Goal: Information Seeking & Learning: Find contact information

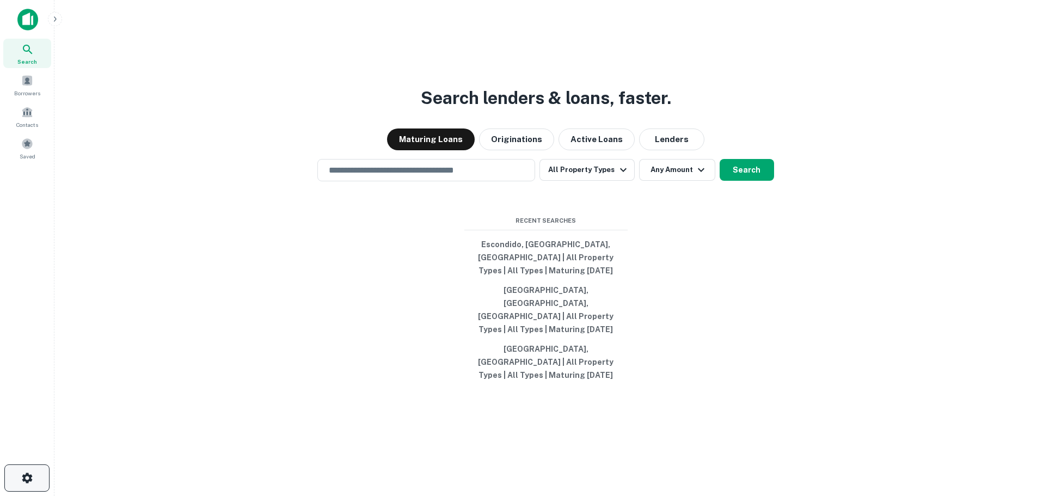
click at [37, 479] on button "button" at bounding box center [26, 477] width 45 height 27
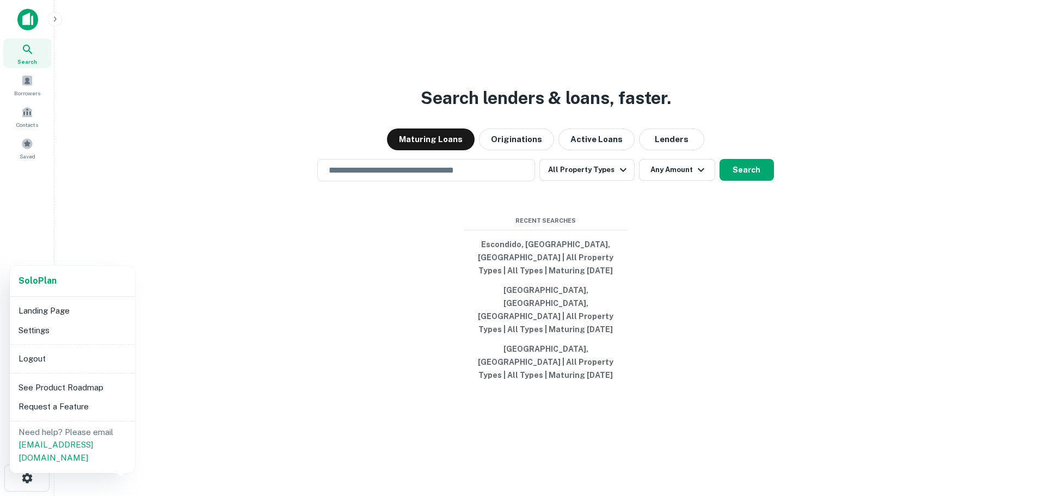
click at [224, 275] on div at bounding box center [522, 248] width 1045 height 496
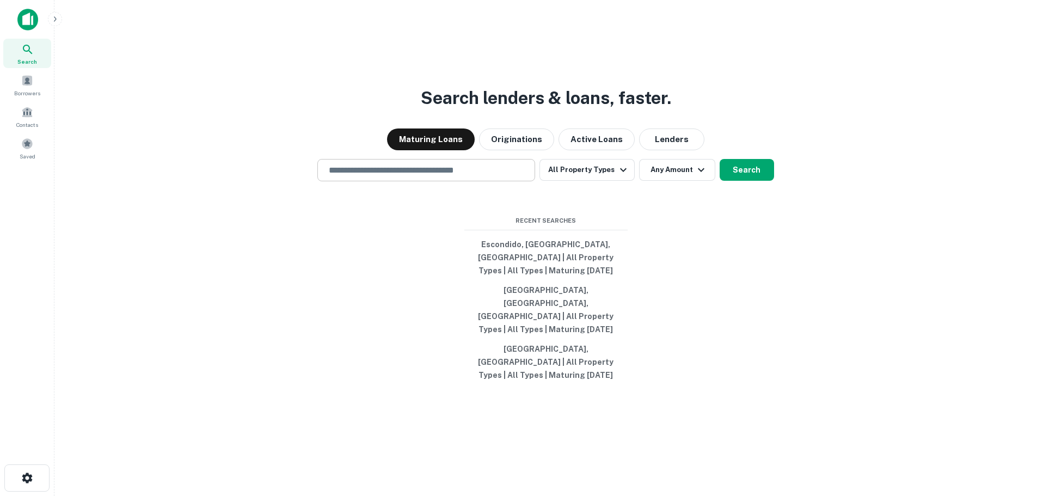
click at [471, 176] on input "text" at bounding box center [426, 170] width 208 height 13
click at [266, 236] on div "Search lenders & loans, faster. Maturing Loans Originations Active Loans Lender…" at bounding box center [545, 274] width 965 height 496
click at [544, 259] on button "Escondido, [GEOGRAPHIC_DATA], [GEOGRAPHIC_DATA] | All Property Types | All Type…" at bounding box center [545, 258] width 163 height 46
type input "**********"
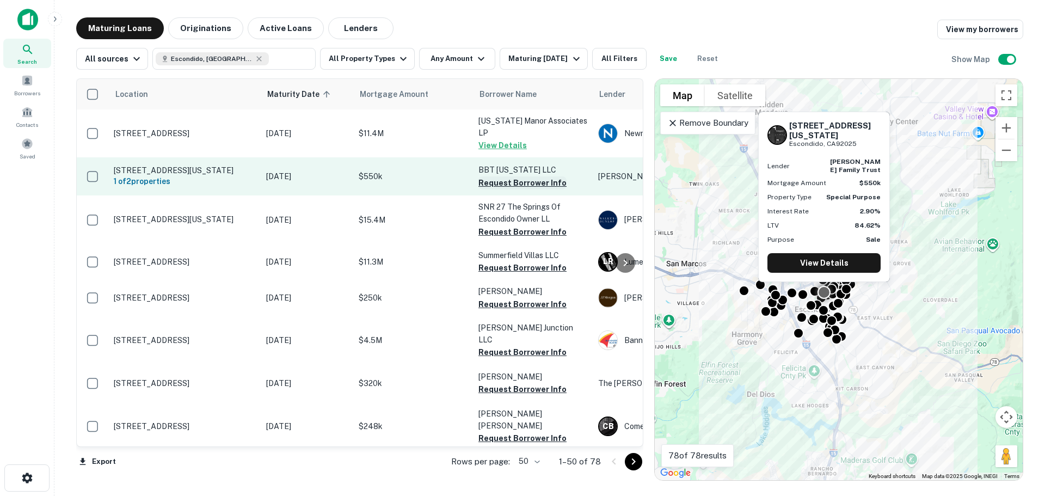
click at [526, 176] on button "Request Borrower Info" at bounding box center [522, 182] width 88 height 13
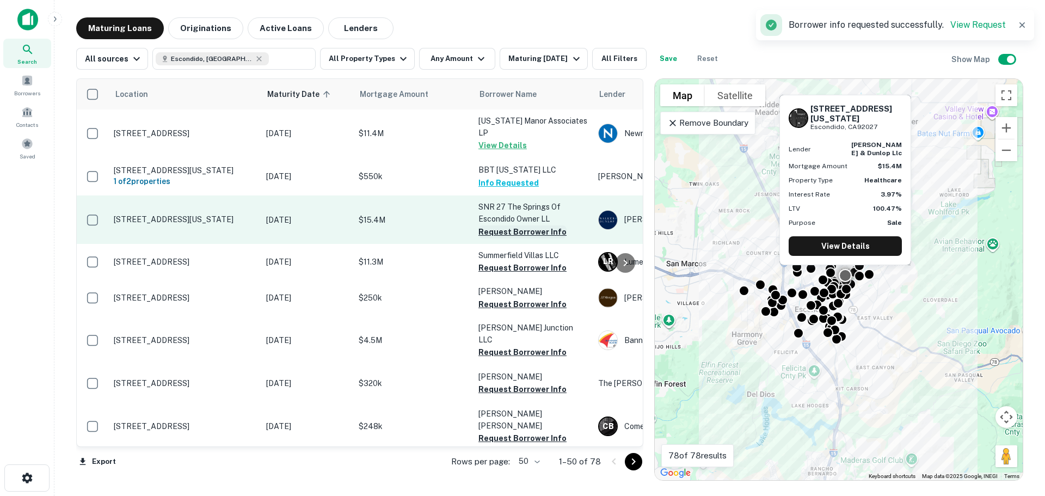
click at [519, 225] on button "Request Borrower Info" at bounding box center [522, 231] width 88 height 13
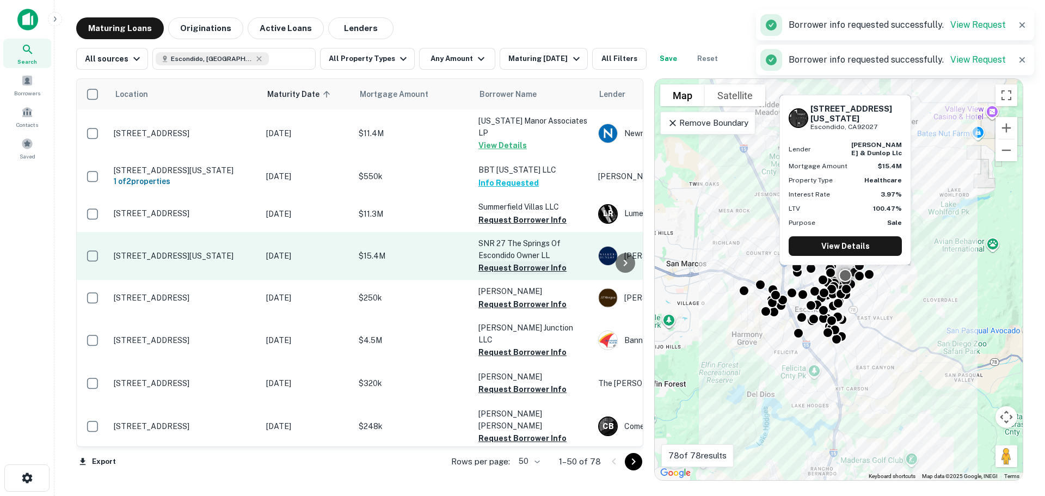
click at [520, 262] on button "Request Borrower Info" at bounding box center [522, 267] width 88 height 13
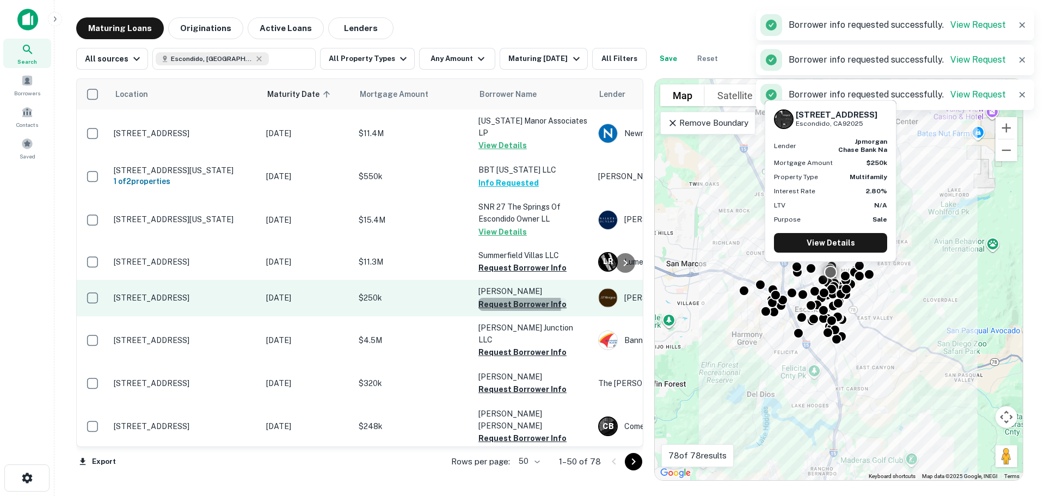
click at [519, 298] on button "Request Borrower Info" at bounding box center [522, 304] width 88 height 13
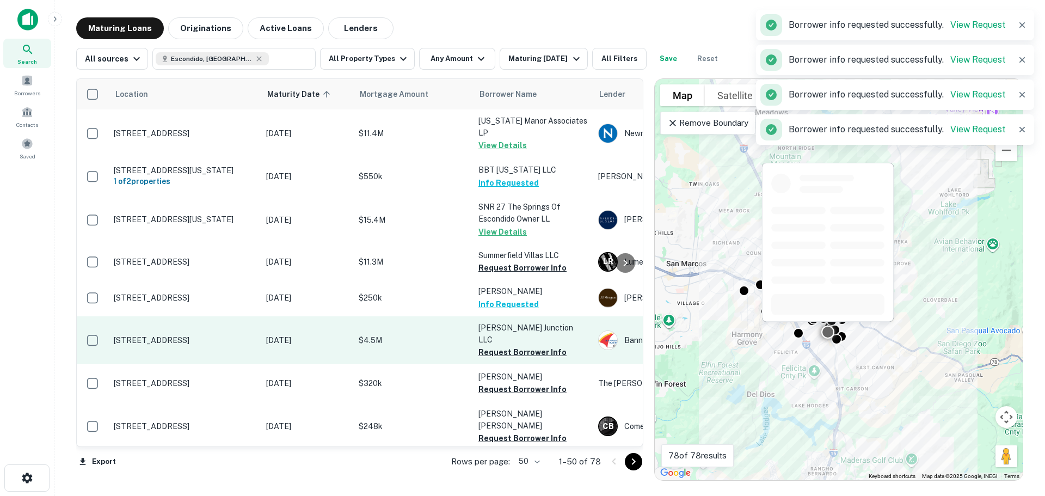
click at [517, 346] on button "Request Borrower Info" at bounding box center [522, 352] width 88 height 13
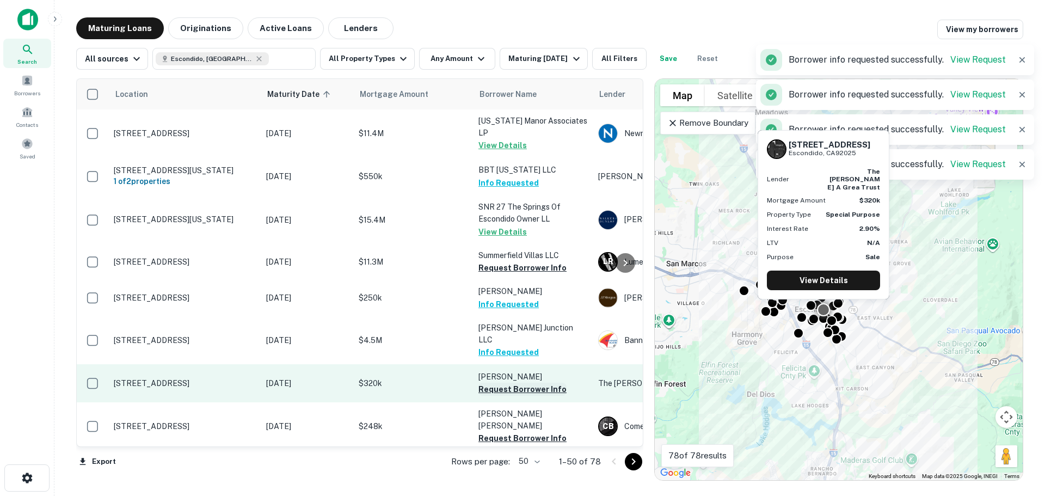
click at [516, 382] on button "Request Borrower Info" at bounding box center [522, 388] width 88 height 13
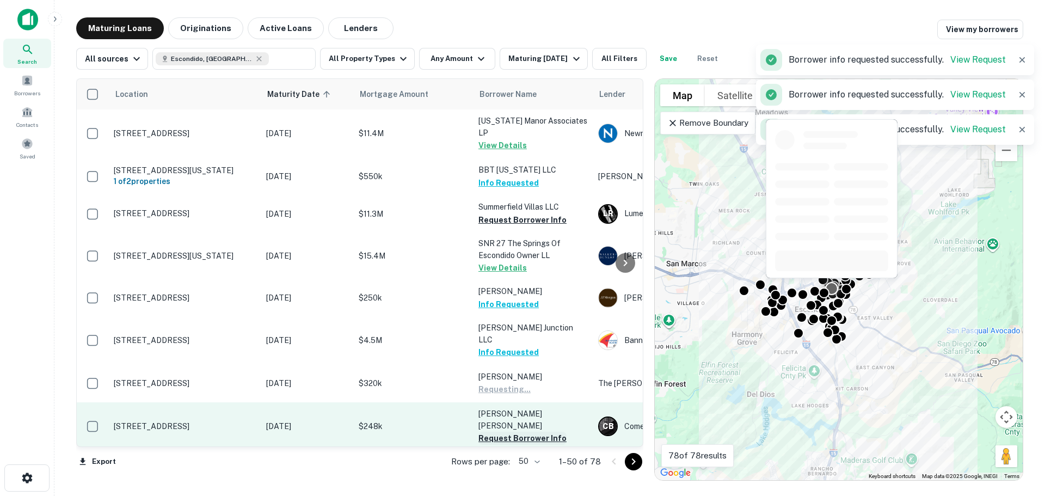
click at [517, 431] on button "Request Borrower Info" at bounding box center [522, 437] width 88 height 13
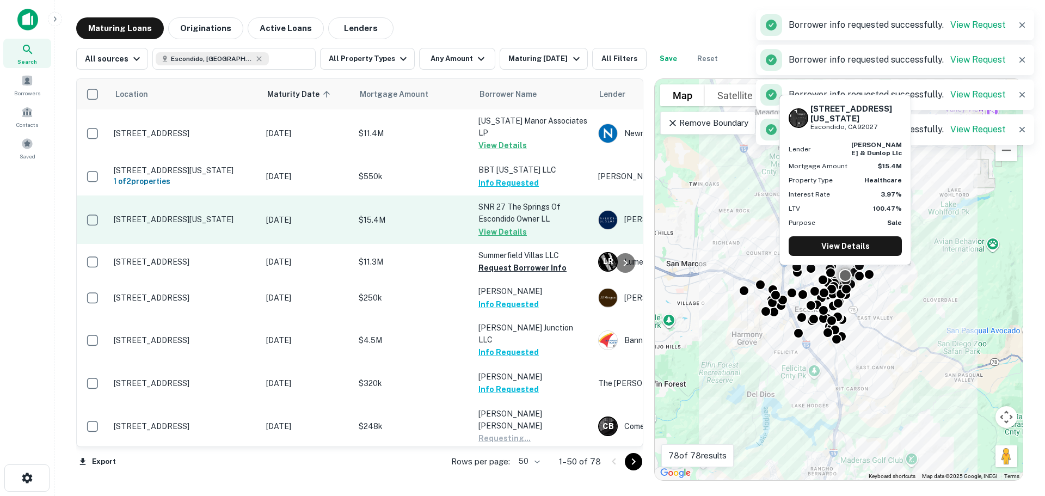
click at [521, 212] on p "SNR 27 The Springs Of Escondido Owner LL" at bounding box center [532, 213] width 109 height 24
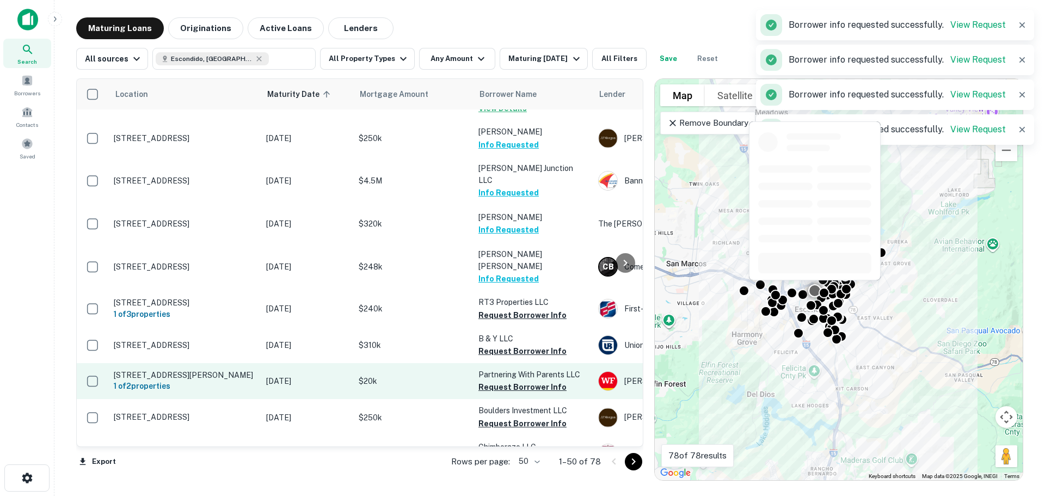
scroll to position [272, 0]
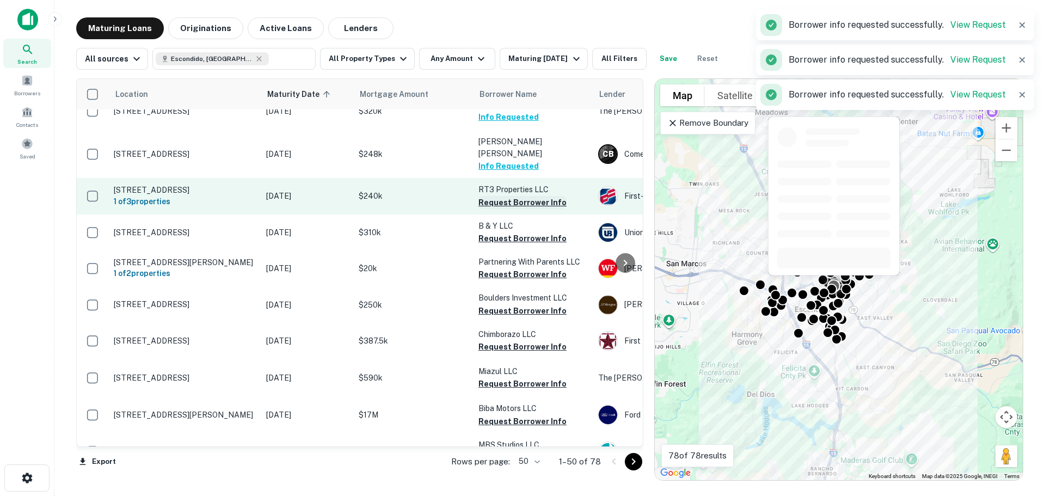
click at [527, 196] on button "Request Borrower Info" at bounding box center [522, 202] width 88 height 13
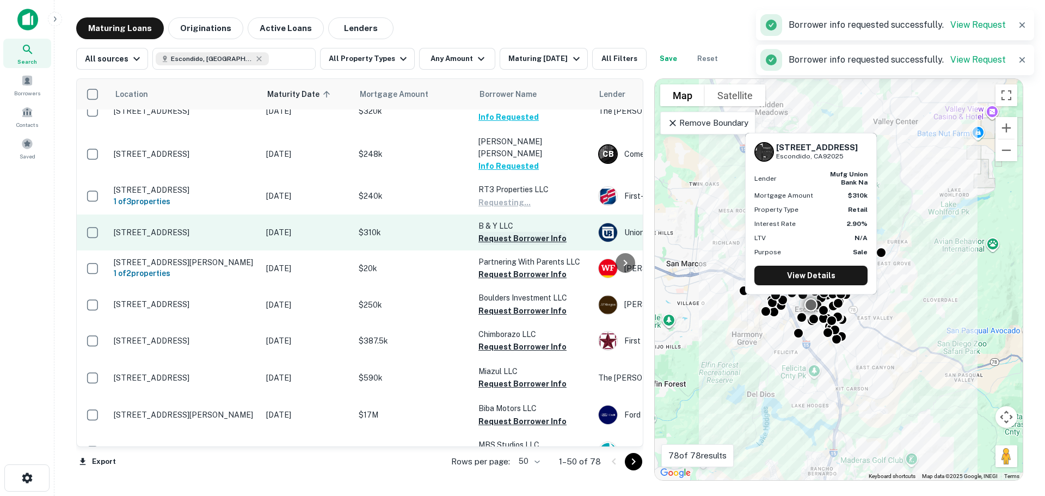
click at [521, 232] on button "Request Borrower Info" at bounding box center [522, 238] width 88 height 13
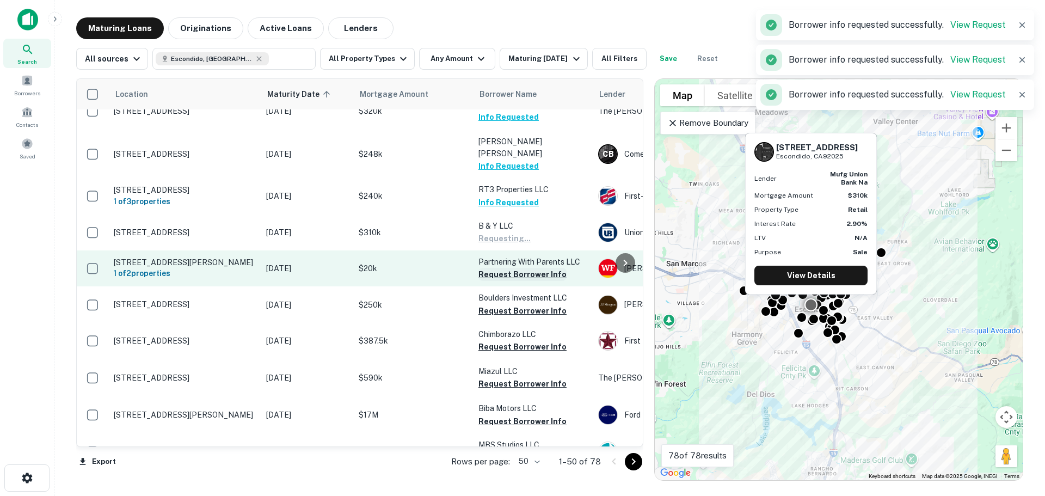
click at [525, 268] on button "Request Borrower Info" at bounding box center [522, 274] width 88 height 13
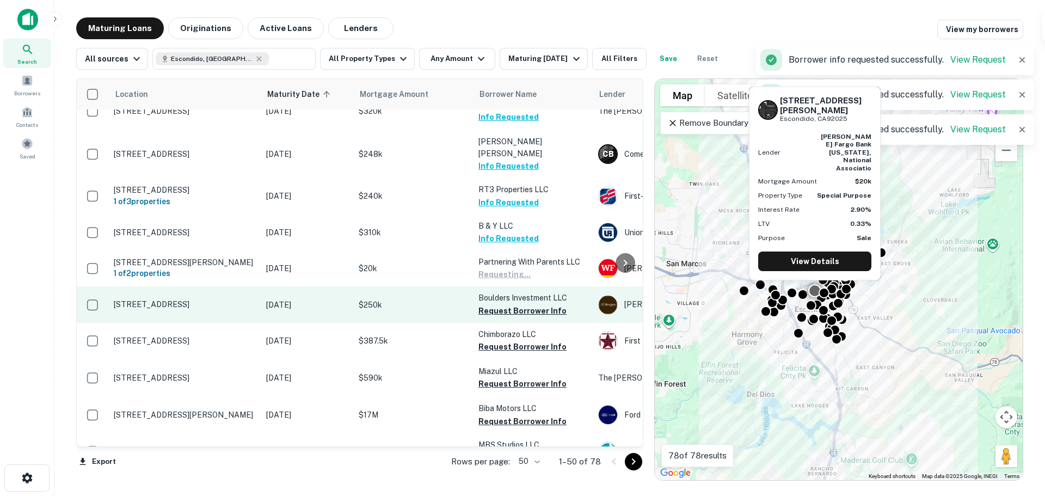
click at [522, 304] on button "Request Borrower Info" at bounding box center [522, 310] width 88 height 13
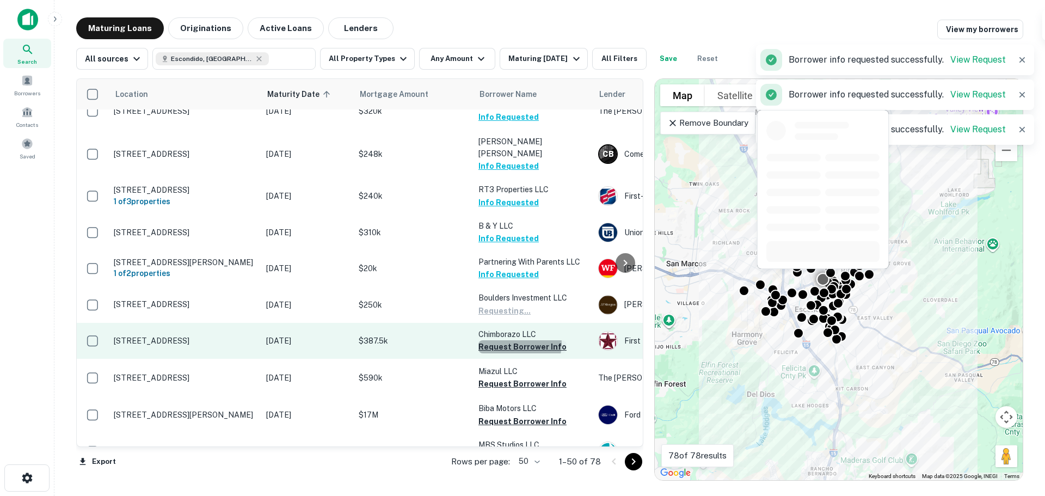
click at [519, 340] on button "Request Borrower Info" at bounding box center [522, 346] width 88 height 13
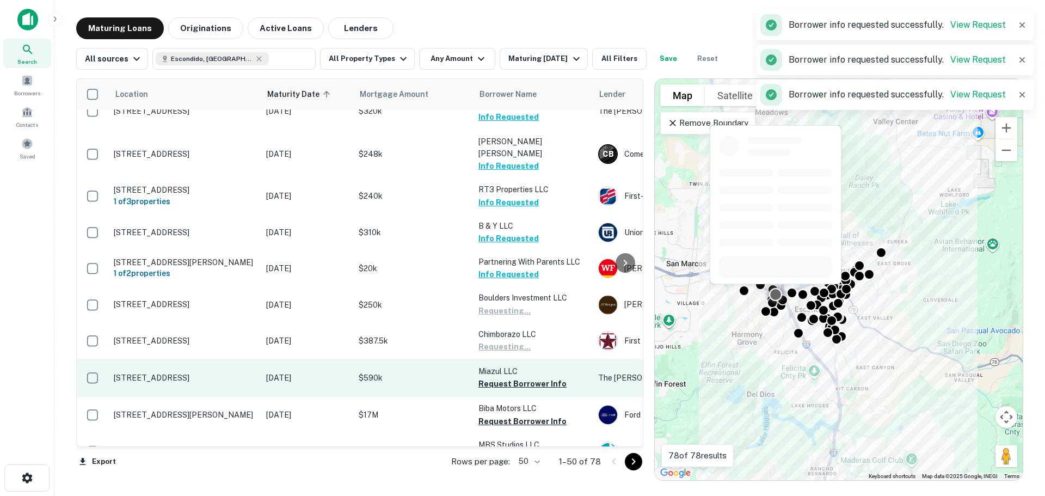
click at [519, 377] on button "Request Borrower Info" at bounding box center [522, 383] width 88 height 13
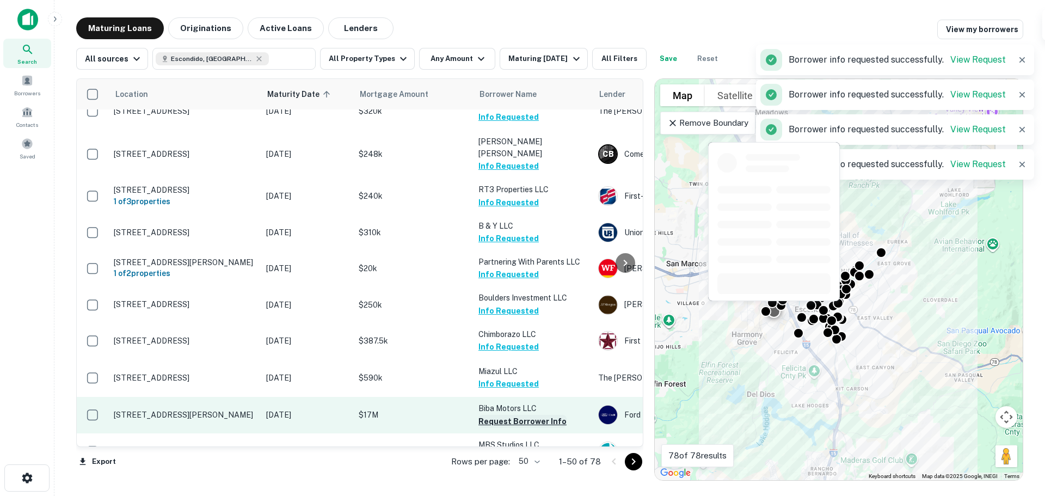
click at [517, 415] on button "Request Borrower Info" at bounding box center [522, 421] width 88 height 13
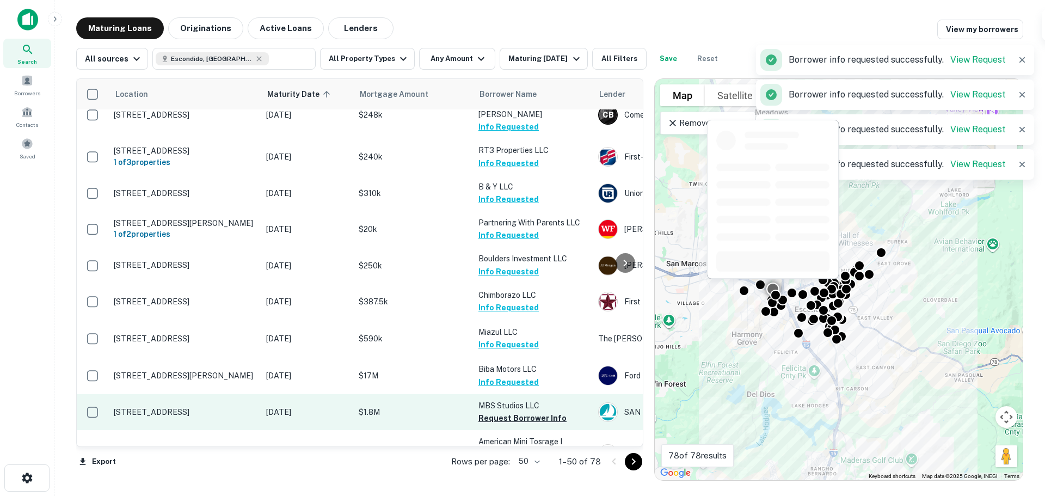
scroll to position [381, 0]
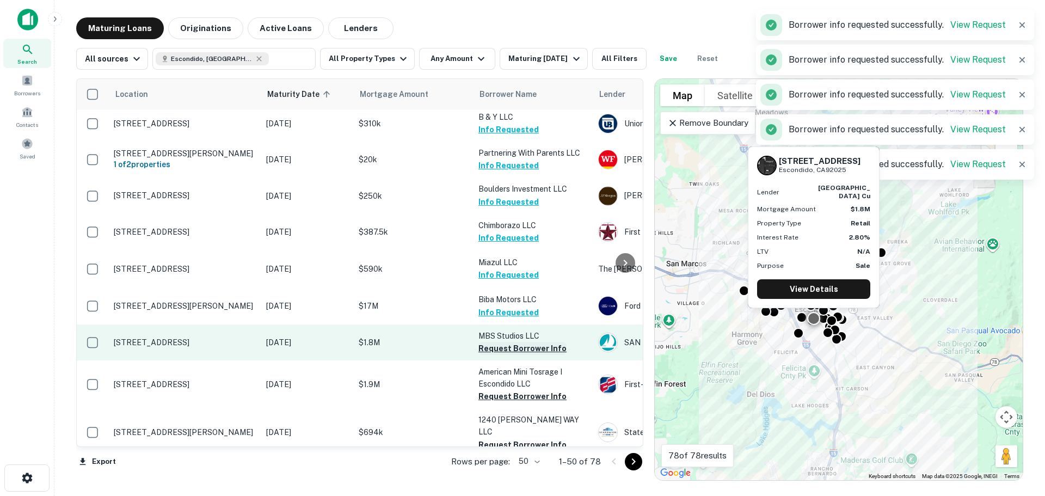
click at [527, 342] on button "Request Borrower Info" at bounding box center [522, 348] width 88 height 13
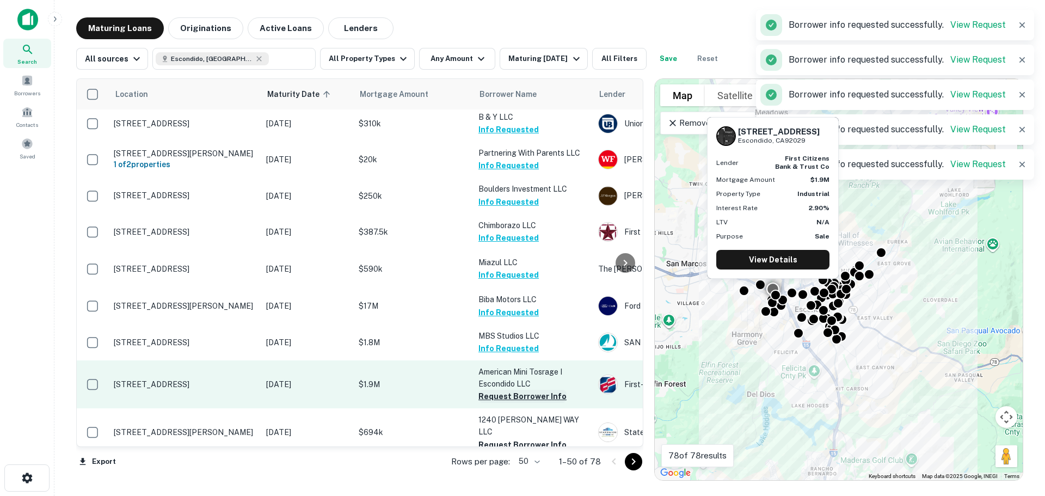
click at [519, 390] on button "Request Borrower Info" at bounding box center [522, 396] width 88 height 13
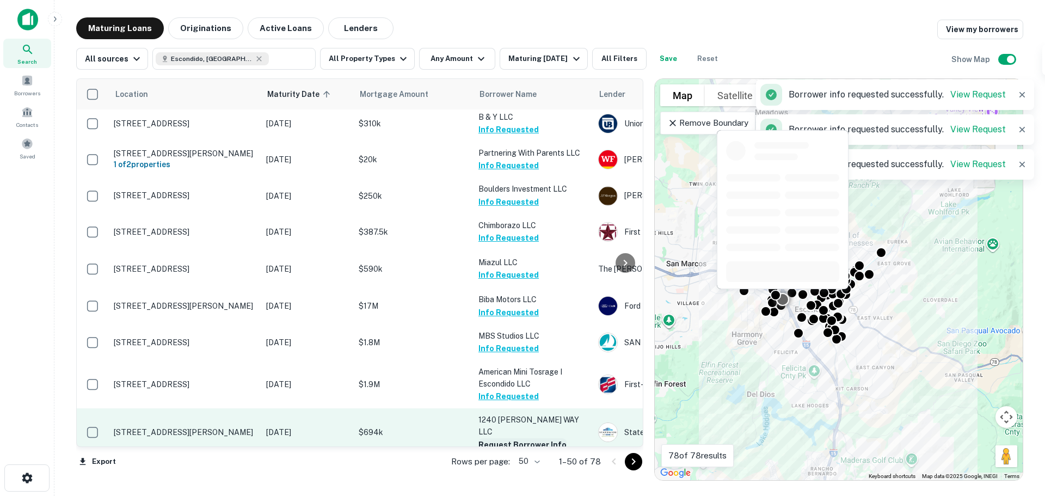
click at [520, 438] on button "Request Borrower Info" at bounding box center [522, 444] width 88 height 13
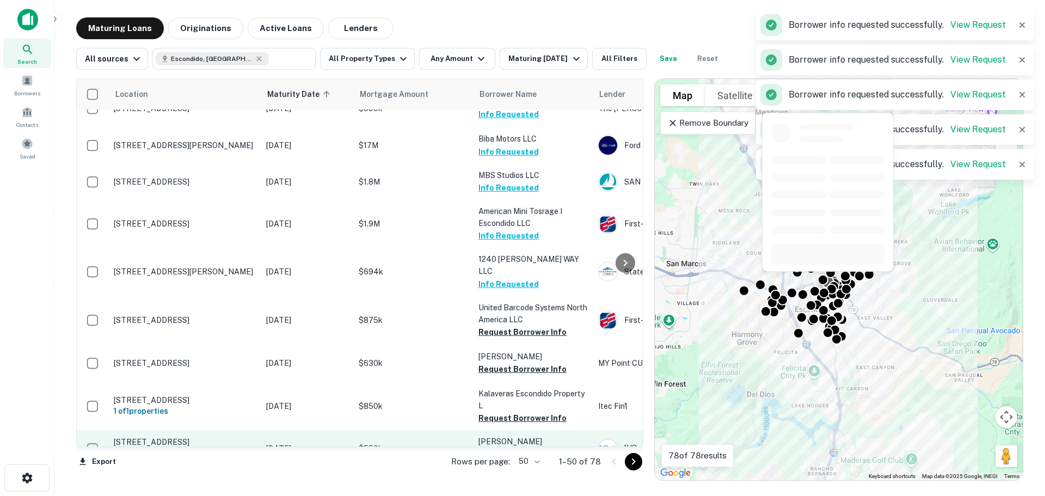
scroll to position [599, 0]
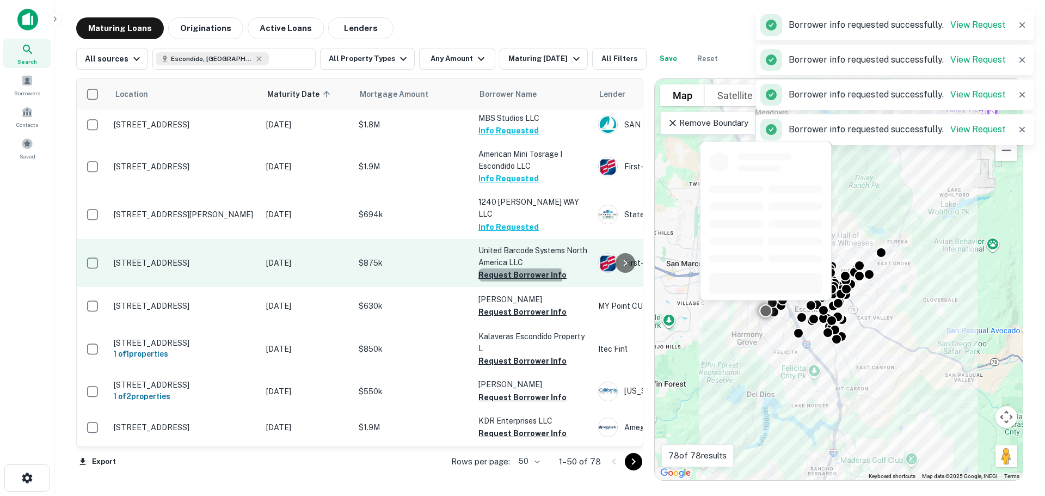
click at [514, 268] on button "Request Borrower Info" at bounding box center [522, 274] width 88 height 13
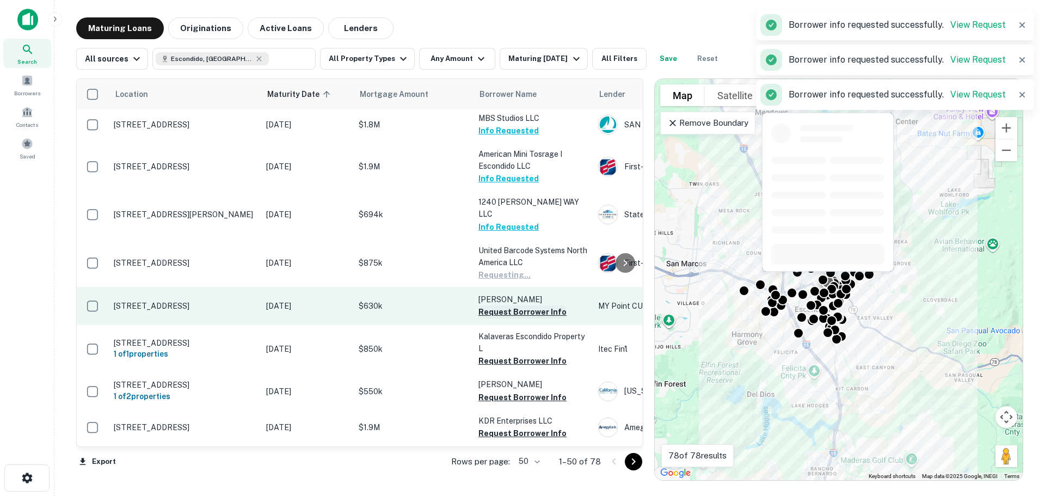
click at [517, 305] on button "Request Borrower Info" at bounding box center [522, 311] width 88 height 13
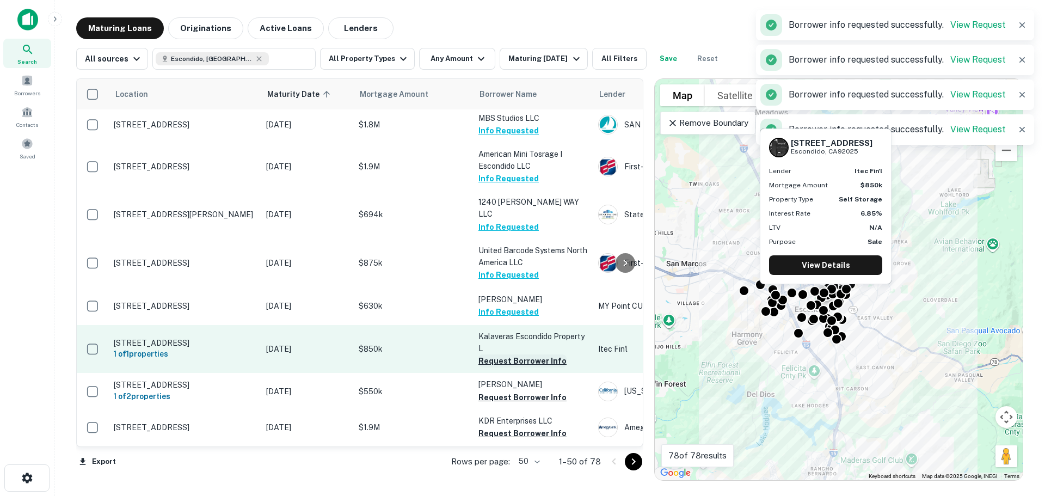
click at [523, 354] on button "Request Borrower Info" at bounding box center [522, 360] width 88 height 13
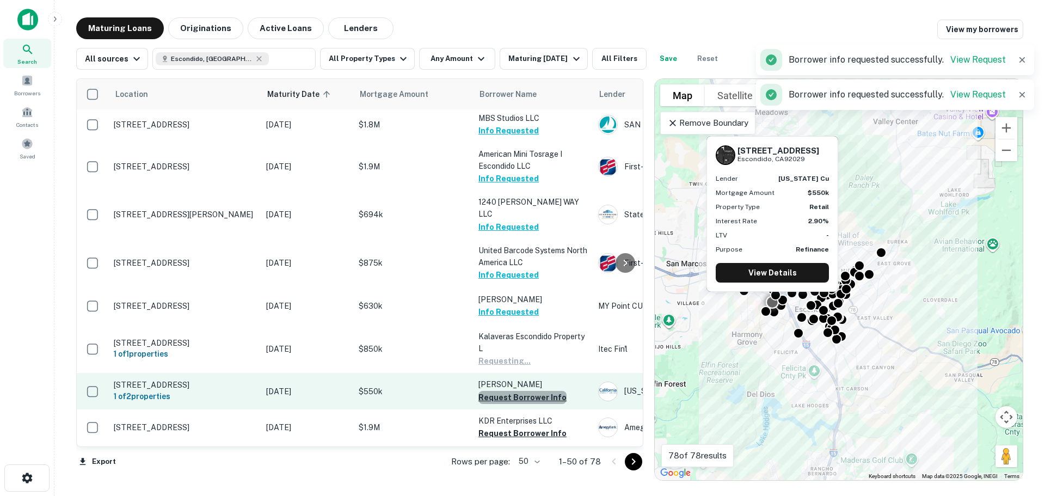
click at [524, 391] on button "Request Borrower Info" at bounding box center [522, 397] width 88 height 13
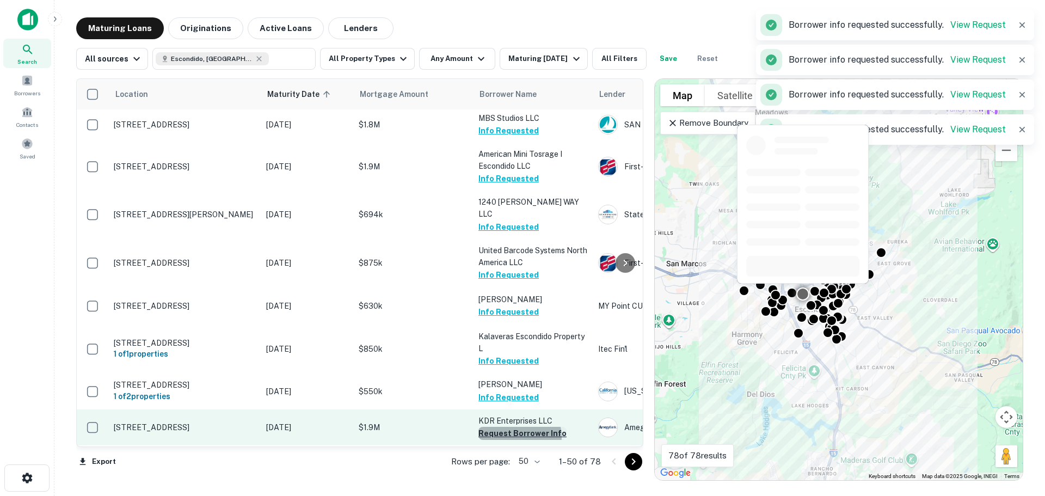
click at [518, 427] on button "Request Borrower Info" at bounding box center [522, 433] width 88 height 13
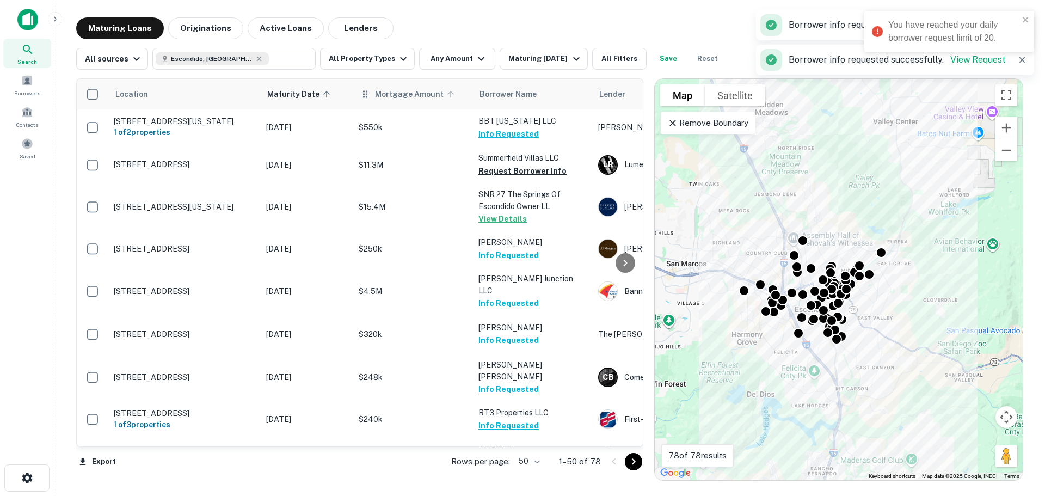
scroll to position [0, 0]
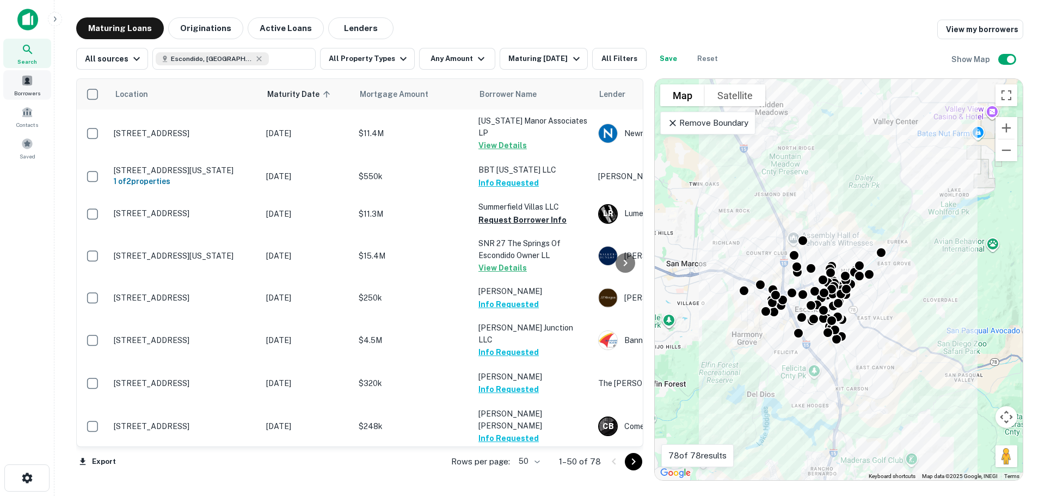
click at [23, 86] on span at bounding box center [27, 81] width 12 height 12
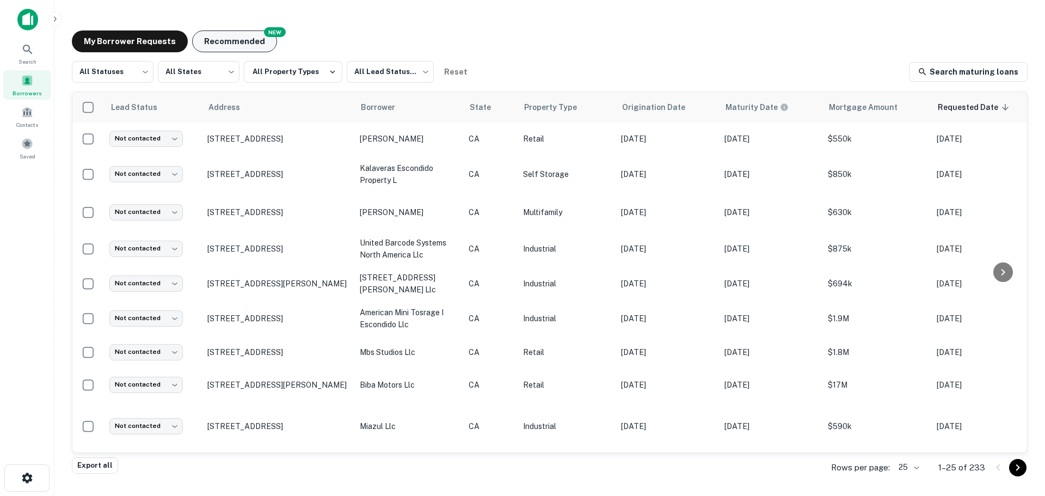
click at [259, 48] on button "Recommended" at bounding box center [234, 41] width 85 height 22
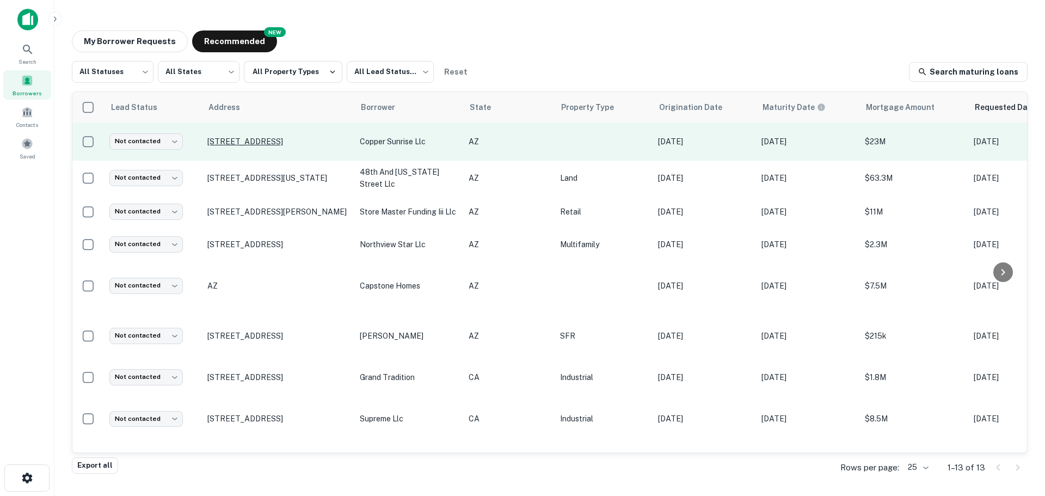
click at [277, 142] on p "10136 E Southern Ave Mesa, AZ85209" at bounding box center [277, 142] width 141 height 10
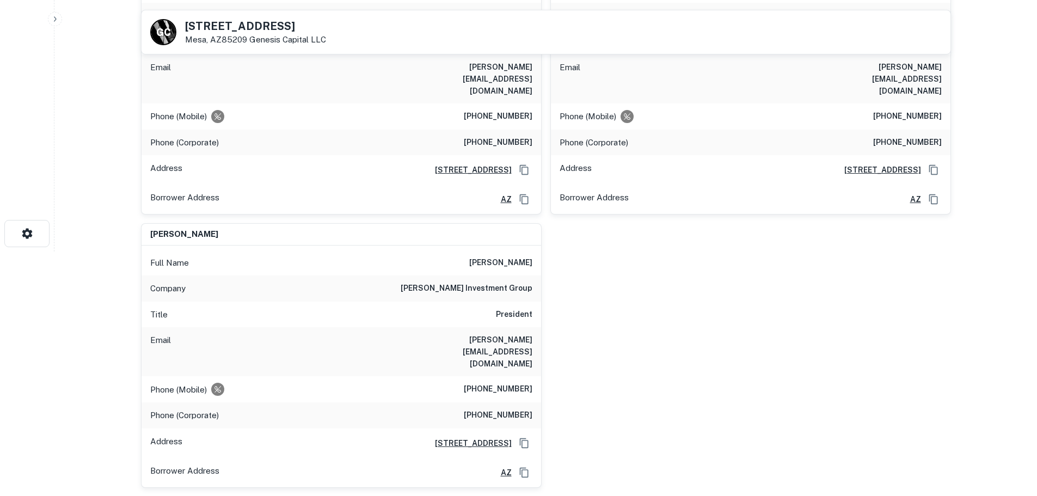
scroll to position [228, 0]
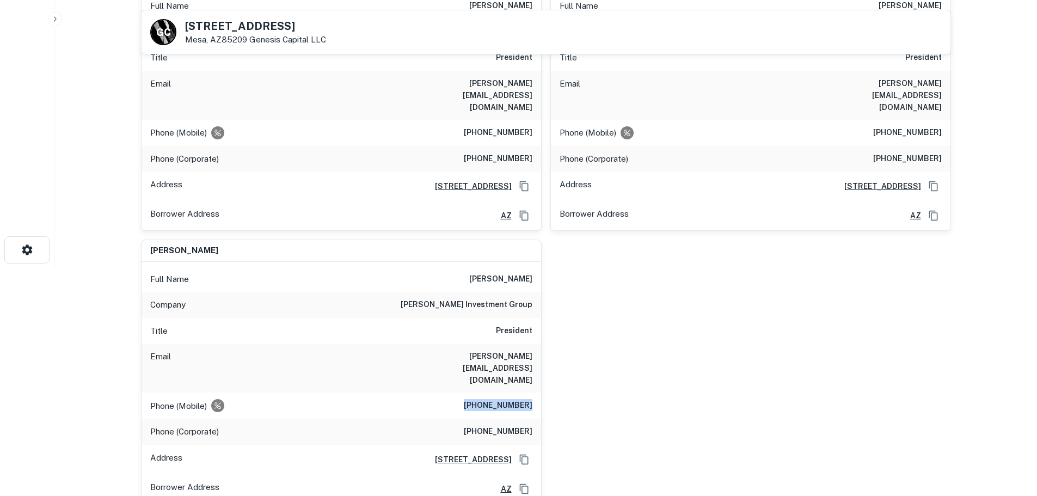
drag, startPoint x: 473, startPoint y: 361, endPoint x: 534, endPoint y: 365, distance: 60.6
click at [534, 392] on div "Phone (Mobile) (602) 402-8484" at bounding box center [340, 405] width 399 height 26
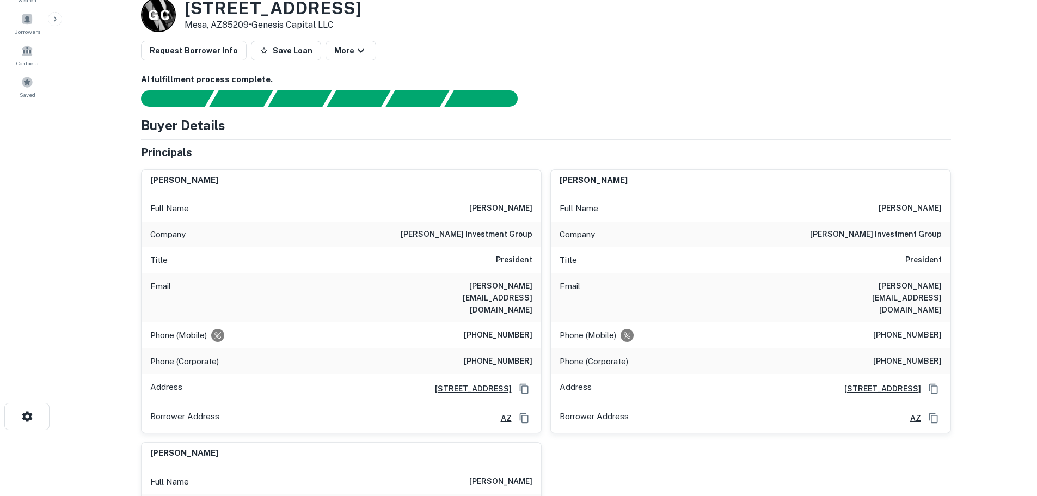
scroll to position [163, 0]
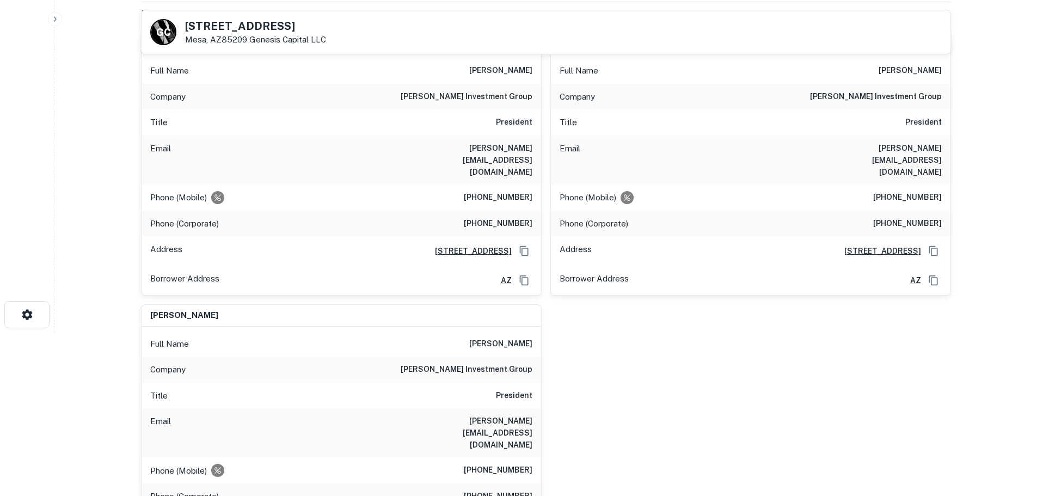
click at [476, 191] on h6 "(602) 402-8484" at bounding box center [498, 197] width 69 height 13
drag, startPoint x: 472, startPoint y: 172, endPoint x: 532, endPoint y: 177, distance: 60.1
click at [532, 191] on h6 "(602) 402-8484" at bounding box center [498, 197] width 69 height 13
drag, startPoint x: 514, startPoint y: 175, endPoint x: 438, endPoint y: 196, distance: 78.4
click at [438, 211] on div "Phone (Corporate) (602) 667-3638" at bounding box center [340, 224] width 399 height 26
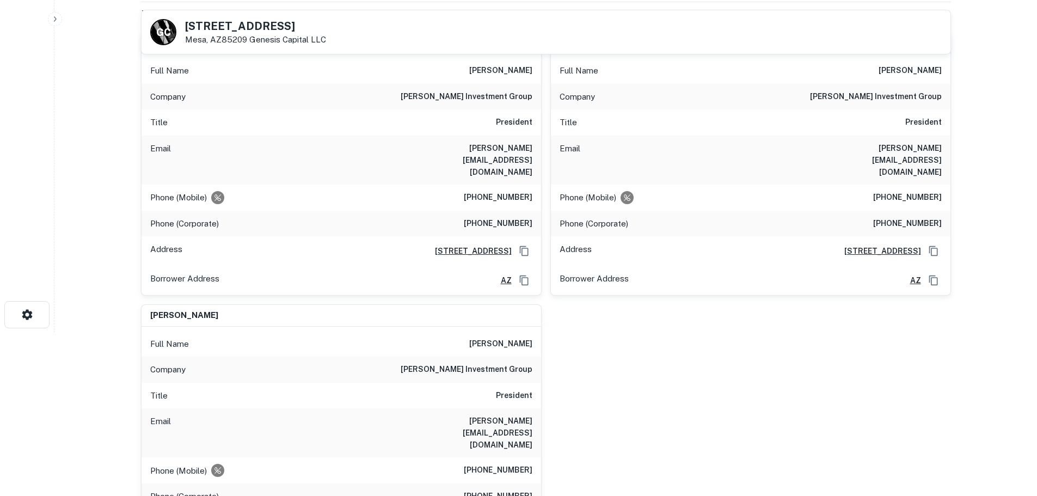
click at [482, 191] on h6 "(602) 402-8484" at bounding box center [498, 197] width 69 height 13
click at [214, 194] on icon "Requests to not be contacted at this number" at bounding box center [217, 197] width 7 height 7
drag, startPoint x: 626, startPoint y: 172, endPoint x: 567, endPoint y: 206, distance: 68.0
click at [567, 206] on div "Requests to not be contacted at this number" at bounding box center [626, 201] width 163 height 27
click at [465, 211] on div "Phone (Corporate) (602) 667-3638" at bounding box center [340, 224] width 399 height 26
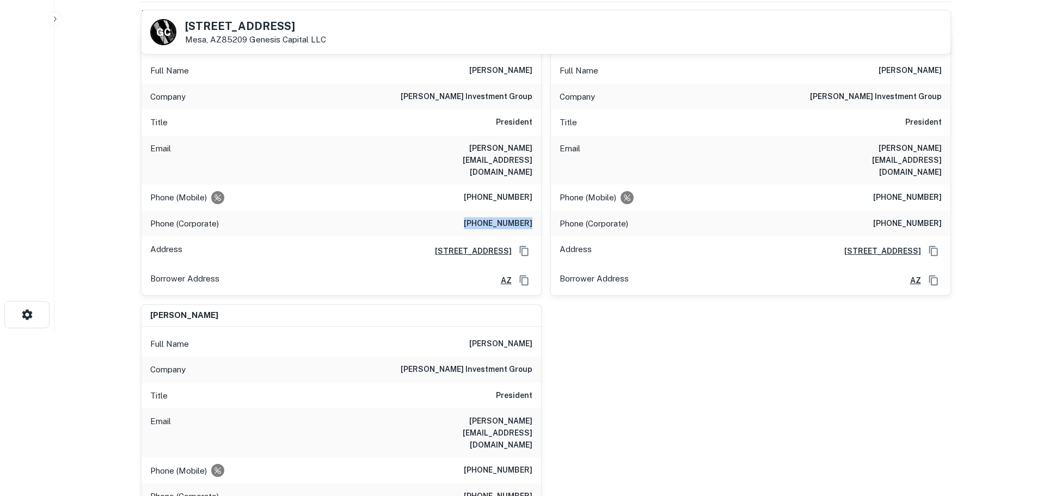
drag, startPoint x: 471, startPoint y: 198, endPoint x: 532, endPoint y: 201, distance: 61.0
click at [532, 211] on div "Phone (Corporate) (602) 667-3638" at bounding box center [340, 224] width 399 height 26
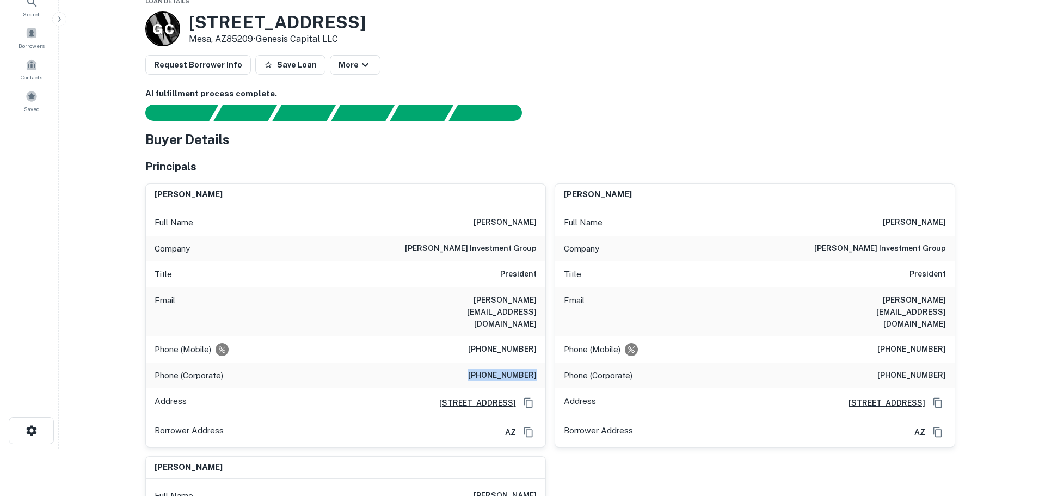
scroll to position [0, 0]
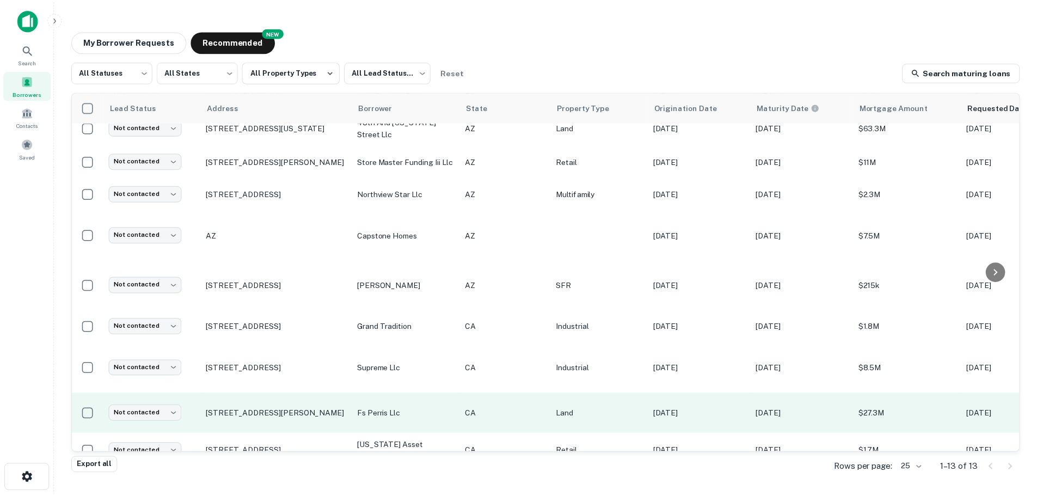
scroll to position [181, 0]
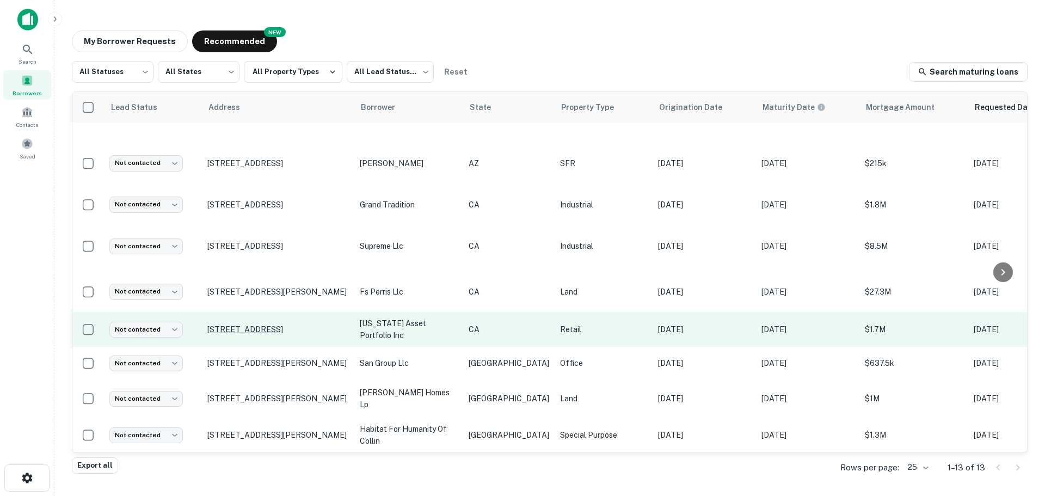
click at [278, 324] on p "460 E 4th St Perris, CA92570" at bounding box center [277, 329] width 141 height 10
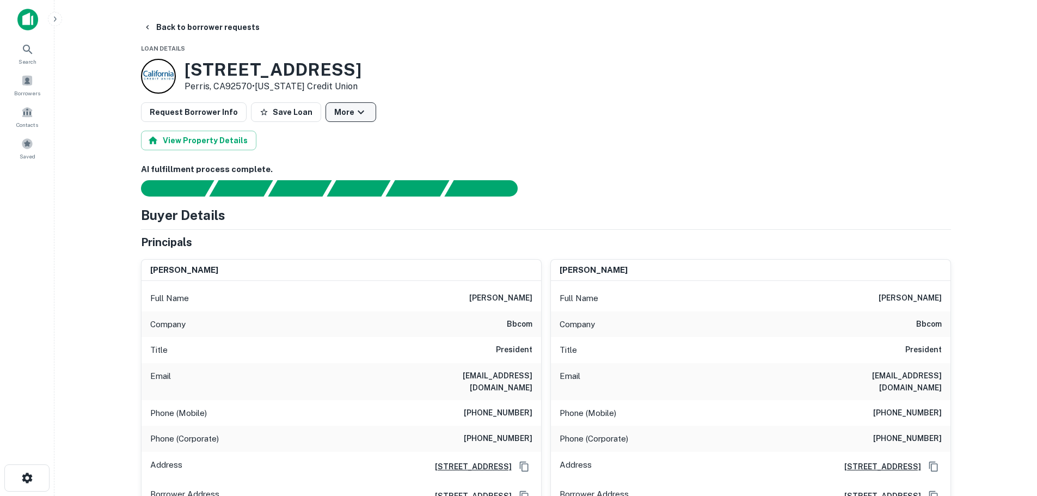
click at [330, 113] on button "More" at bounding box center [350, 112] width 51 height 20
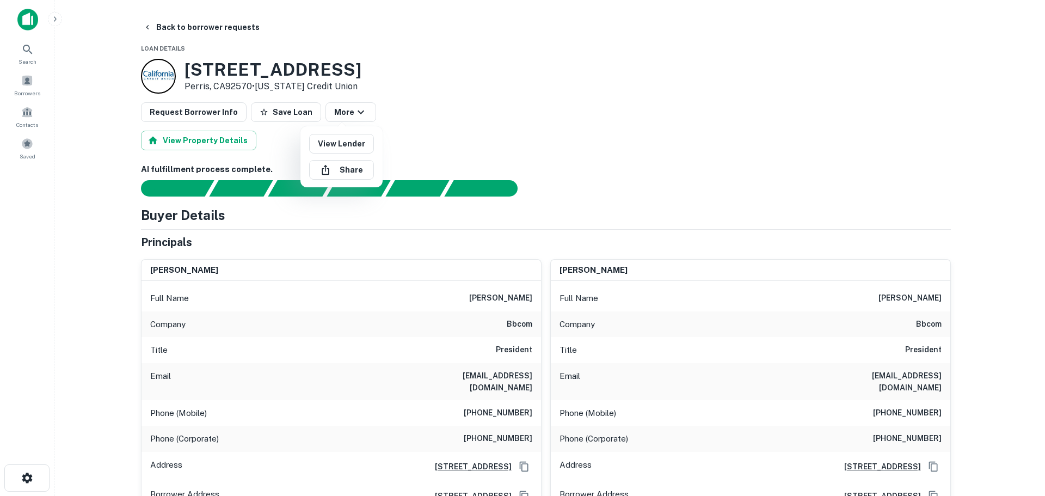
click at [225, 115] on div at bounding box center [522, 248] width 1045 height 496
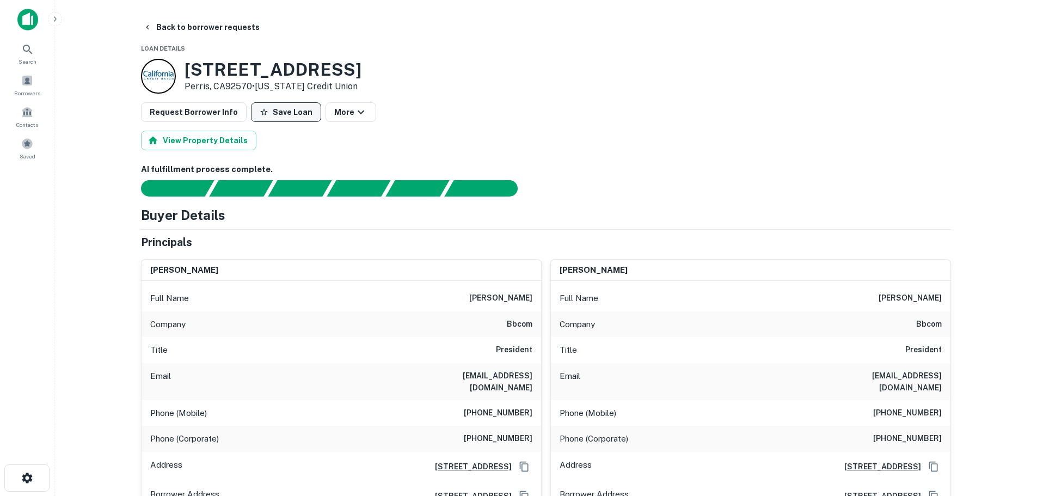
click at [261, 118] on button "Save Loan" at bounding box center [286, 112] width 70 height 20
click at [145, 30] on icon "button" at bounding box center [147, 27] width 9 height 9
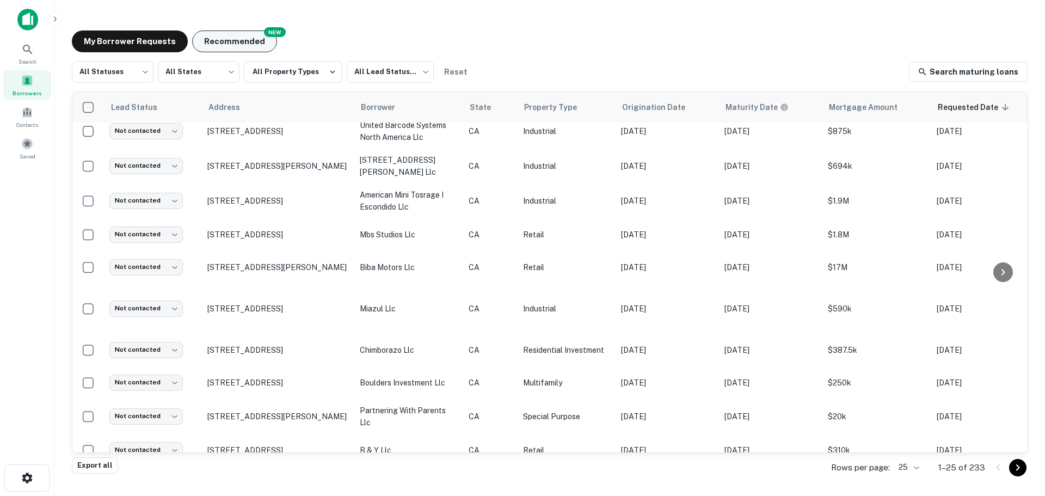
scroll to position [46, 0]
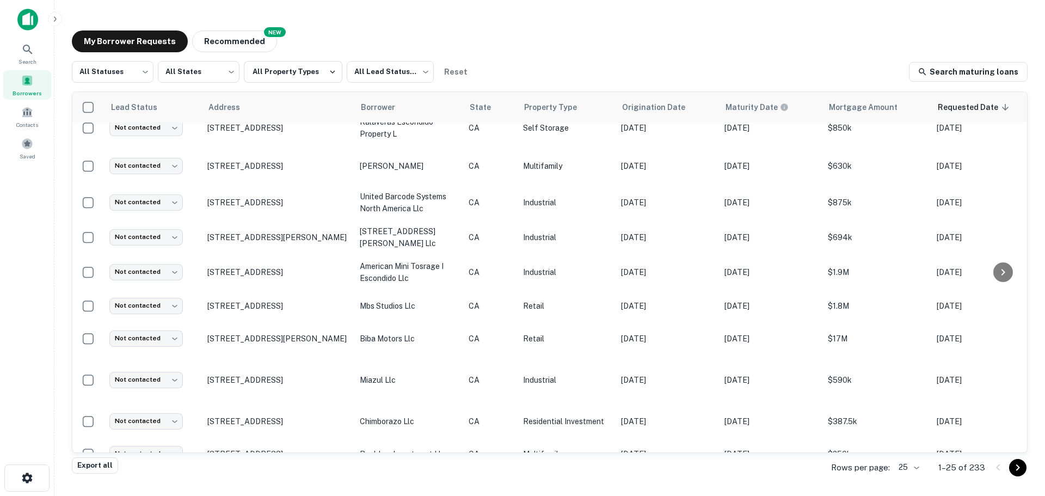
click at [219, 28] on div "My Borrower Requests NEW Recommended All Statuses *** ​ All States *** ​ All Pr…" at bounding box center [549, 245] width 973 height 446
click at [223, 37] on button "Recommended" at bounding box center [234, 41] width 85 height 22
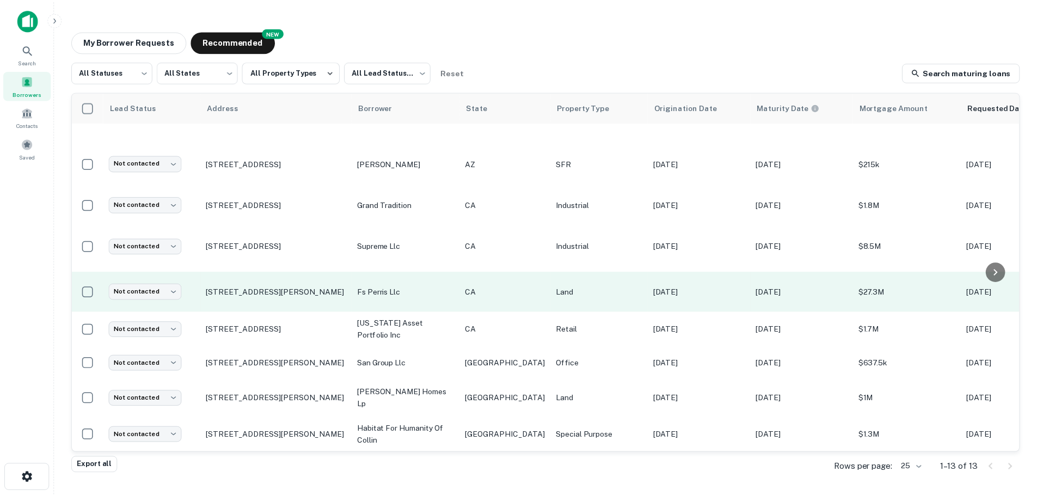
scroll to position [181, 0]
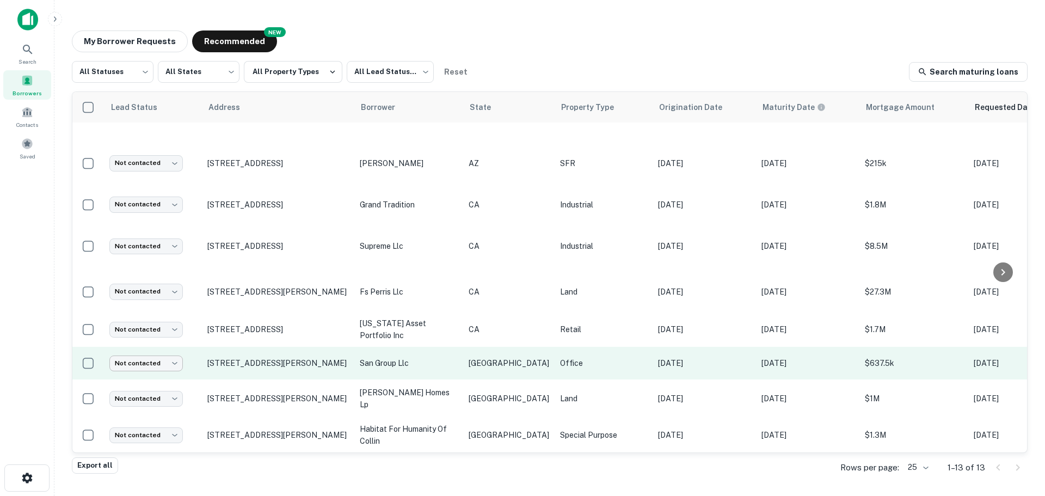
click at [174, 355] on body "Search Borrowers Contacts Saved My Borrower Requests NEW Recommended All Status…" at bounding box center [522, 248] width 1045 height 496
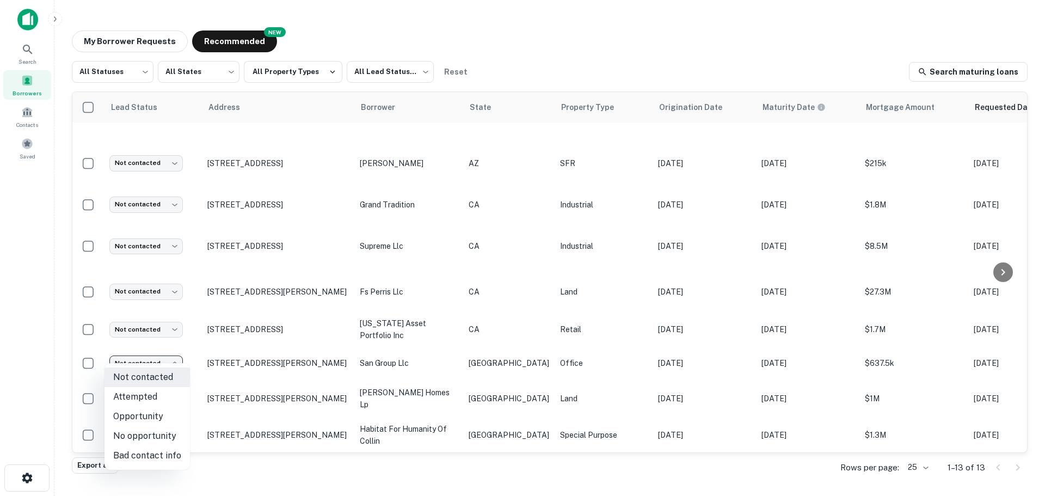
click at [252, 354] on div at bounding box center [522, 248] width 1045 height 496
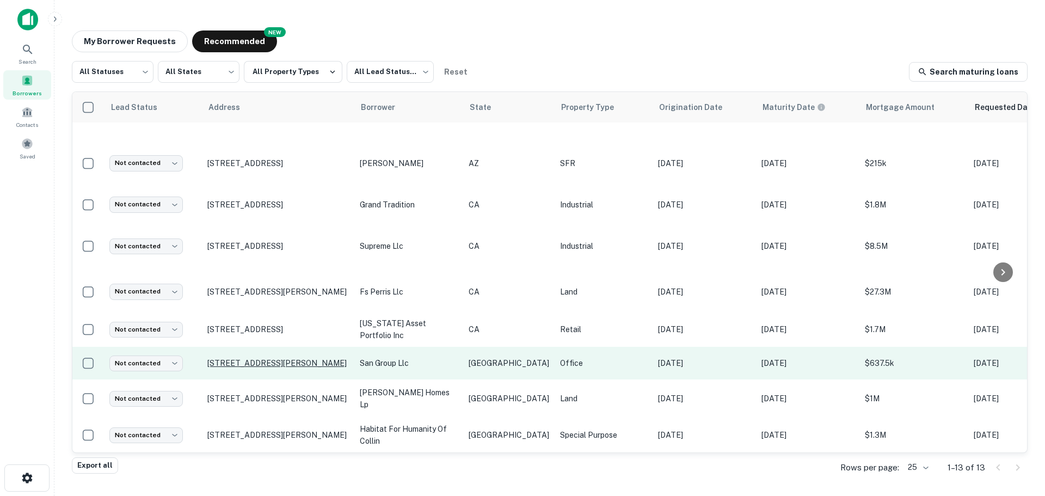
drag, startPoint x: 281, startPoint y: 349, endPoint x: 253, endPoint y: 350, distance: 28.3
click at [253, 358] on p "[STREET_ADDRESS][PERSON_NAME]" at bounding box center [277, 363] width 141 height 10
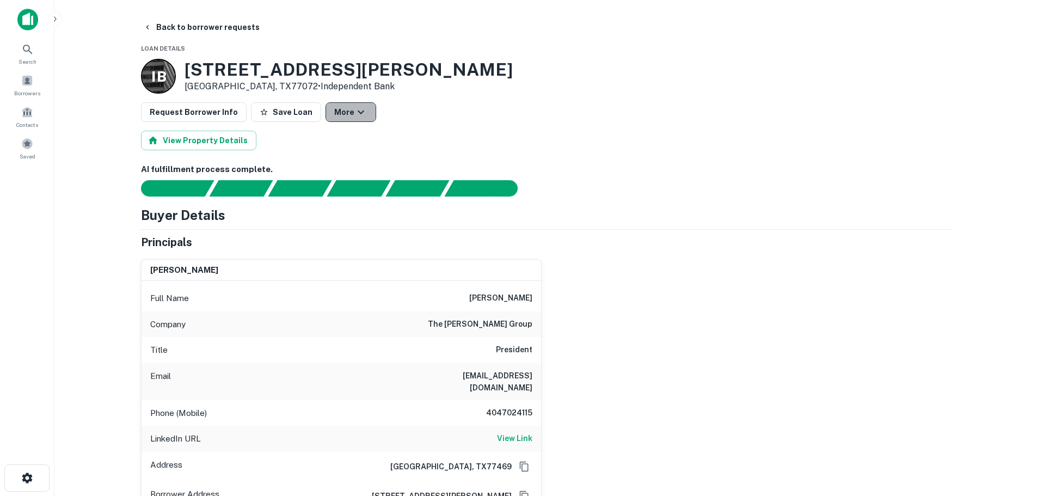
click at [340, 115] on button "More" at bounding box center [350, 112] width 51 height 20
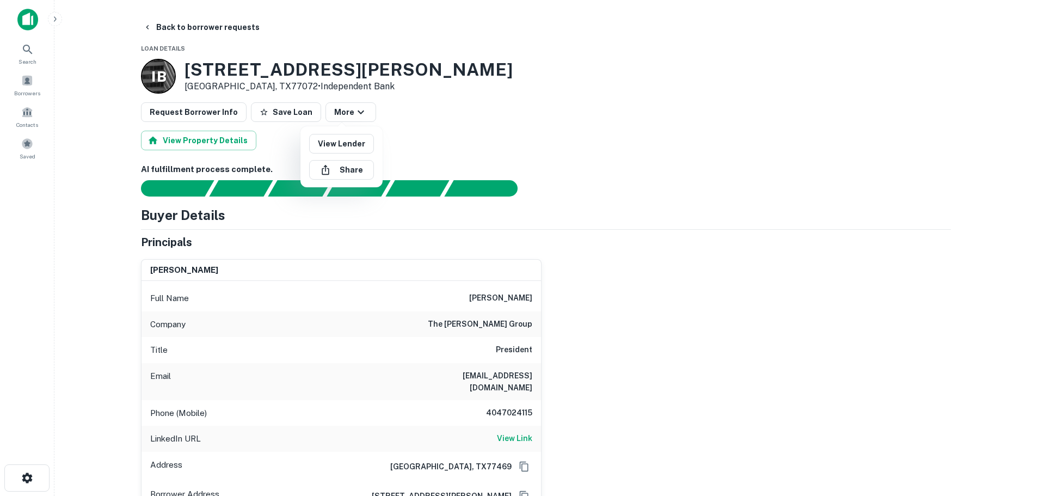
click at [490, 102] on div at bounding box center [522, 248] width 1045 height 496
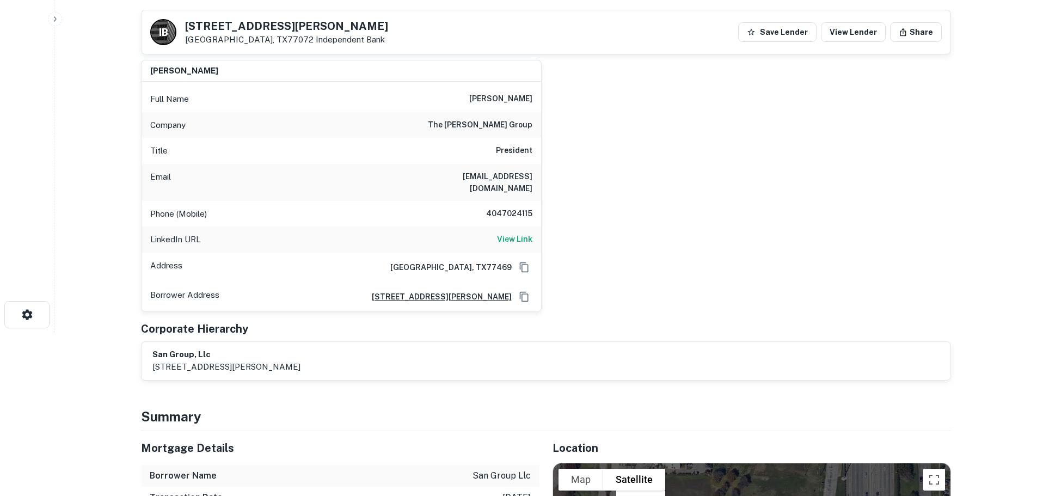
scroll to position [54, 0]
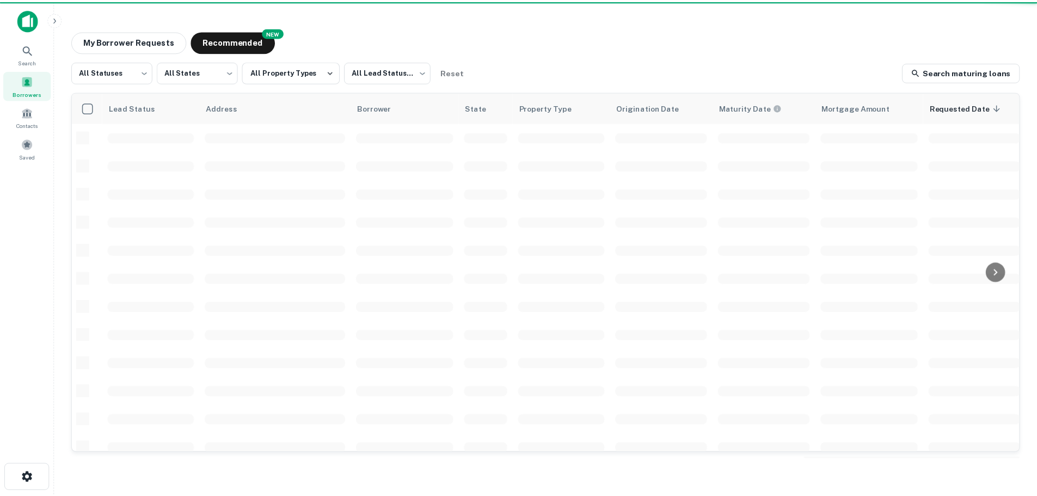
scroll to position [181, 0]
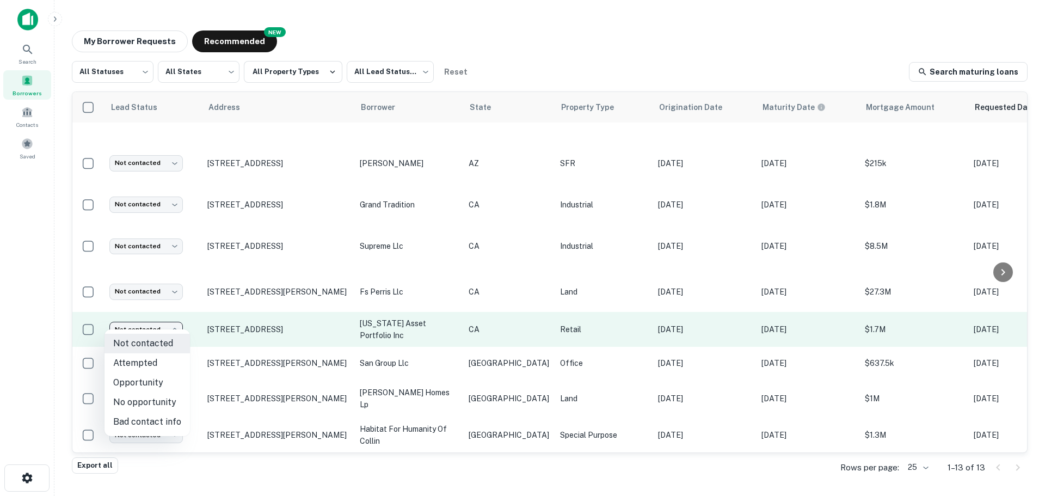
click at [173, 319] on body "Search Borrowers Contacts Saved My Borrower Requests NEW Recommended All Status…" at bounding box center [522, 248] width 1045 height 496
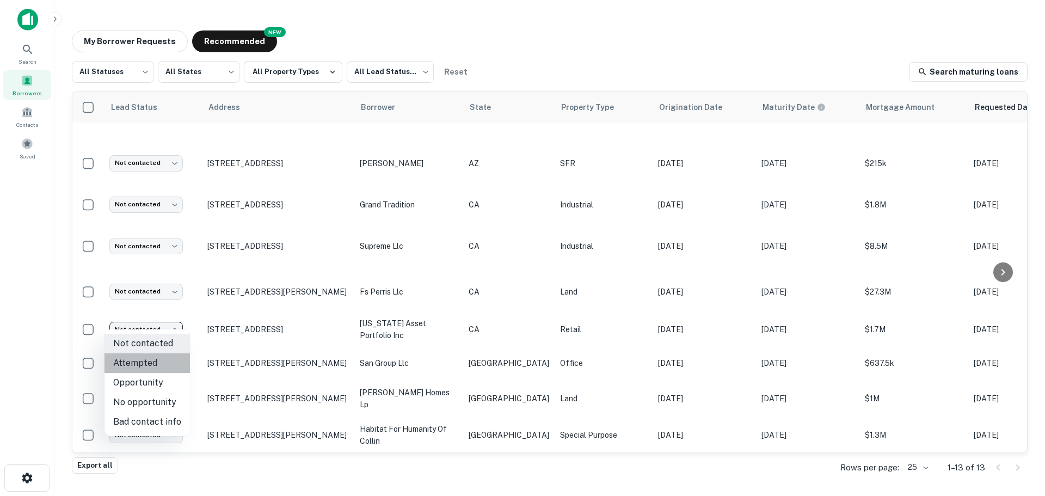
click at [148, 363] on li "Attempted" at bounding box center [146, 363] width 85 height 20
type input "*********"
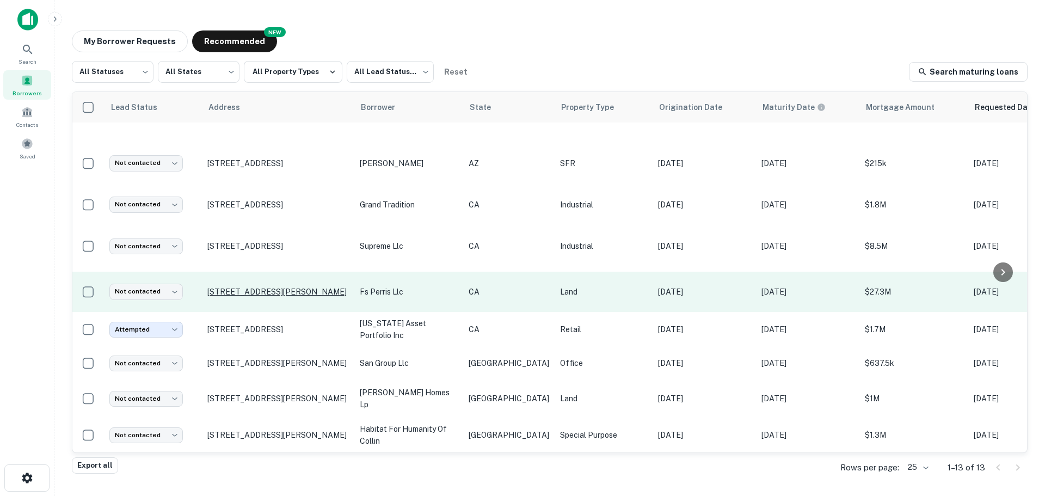
click at [298, 287] on p "[STREET_ADDRESS][PERSON_NAME]" at bounding box center [277, 292] width 141 height 10
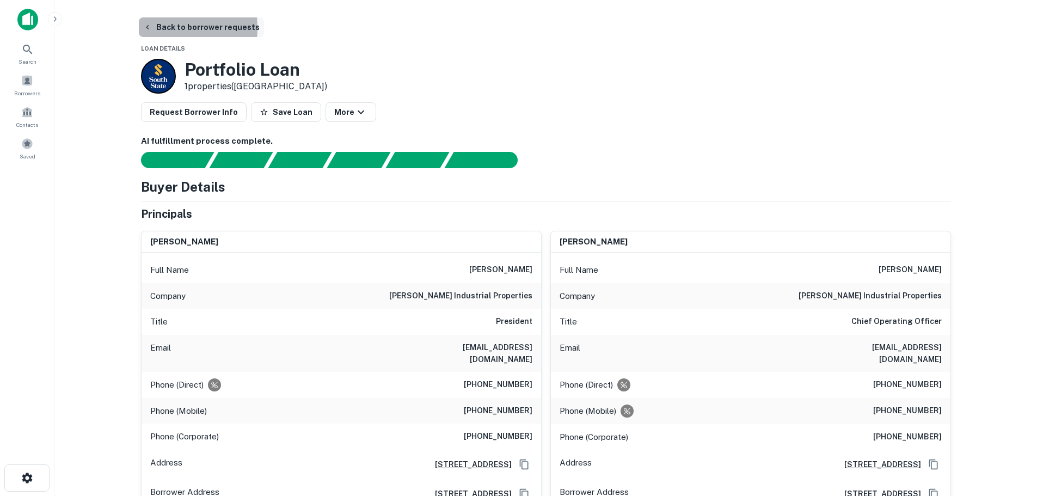
click at [147, 28] on icon "button" at bounding box center [147, 27] width 9 height 9
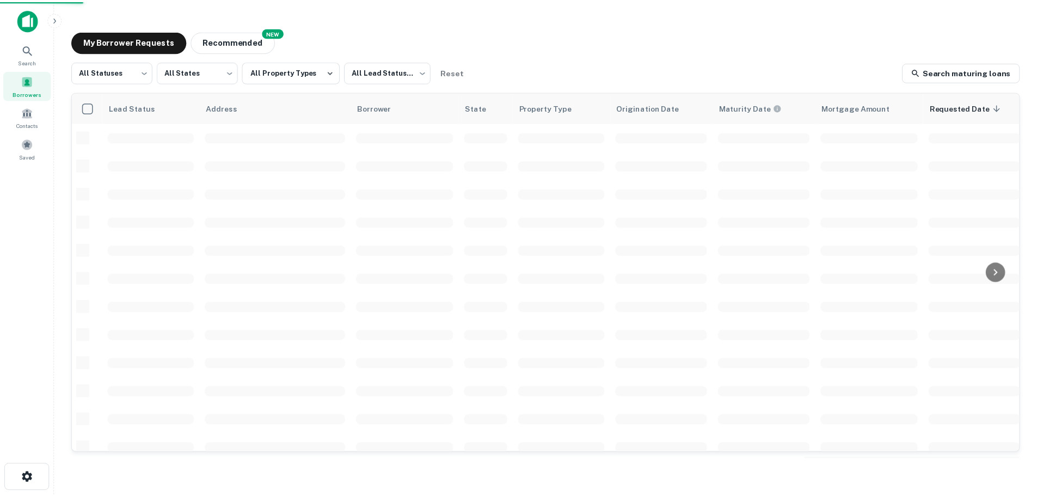
scroll to position [181, 0]
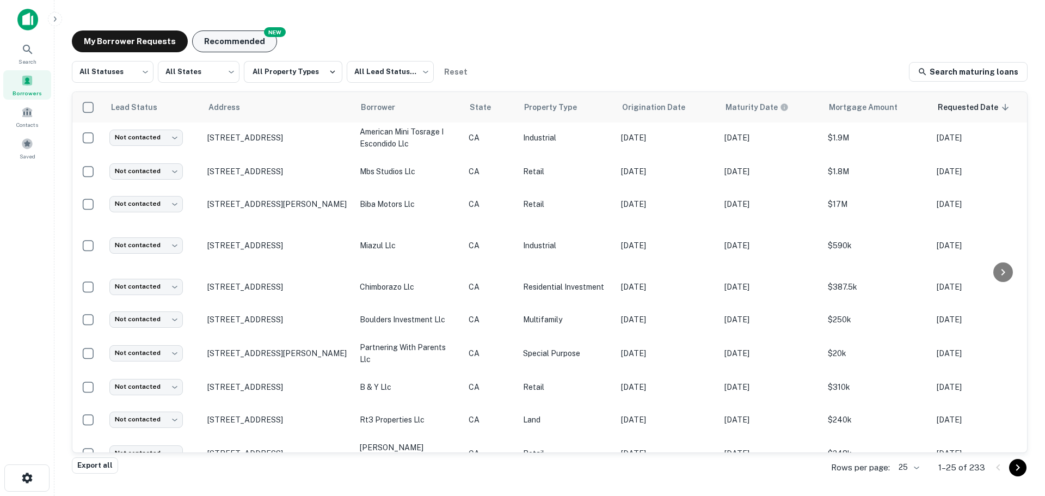
click at [241, 38] on button "Recommended" at bounding box center [234, 41] width 85 height 22
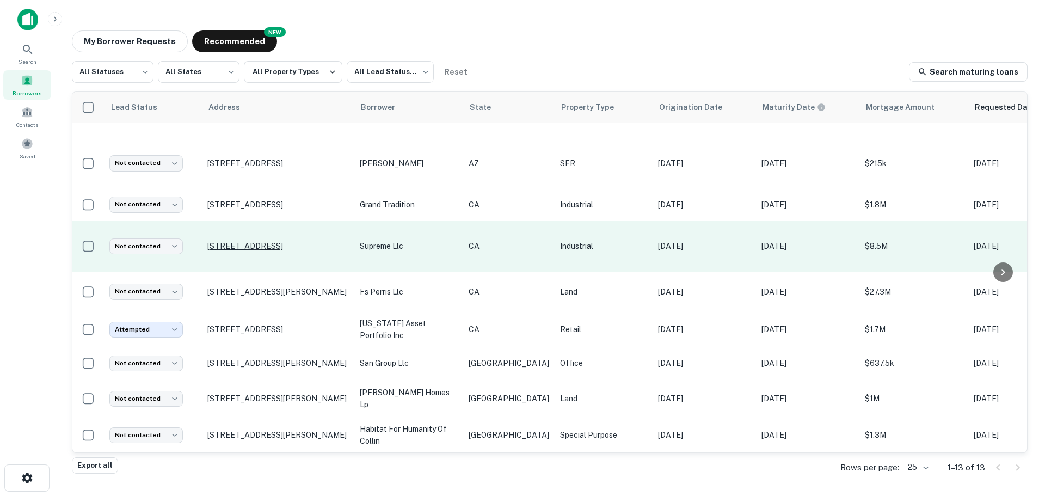
click at [305, 241] on p "[STREET_ADDRESS]" at bounding box center [277, 246] width 141 height 10
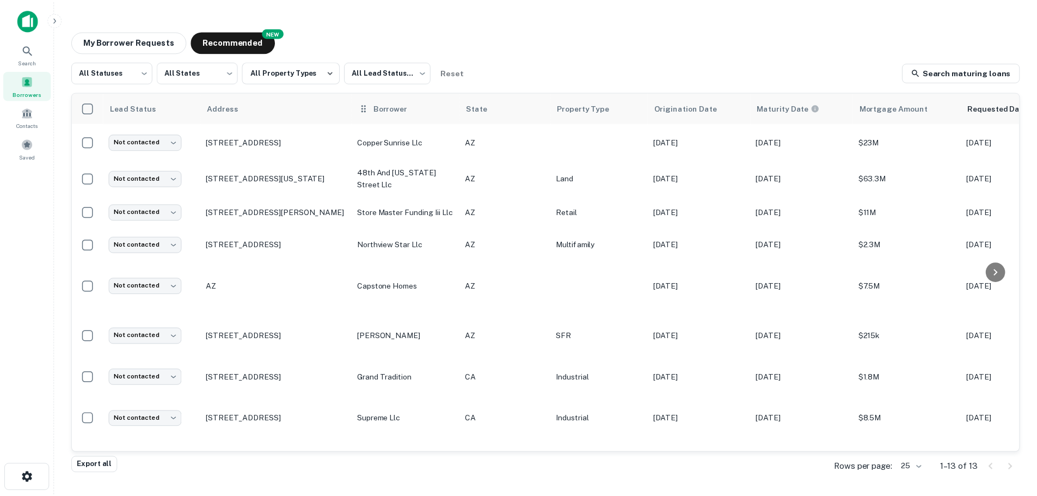
scroll to position [181, 0]
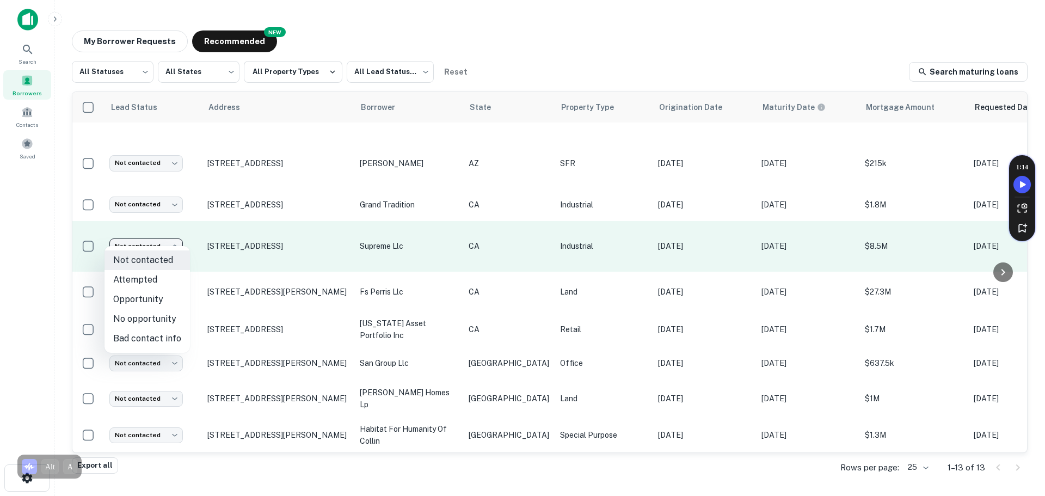
click at [175, 236] on body "Search Borrowers Contacts Saved My Borrower Requests NEW Recommended All Status…" at bounding box center [522, 248] width 1045 height 496
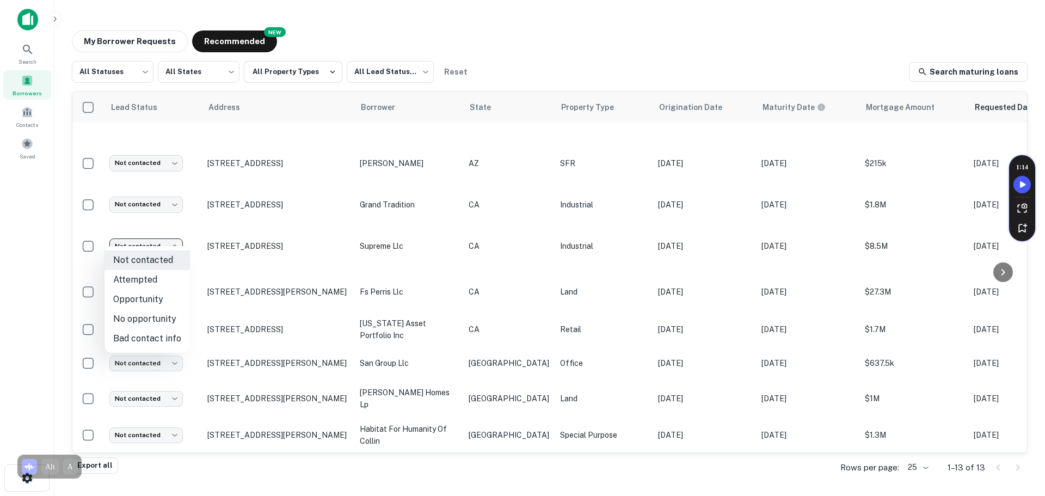
click at [263, 263] on div at bounding box center [522, 248] width 1045 height 496
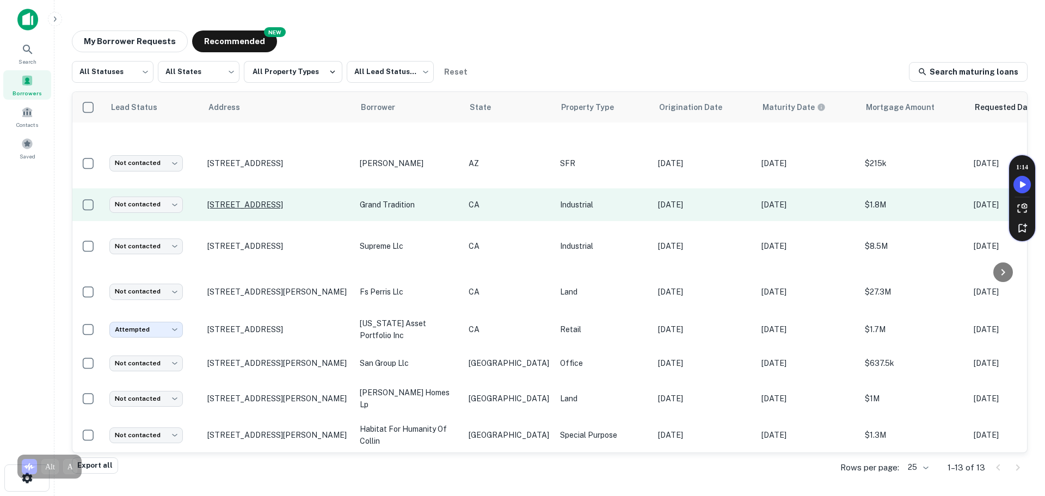
click at [294, 200] on p "[STREET_ADDRESS]" at bounding box center [277, 205] width 141 height 10
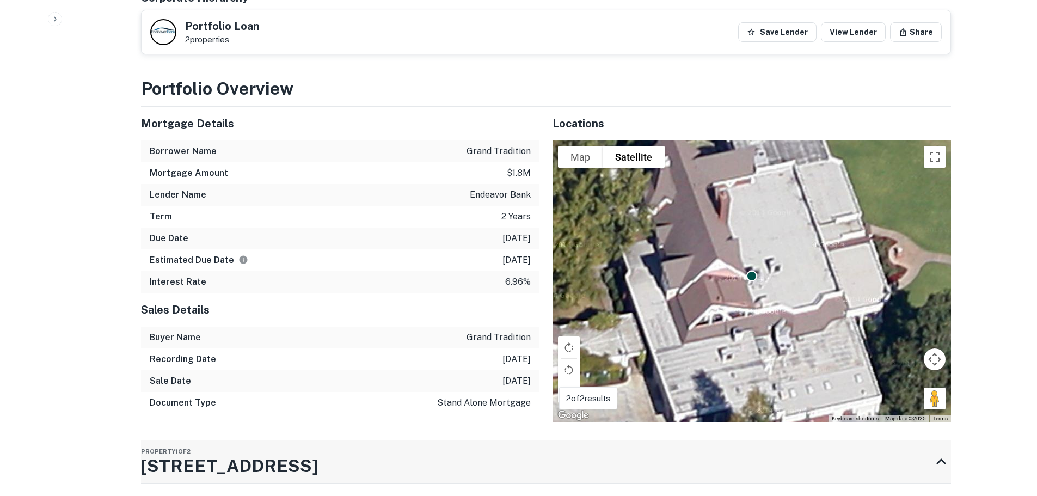
scroll to position [1197, 0]
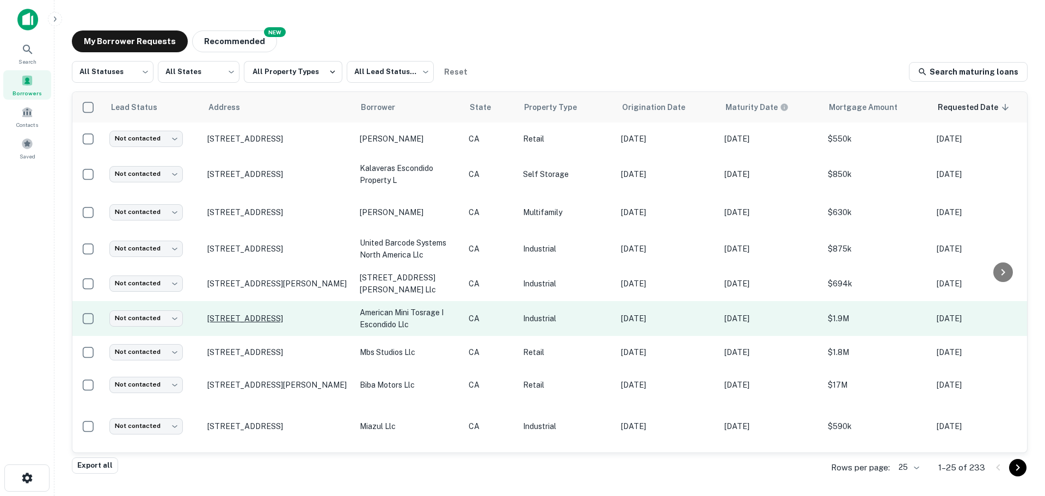
click at [259, 314] on p "[STREET_ADDRESS]" at bounding box center [277, 318] width 141 height 10
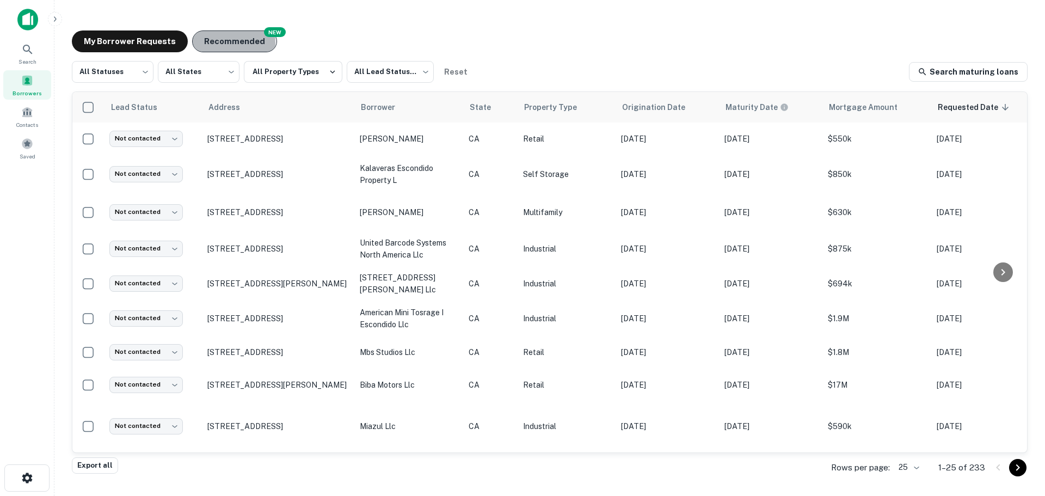
click at [217, 43] on button "Recommended" at bounding box center [234, 41] width 85 height 22
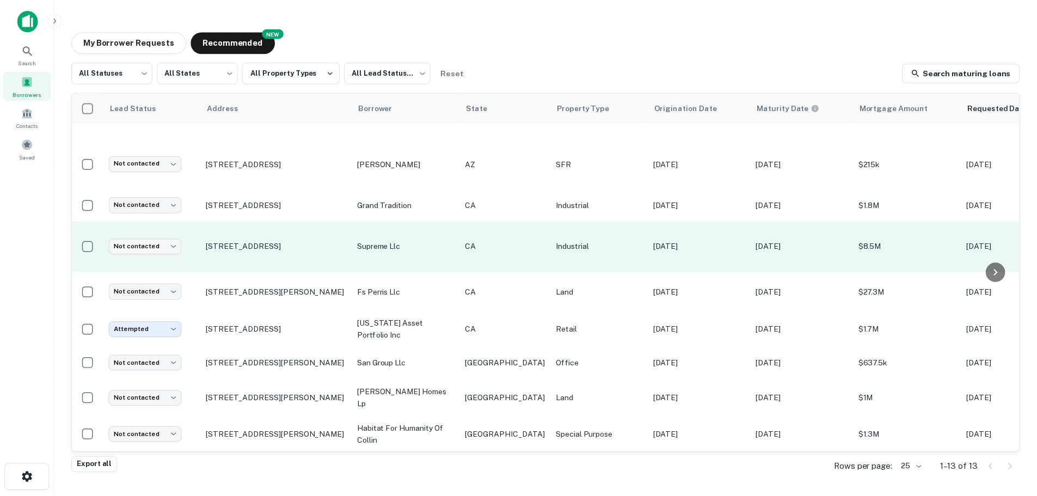
scroll to position [181, 0]
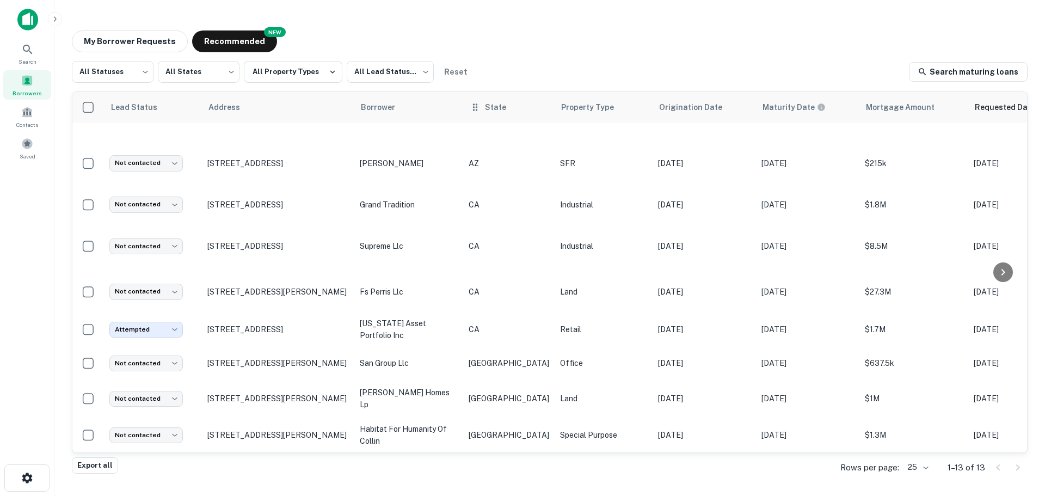
click at [481, 101] on div "State" at bounding box center [509, 107] width 78 height 13
click at [493, 106] on span "State" at bounding box center [502, 107] width 35 height 13
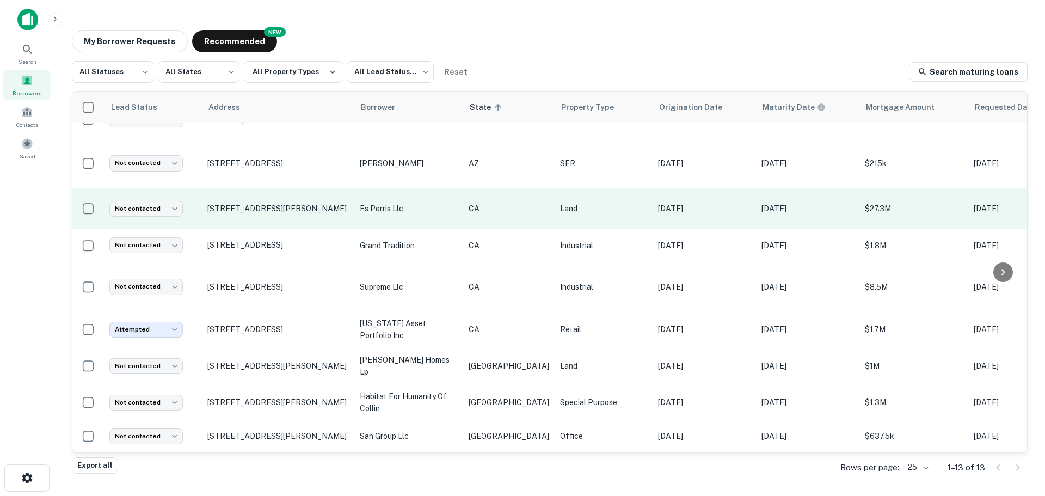
click at [262, 203] on p "731 Ramona Expy Perris, CA92571" at bounding box center [277, 208] width 141 height 10
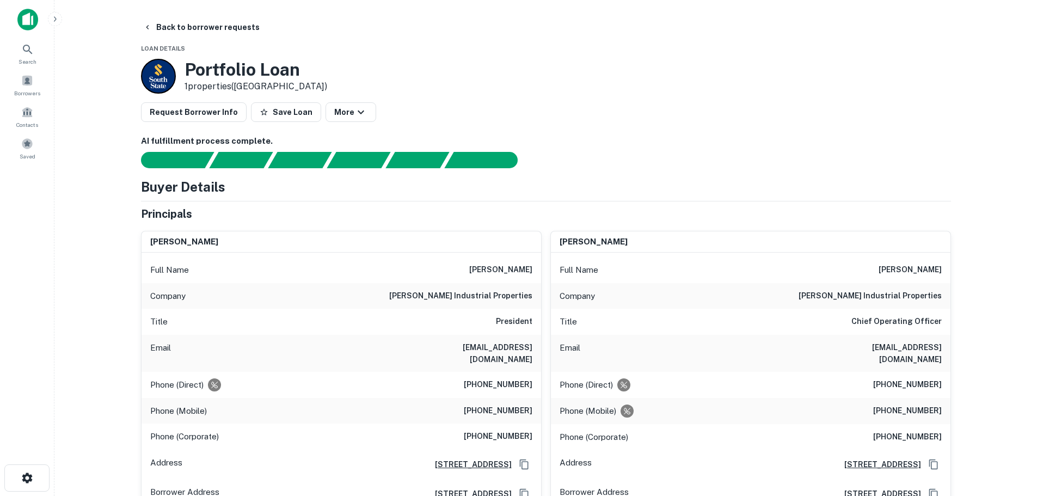
click at [28, 21] on img at bounding box center [27, 20] width 21 height 22
click at [156, 26] on button "Back to borrower requests" at bounding box center [201, 27] width 125 height 20
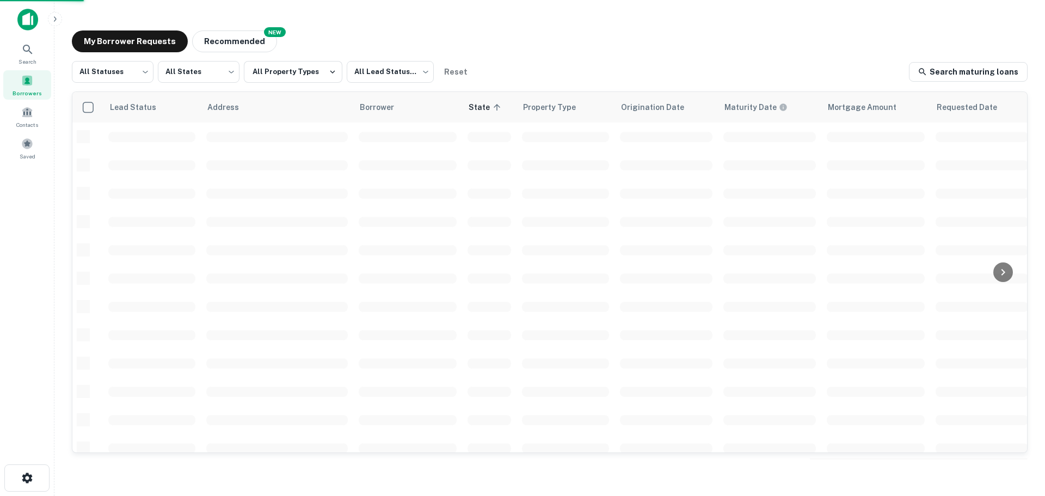
scroll to position [181, 0]
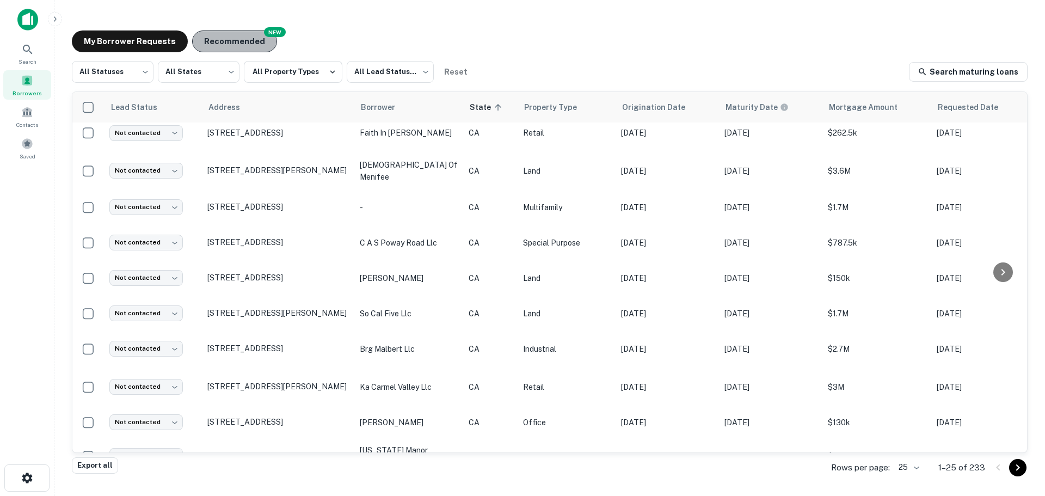
click at [243, 49] on button "Recommended" at bounding box center [234, 41] width 85 height 22
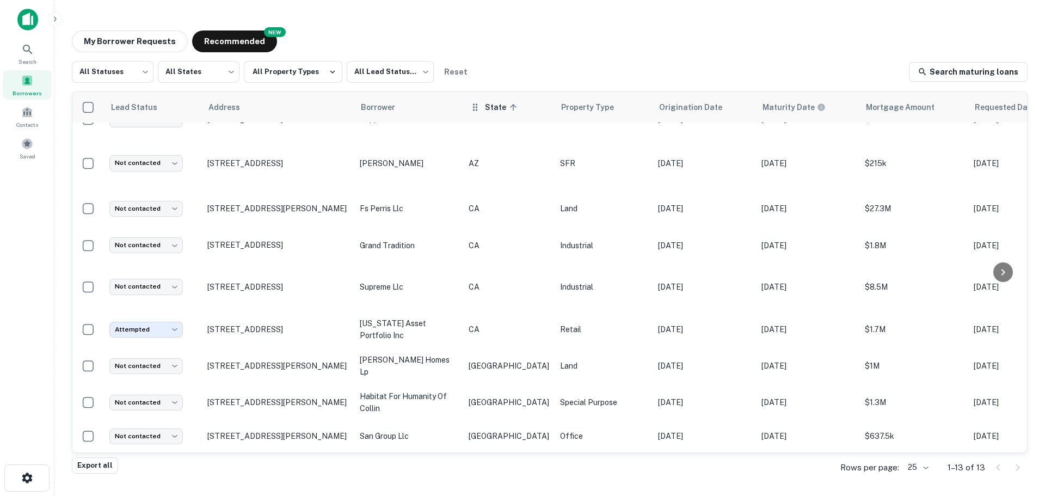
click at [489, 108] on span "State sorted ascending" at bounding box center [502, 107] width 35 height 13
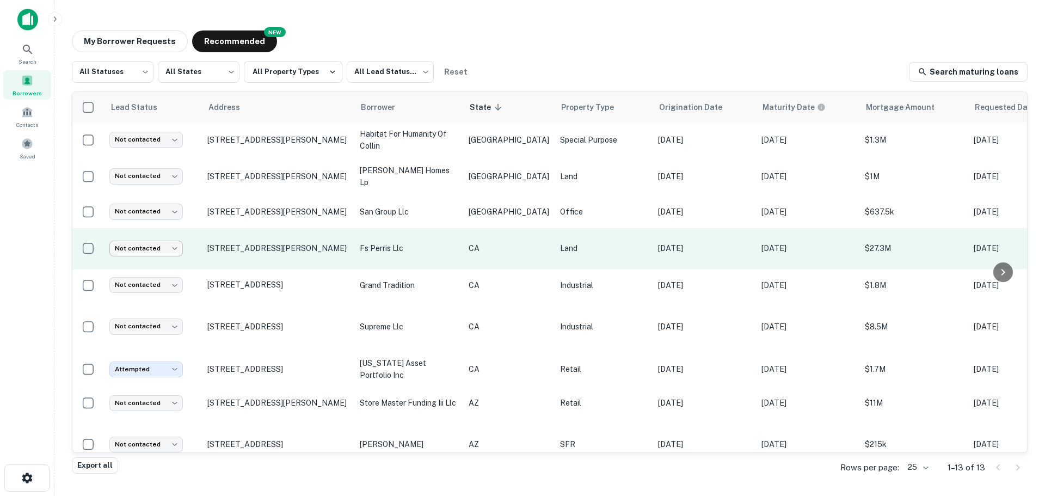
click at [175, 246] on body "Search Borrowers Contacts Saved My Borrower Requests NEW Recommended All Status…" at bounding box center [522, 248] width 1045 height 496
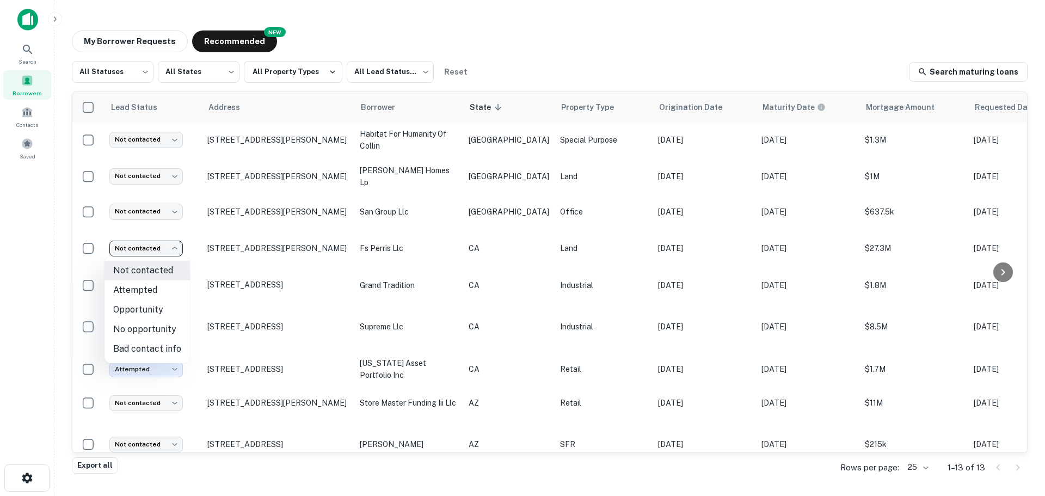
click at [156, 289] on li "Attempted" at bounding box center [146, 290] width 85 height 20
type input "*********"
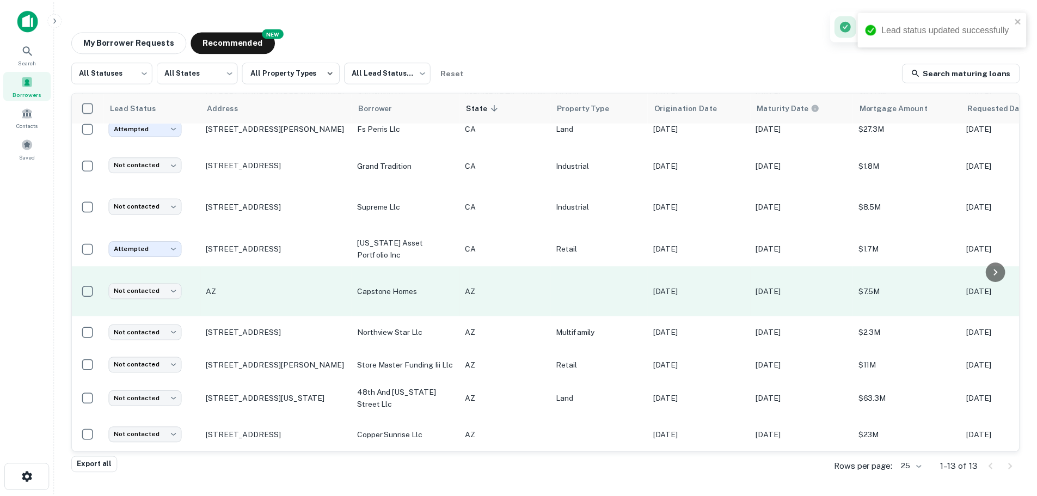
scroll to position [17, 0]
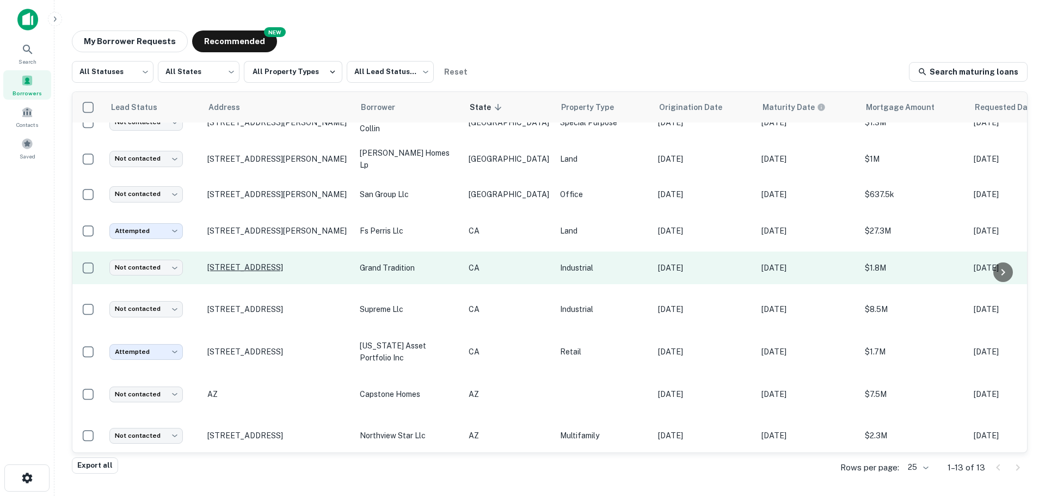
click at [282, 262] on p "[STREET_ADDRESS]" at bounding box center [277, 267] width 141 height 10
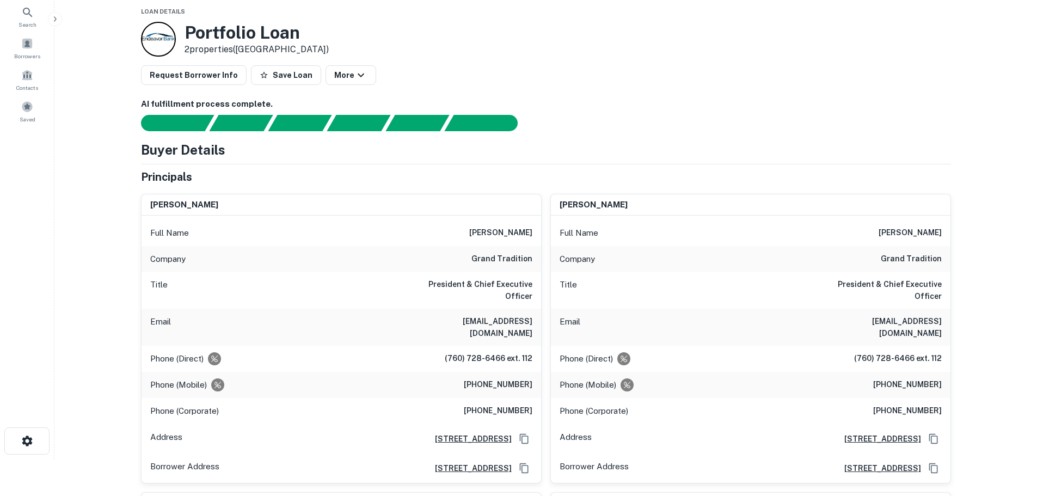
scroll to position [54, 0]
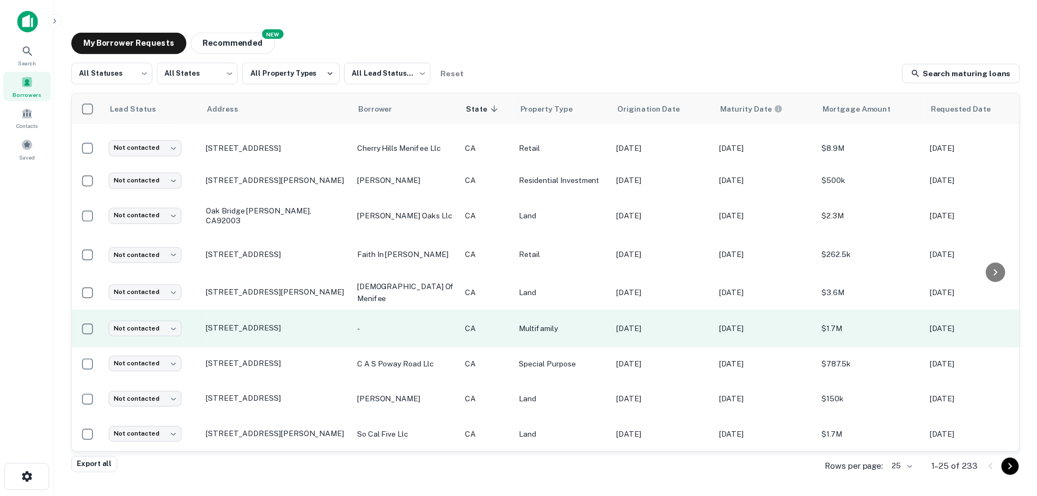
scroll to position [72, 0]
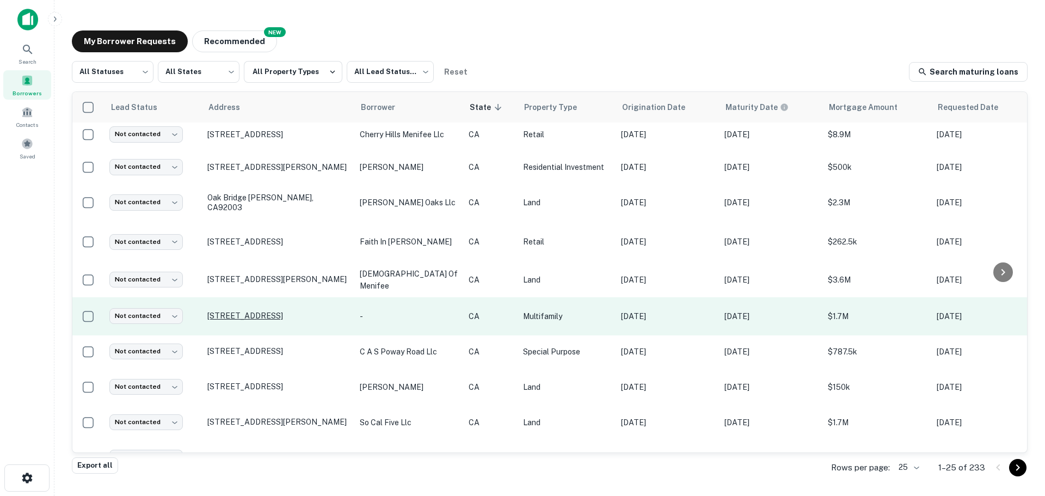
click at [247, 320] on p "13098 Poway Rd Poway, CA92064" at bounding box center [277, 316] width 141 height 10
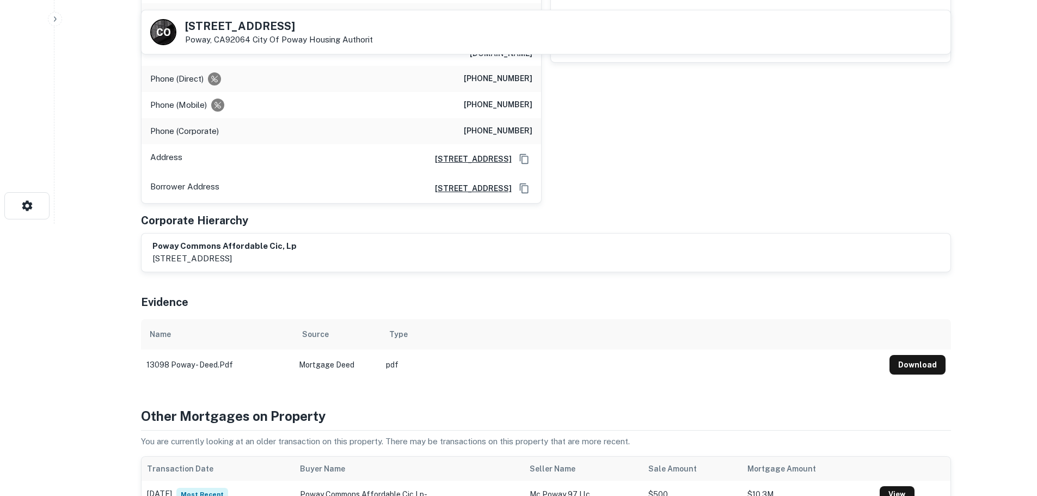
scroll to position [109, 0]
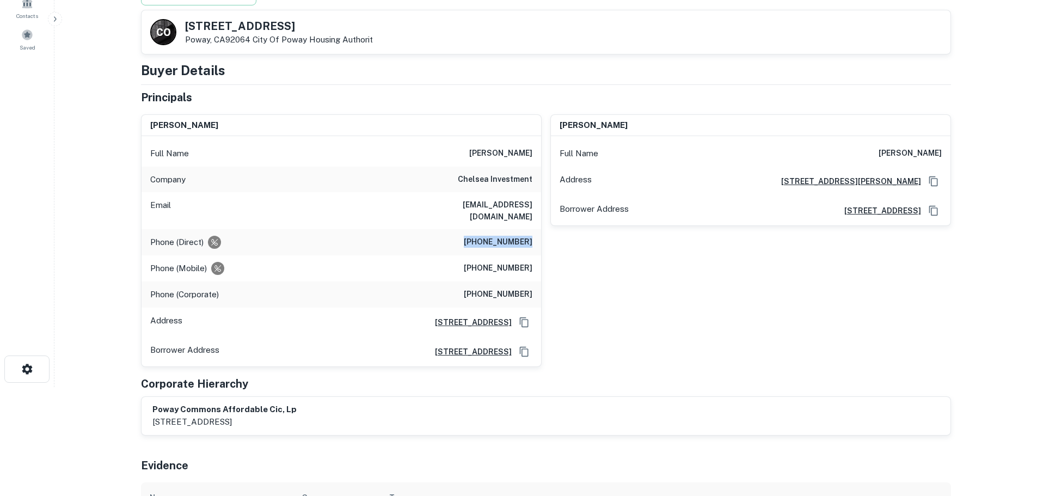
drag, startPoint x: 530, startPoint y: 224, endPoint x: 472, endPoint y: 235, distance: 58.6
click at [472, 236] on h6 "(760) 795-5606" at bounding box center [498, 242] width 69 height 13
copy h6 "(760) 795-5606"
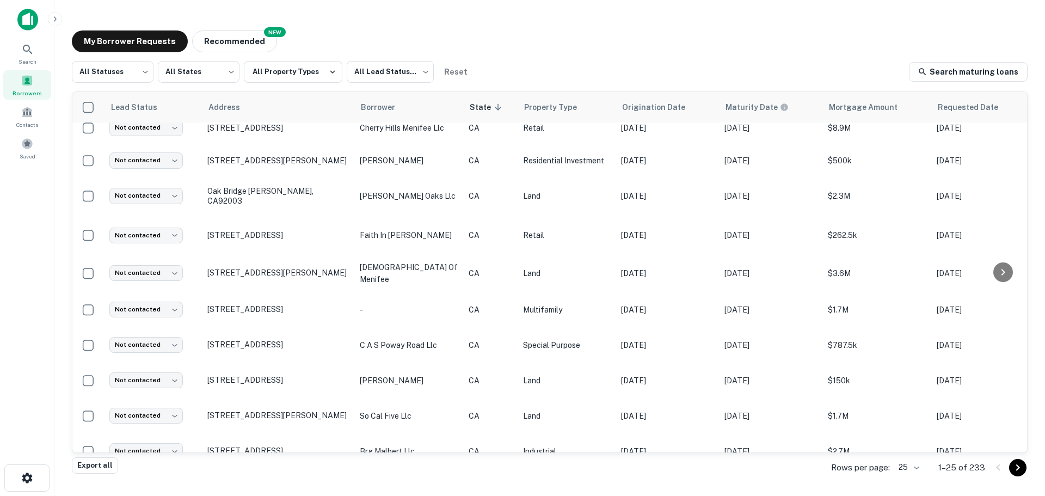
scroll to position [218, 0]
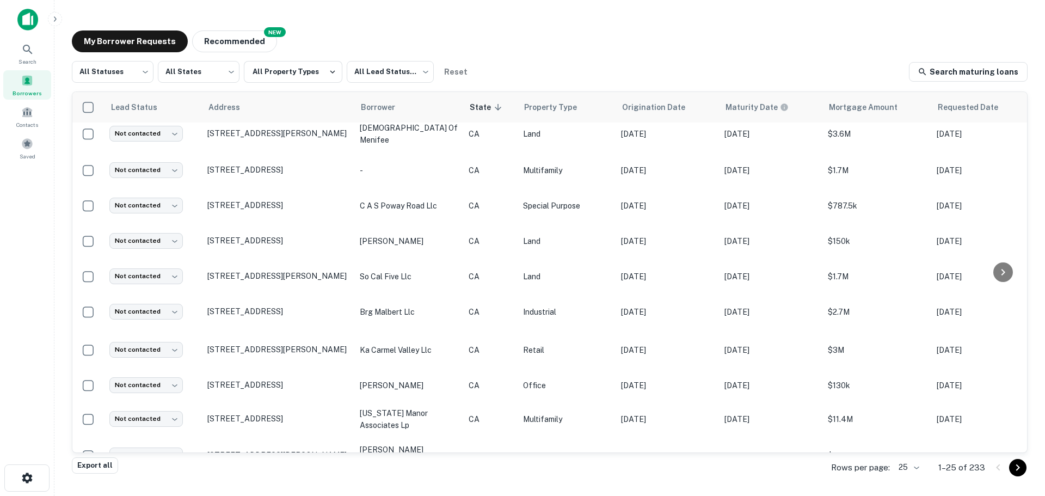
click at [923, 469] on div "Rows per page: 25 ** 1–25 of 233" at bounding box center [922, 467] width 209 height 29
click at [918, 467] on body "Search Borrowers Contacts Saved My Borrower Requests NEW Recommended All Status…" at bounding box center [522, 248] width 1045 height 496
click at [916, 474] on li "1000" at bounding box center [909, 473] width 37 height 20
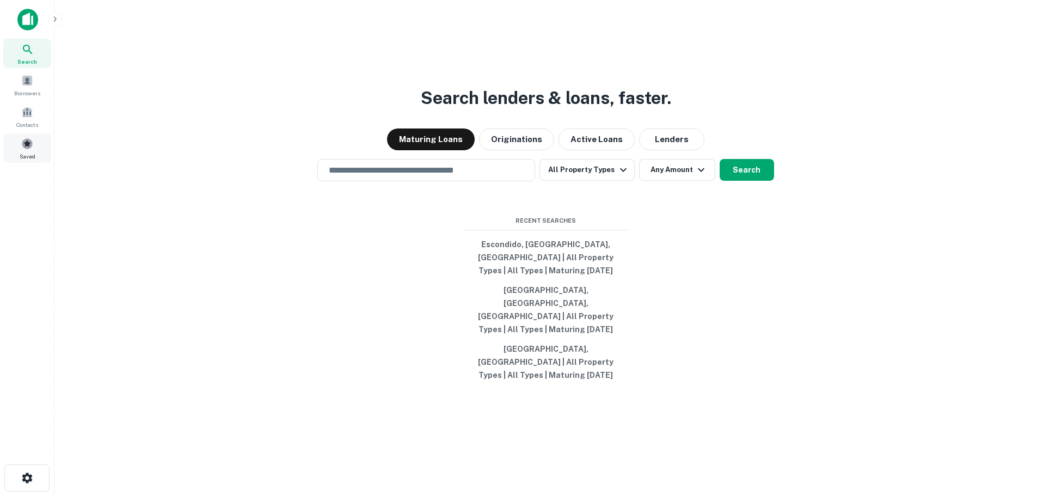
click at [24, 146] on span at bounding box center [27, 144] width 12 height 12
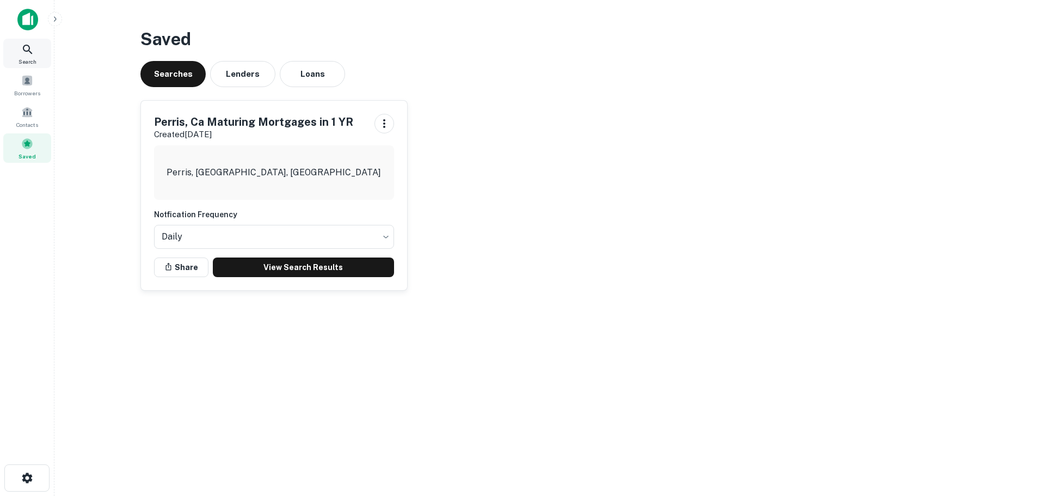
click at [28, 53] on icon at bounding box center [27, 49] width 13 height 13
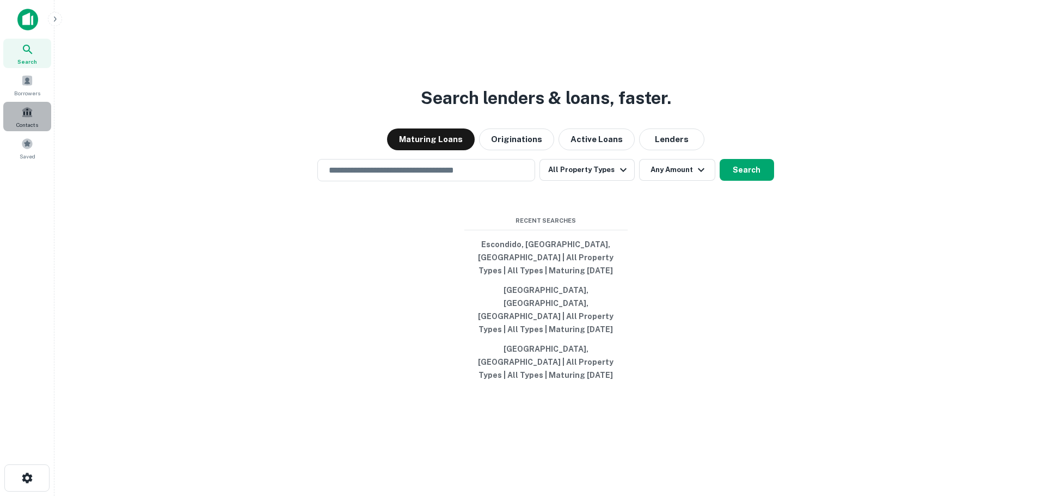
click at [30, 119] on div "Contacts" at bounding box center [27, 116] width 48 height 29
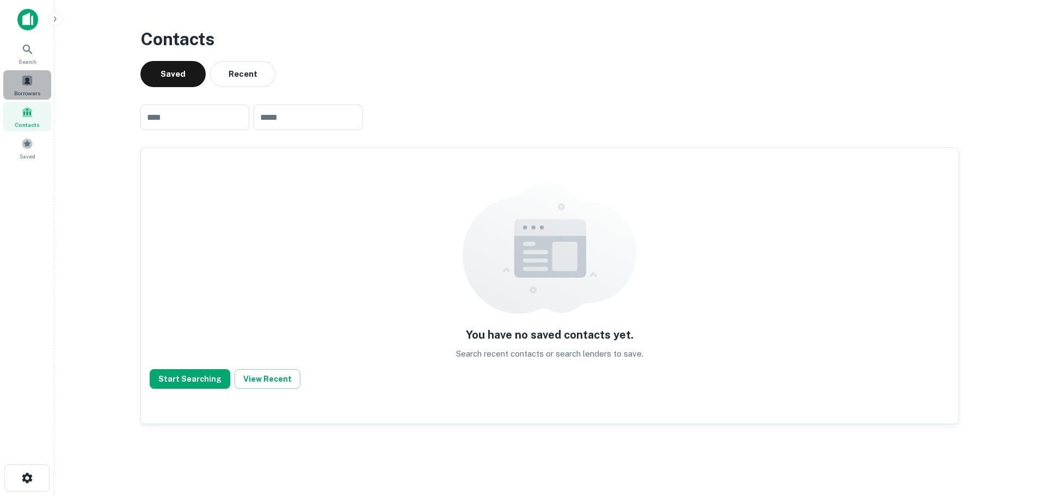
click at [28, 84] on span at bounding box center [27, 81] width 12 height 12
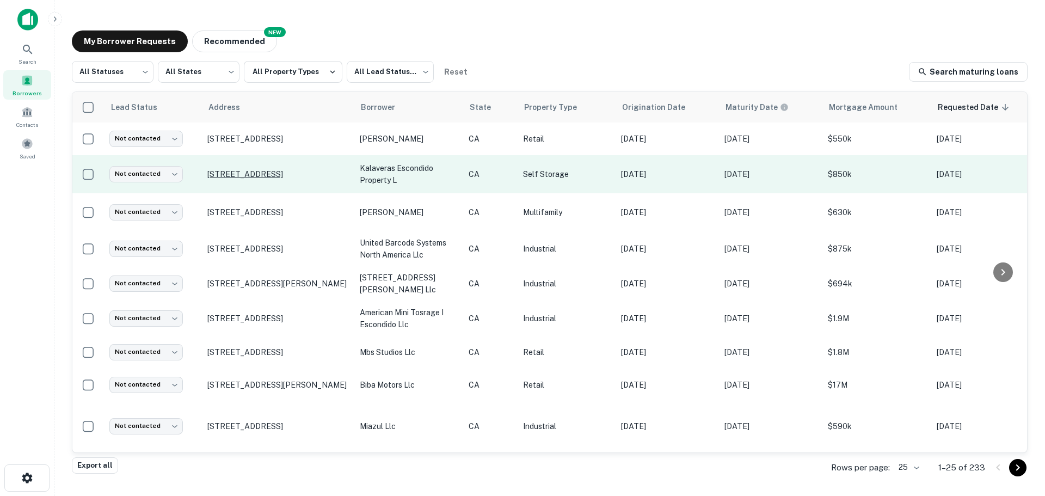
click at [245, 177] on p "[STREET_ADDRESS]" at bounding box center [277, 174] width 141 height 10
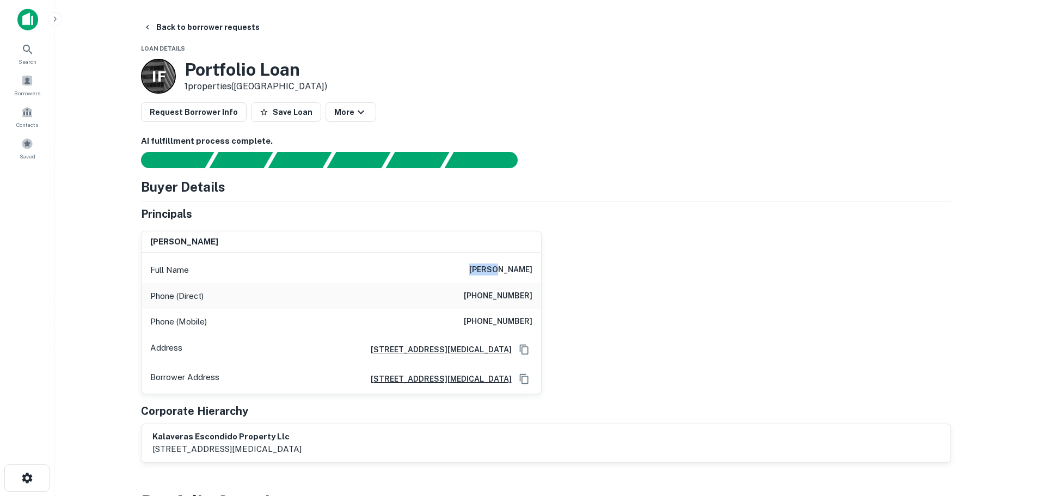
drag, startPoint x: 482, startPoint y: 270, endPoint x: 456, endPoint y: 264, distance: 25.6
click at [456, 264] on div "Full Name isaias ocampo brito" at bounding box center [340, 270] width 399 height 26
copy h6 "isaias"
click at [402, 243] on div "isaias ocampo brito" at bounding box center [340, 242] width 399 height 22
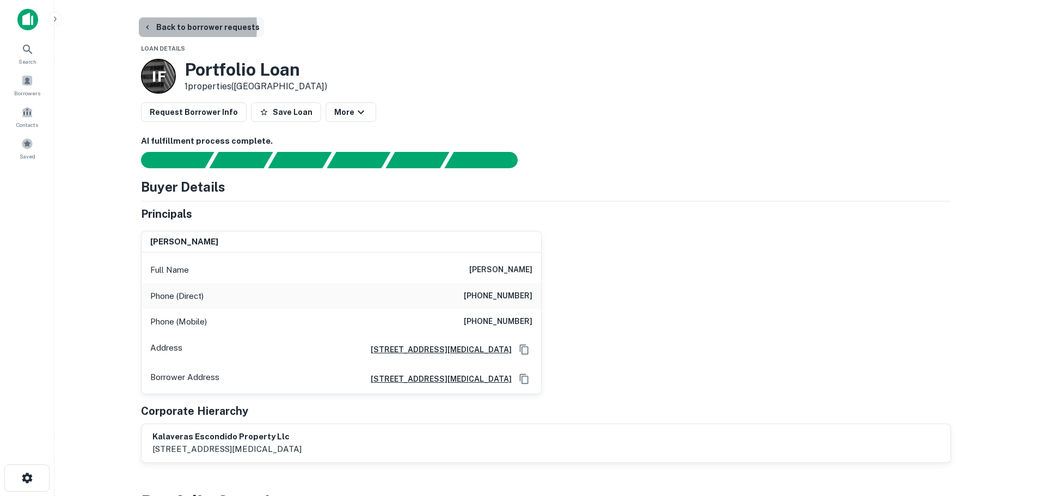
click at [146, 27] on icon "button" at bounding box center [147, 27] width 9 height 9
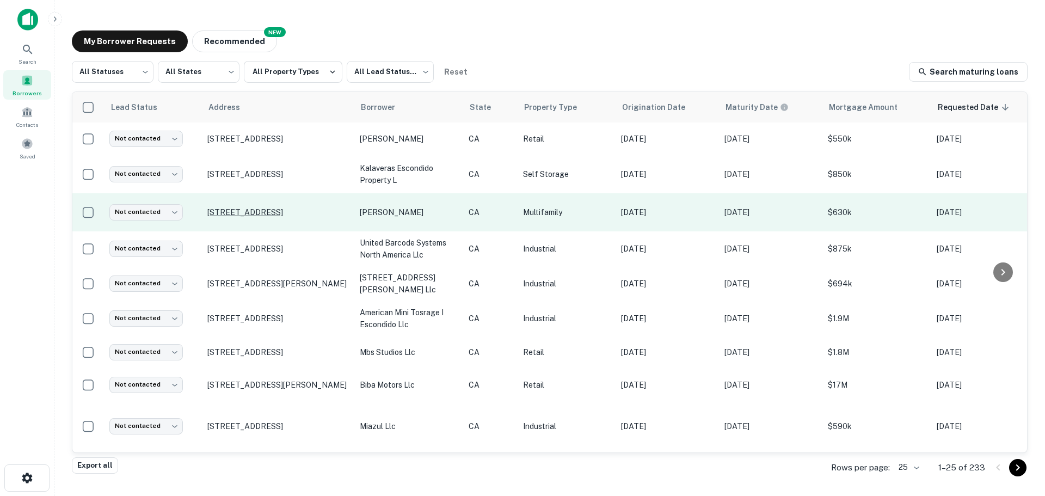
click at [250, 212] on p "[STREET_ADDRESS]" at bounding box center [277, 212] width 141 height 10
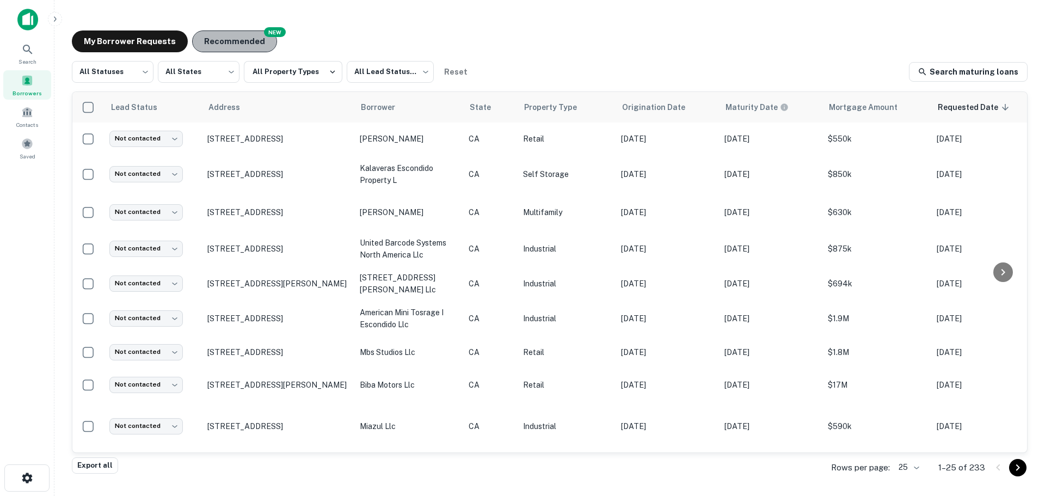
click at [220, 45] on button "Recommended" at bounding box center [234, 41] width 85 height 22
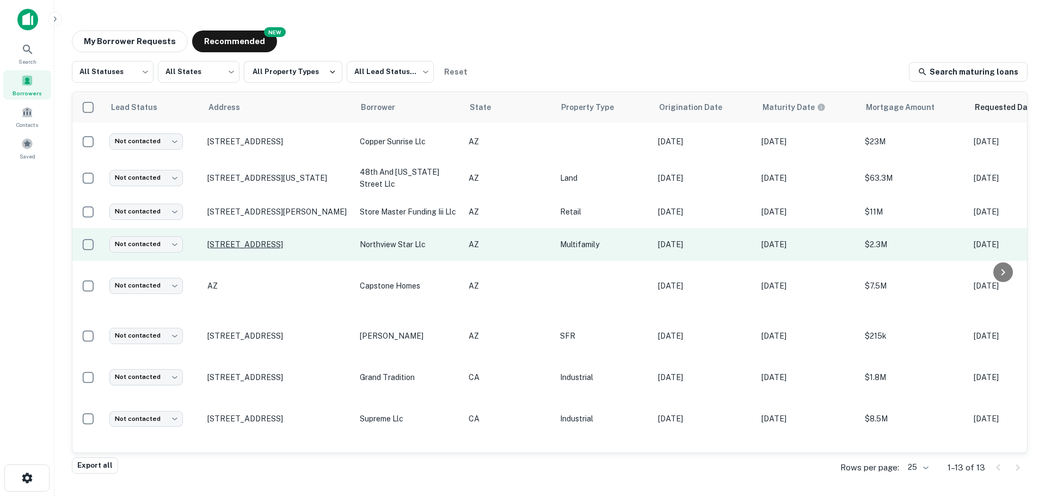
click at [267, 241] on p "16802 N 26th St # 112 Phoenix, AZ85032" at bounding box center [277, 244] width 141 height 10
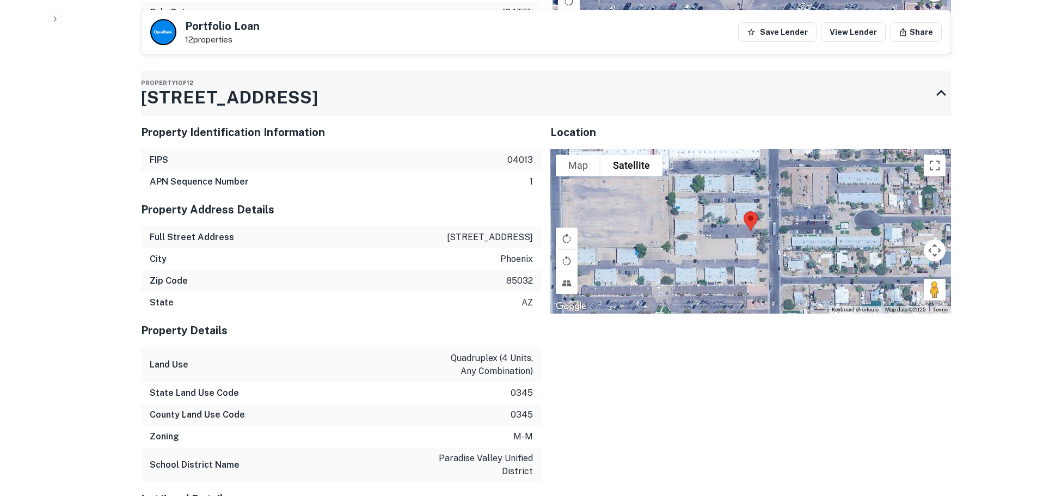
scroll to position [1306, 0]
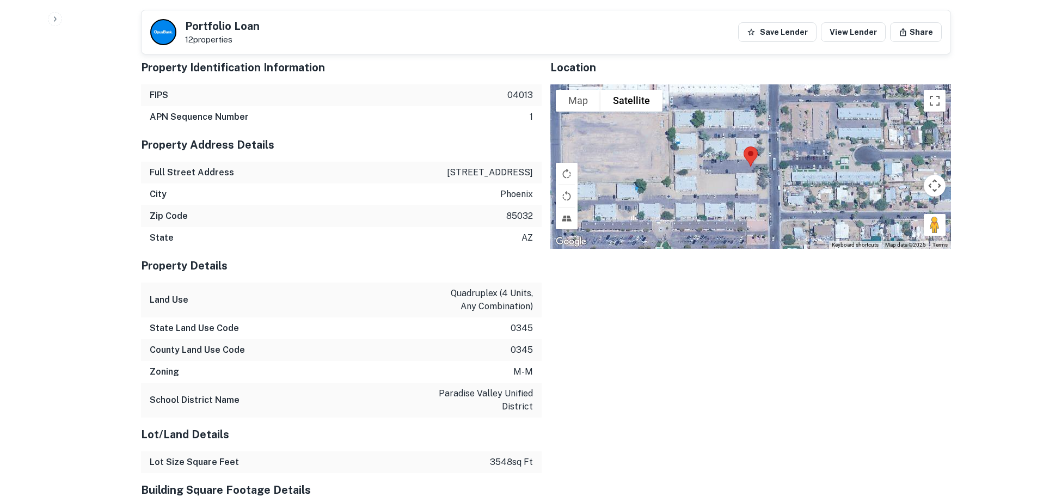
click at [481, 21] on div "Portfolio Loan 12 properties Save Lender View Lender Share" at bounding box center [545, 32] width 809 height 44
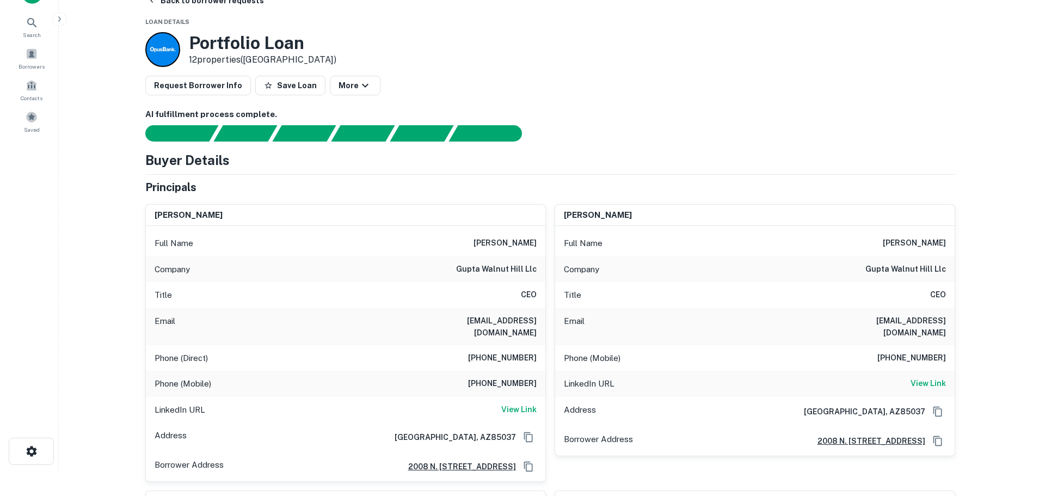
scroll to position [0, 0]
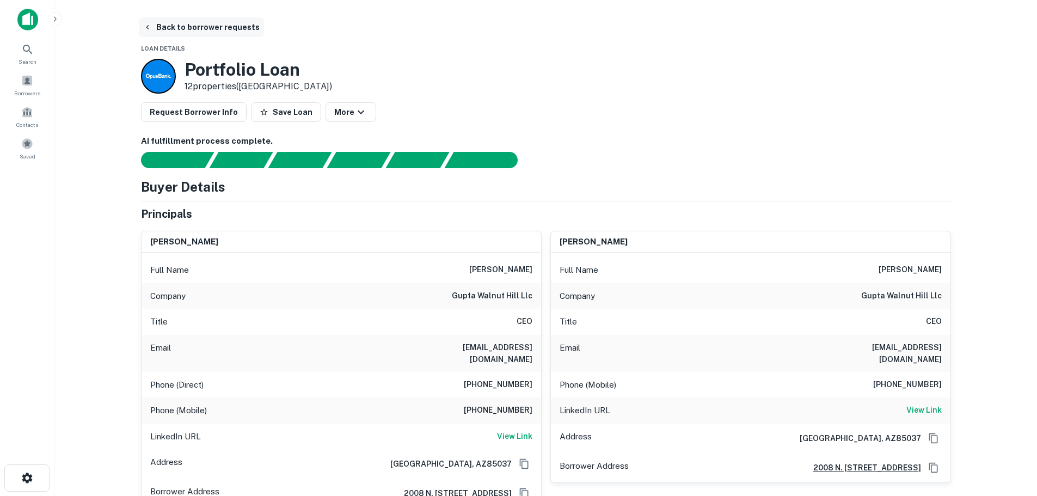
click at [217, 27] on button "Back to borrower requests" at bounding box center [201, 27] width 125 height 20
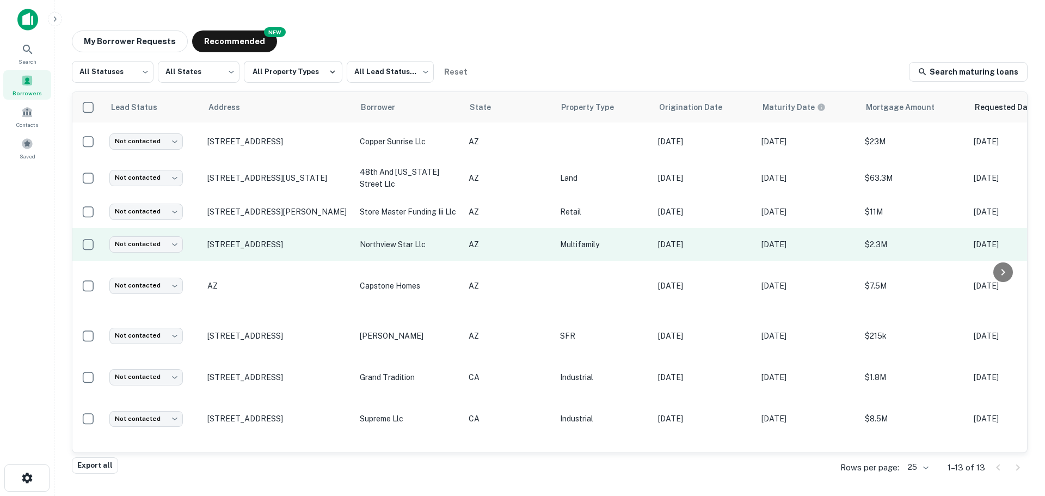
click at [291, 232] on td "16802 N 26th St # 112 Phoenix, AZ85032" at bounding box center [278, 244] width 152 height 33
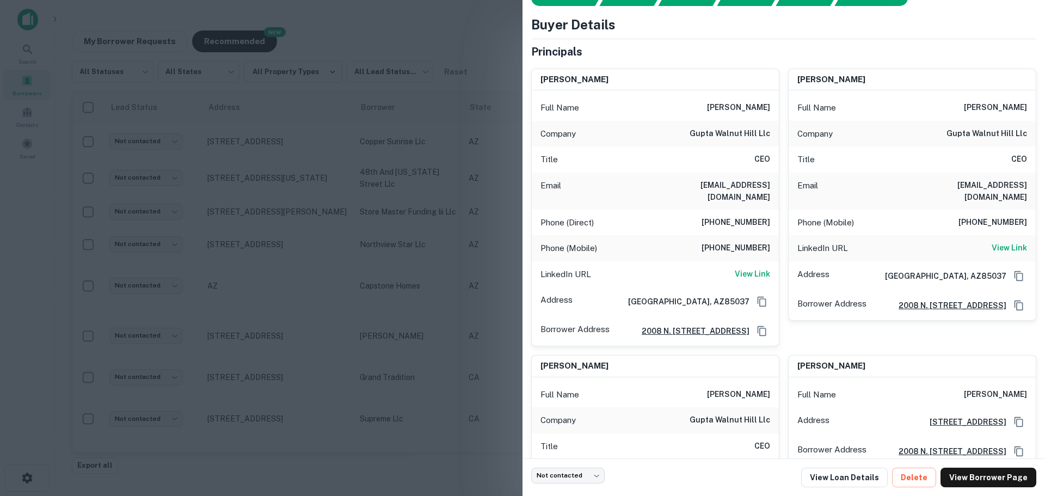
scroll to position [163, 0]
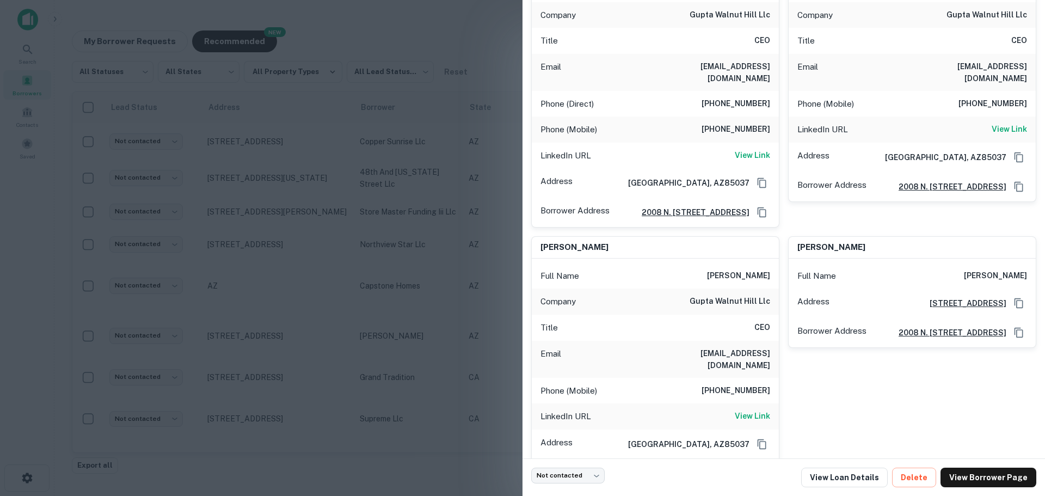
click at [378, 160] on div at bounding box center [522, 248] width 1045 height 496
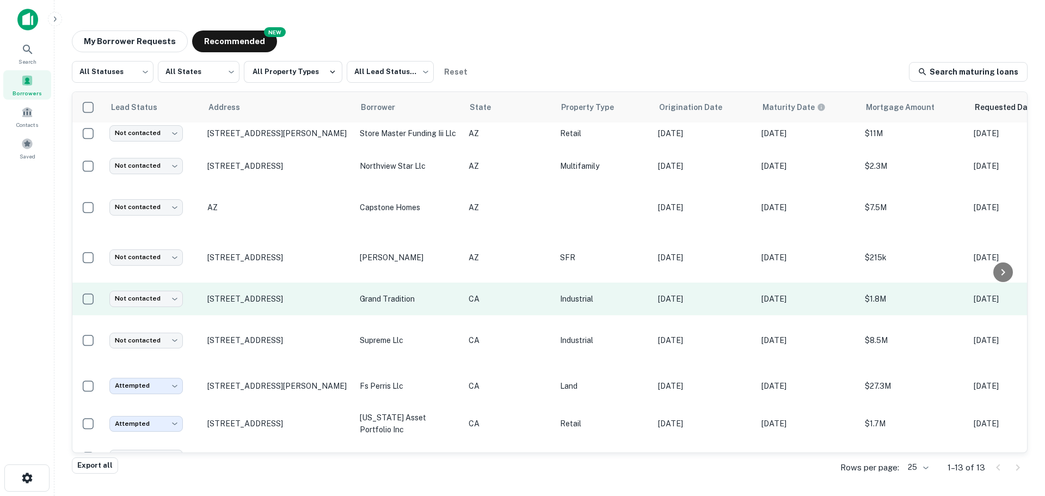
scroll to position [0, 0]
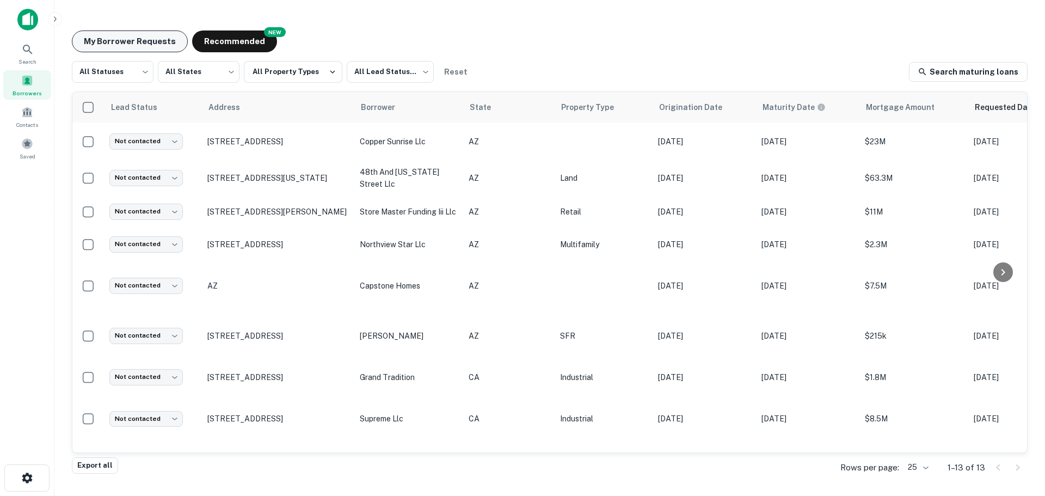
click at [150, 37] on button "My Borrower Requests" at bounding box center [130, 41] width 116 height 22
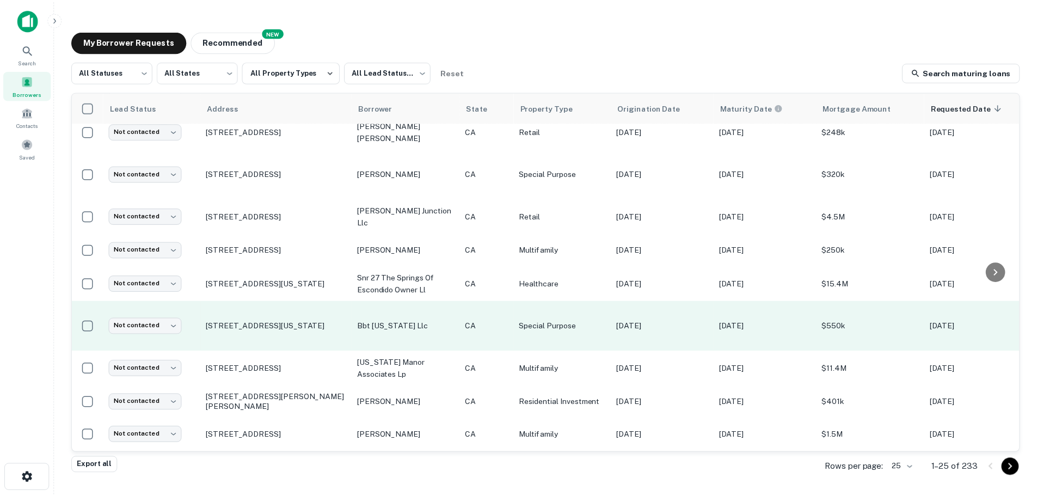
scroll to position [536, 0]
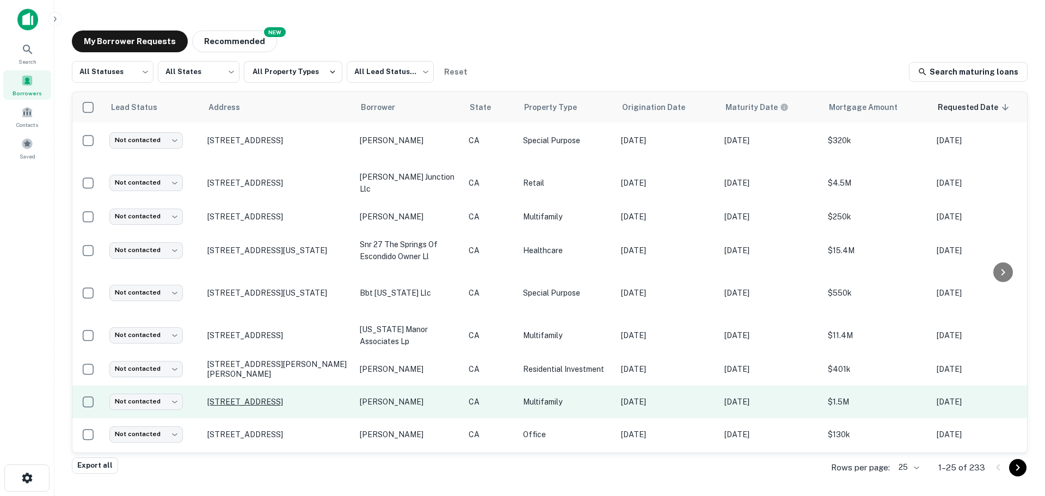
click at [305, 397] on p "[STREET_ADDRESS]" at bounding box center [277, 402] width 141 height 10
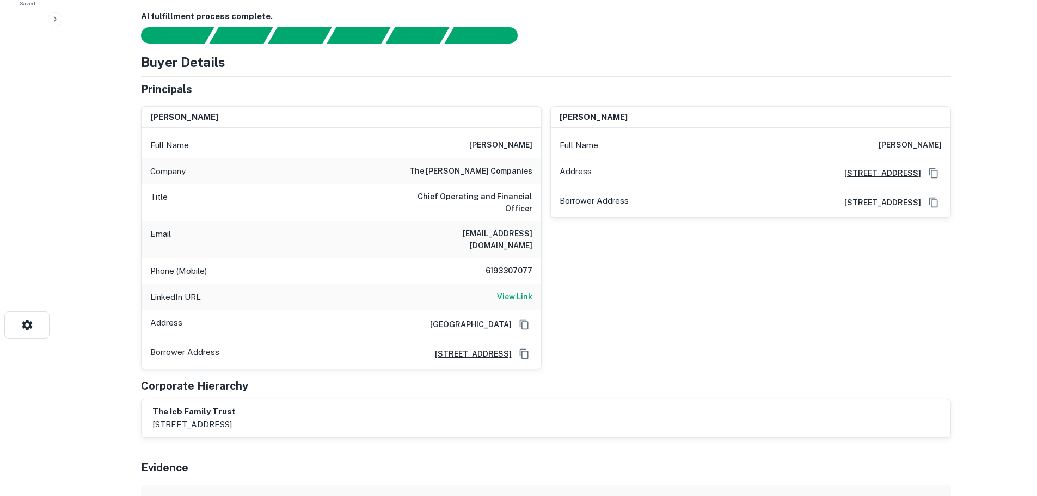
scroll to position [163, 0]
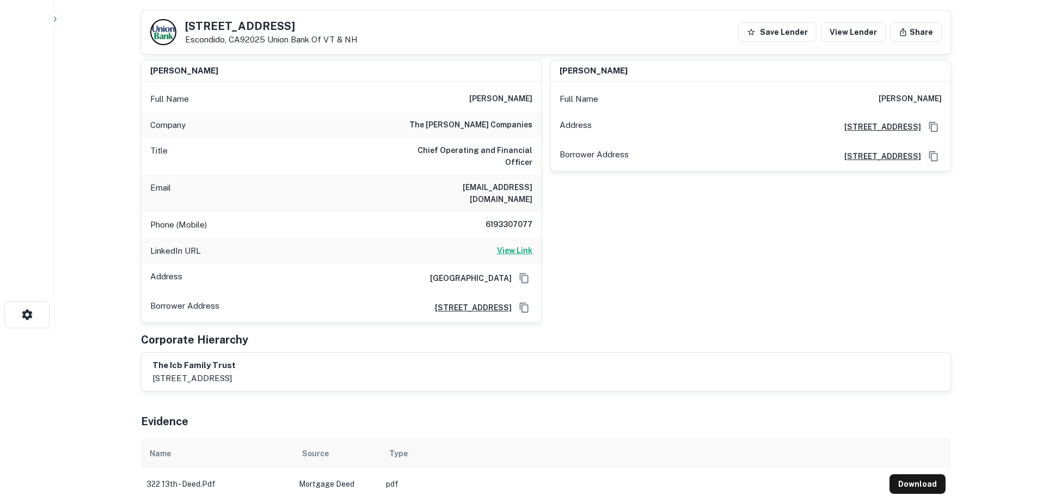
click at [512, 244] on h6 "View Link" at bounding box center [514, 250] width 35 height 12
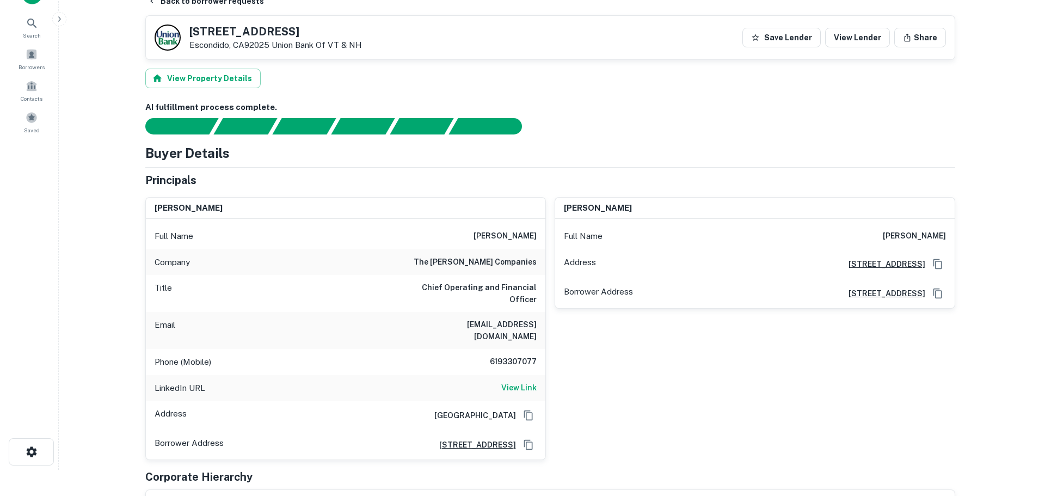
scroll to position [0, 0]
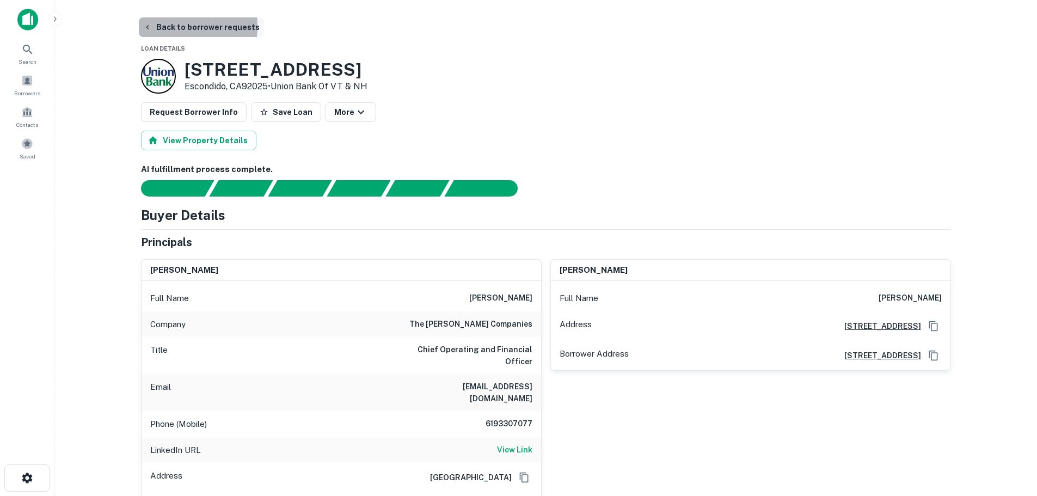
click at [152, 26] on button "Back to borrower requests" at bounding box center [201, 27] width 125 height 20
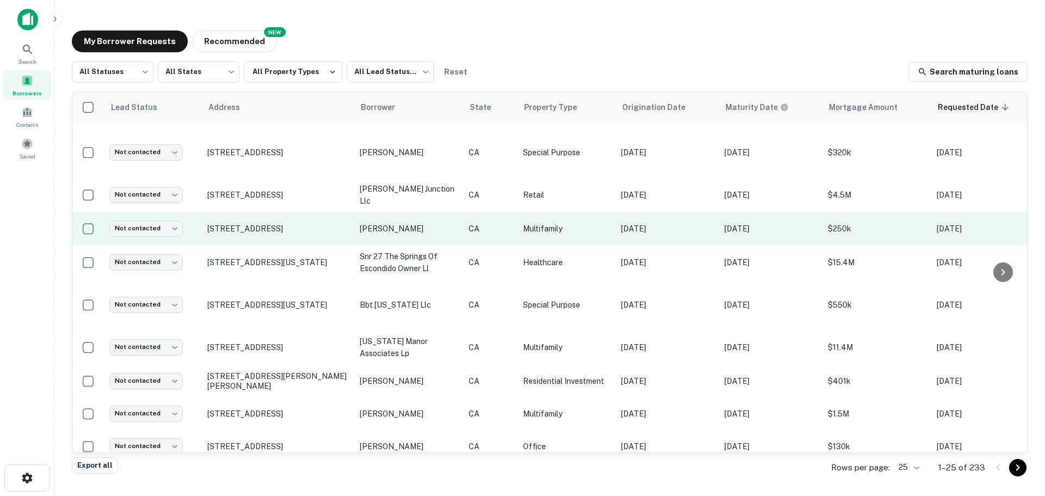
scroll to position [536, 0]
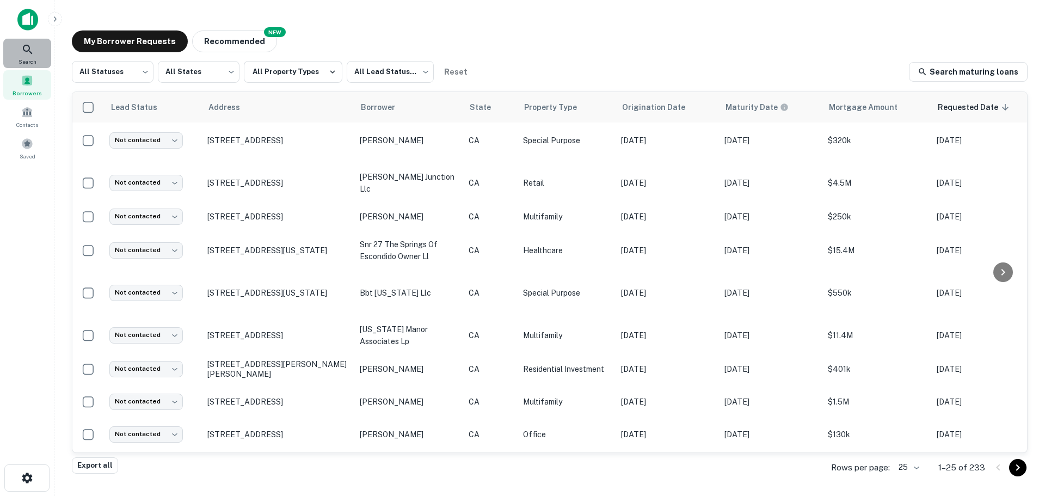
click at [29, 53] on icon at bounding box center [27, 49] width 13 height 13
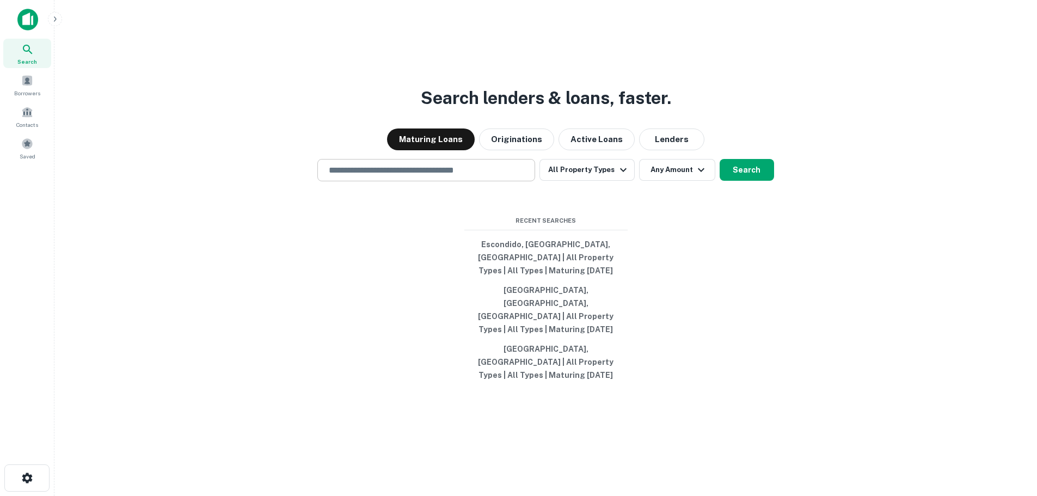
click at [492, 176] on input "text" at bounding box center [426, 170] width 208 height 13
click at [32, 83] on span at bounding box center [27, 81] width 12 height 12
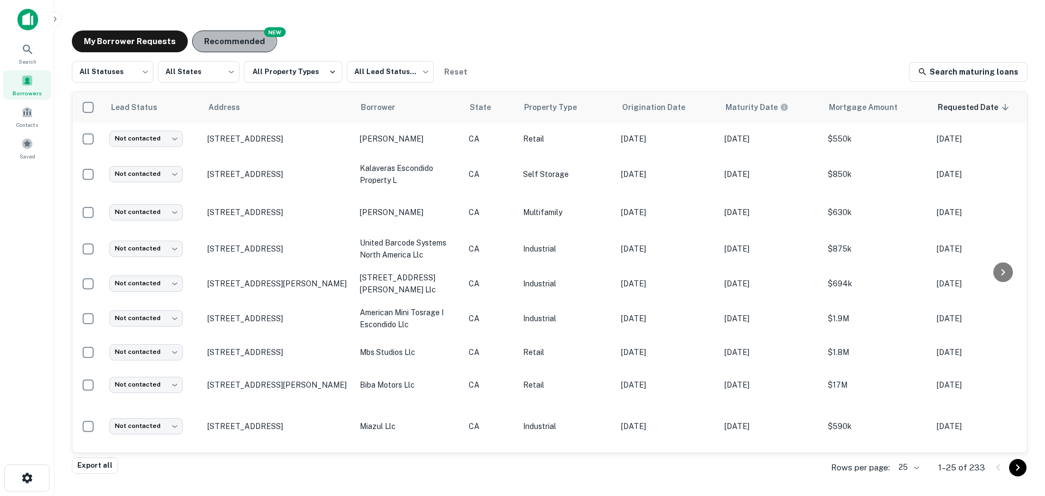
click at [214, 39] on button "Recommended" at bounding box center [234, 41] width 85 height 22
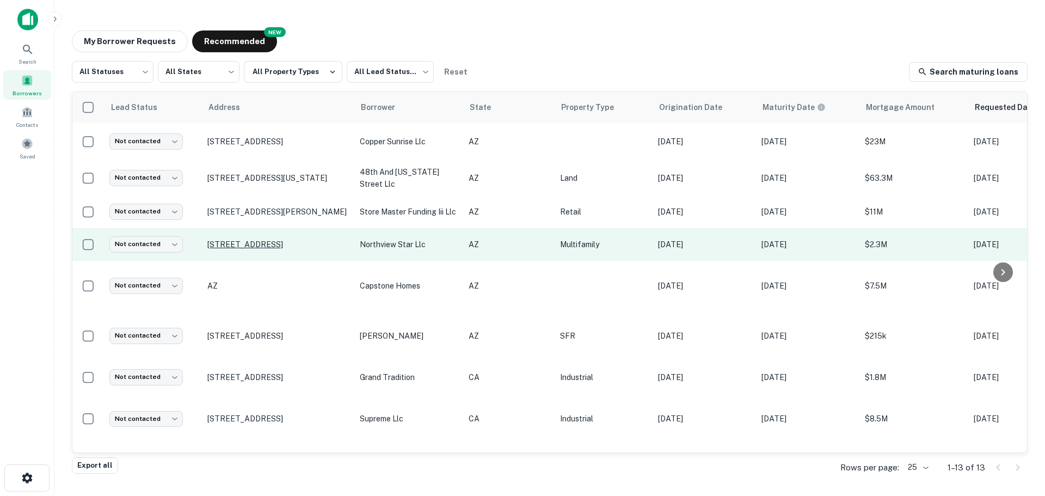
click at [236, 243] on p "[STREET_ADDRESS]" at bounding box center [277, 244] width 141 height 10
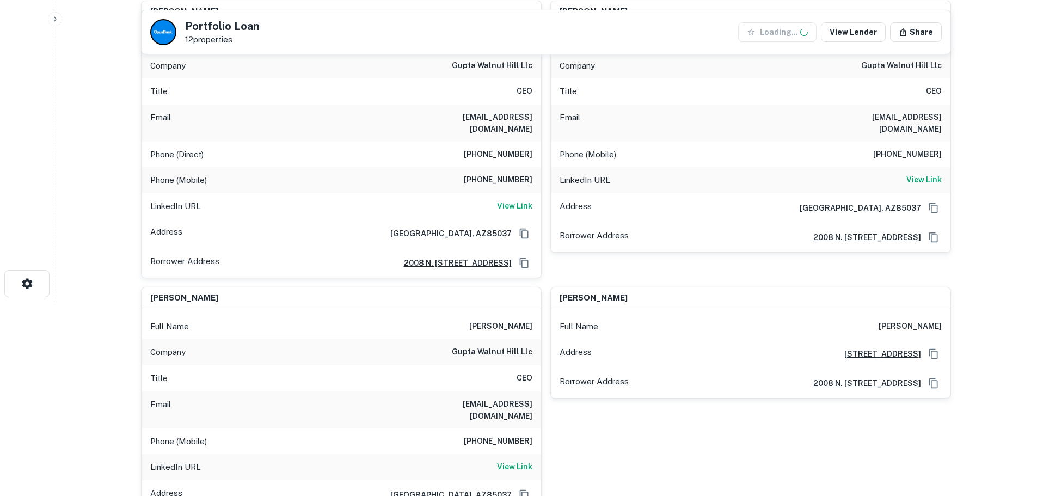
scroll to position [272, 0]
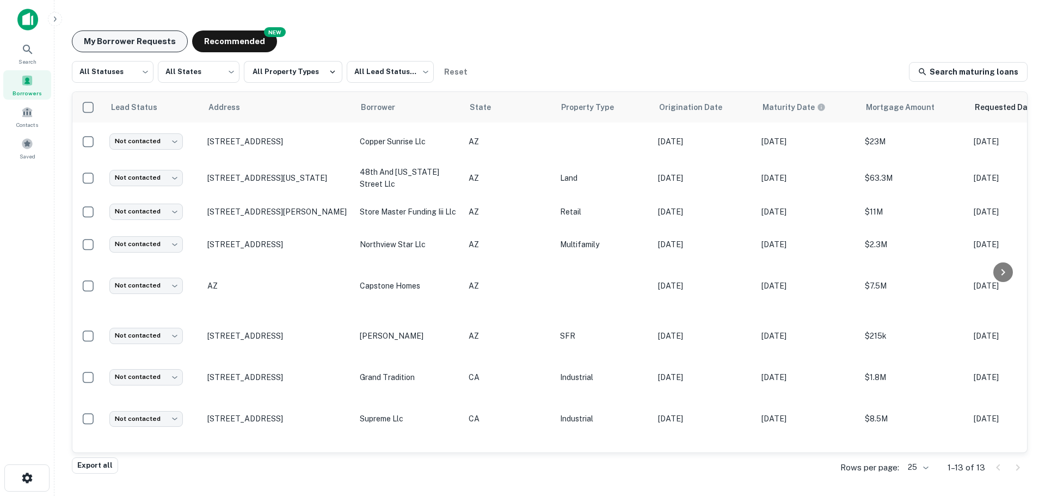
click at [101, 46] on button "My Borrower Requests" at bounding box center [130, 41] width 116 height 22
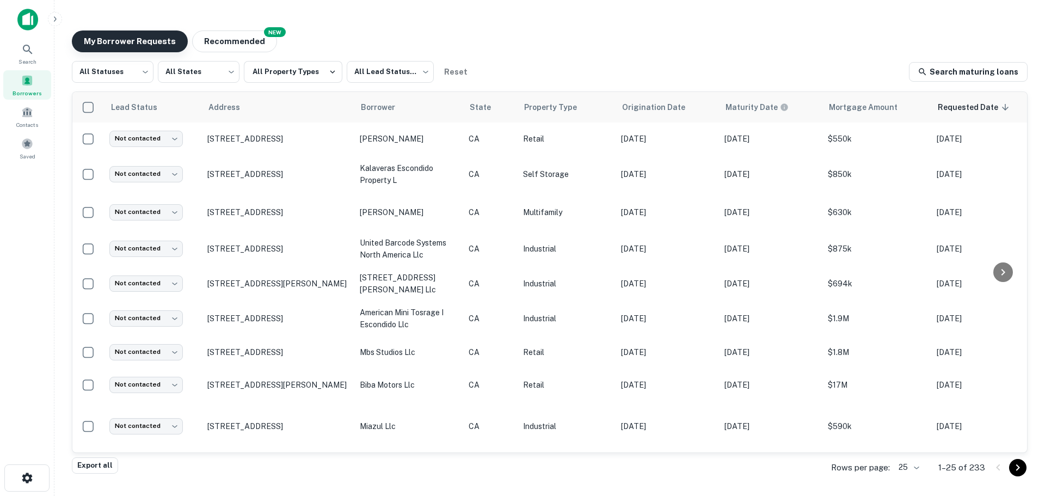
click at [134, 44] on button "My Borrower Requests" at bounding box center [130, 41] width 116 height 22
click at [911, 466] on body "Search Borrowers Contacts Saved My Borrower Requests NEW Recommended All Status…" at bounding box center [522, 248] width 1045 height 496
click at [908, 473] on li "1000" at bounding box center [909, 473] width 37 height 20
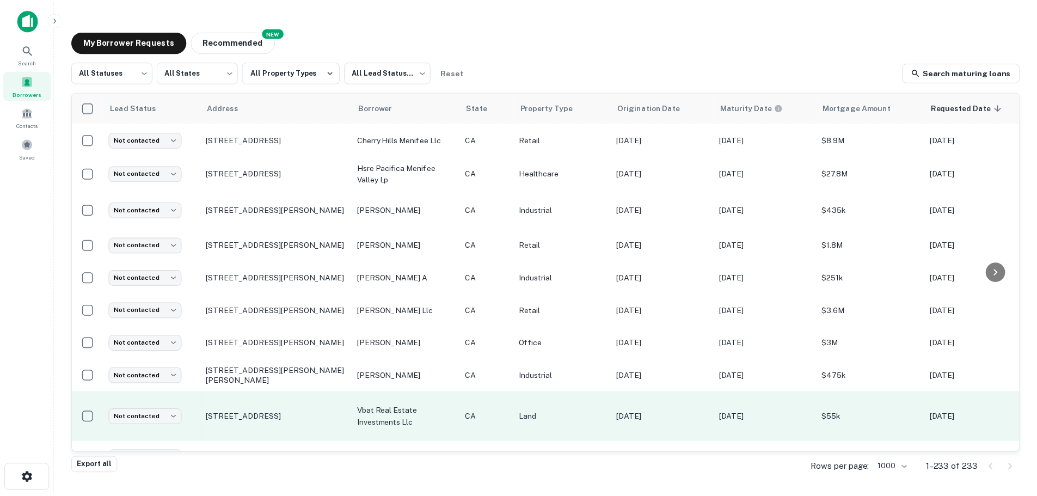
scroll to position [6039, 0]
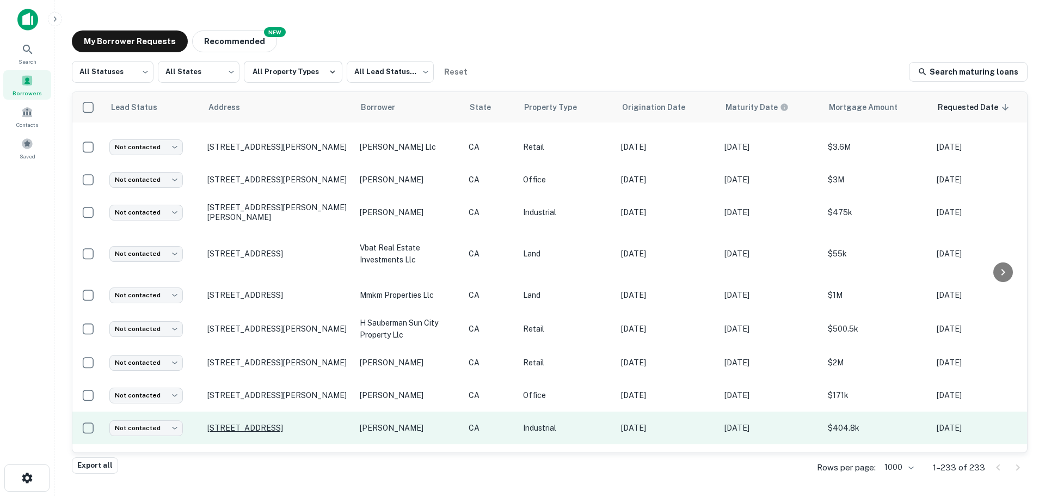
click at [281, 423] on p "[STREET_ADDRESS]" at bounding box center [277, 428] width 141 height 10
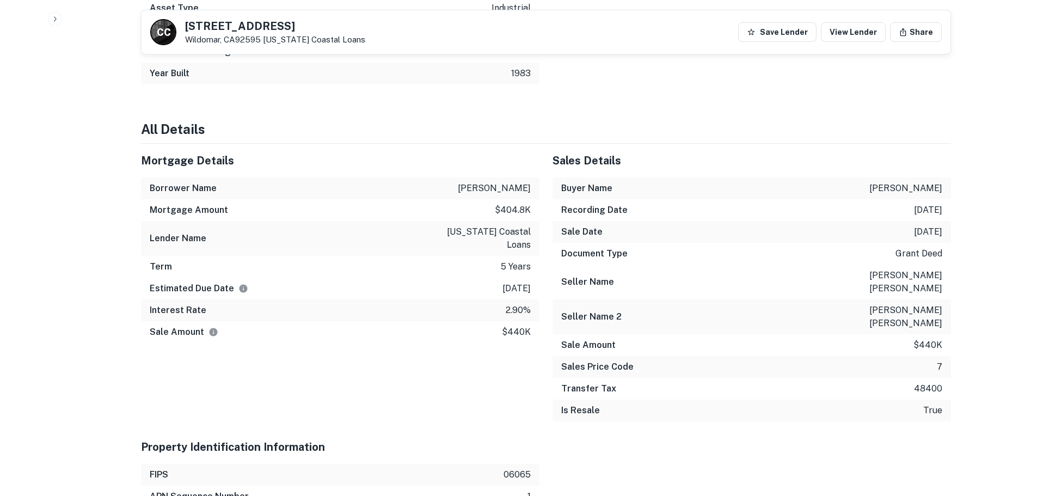
scroll to position [1034, 0]
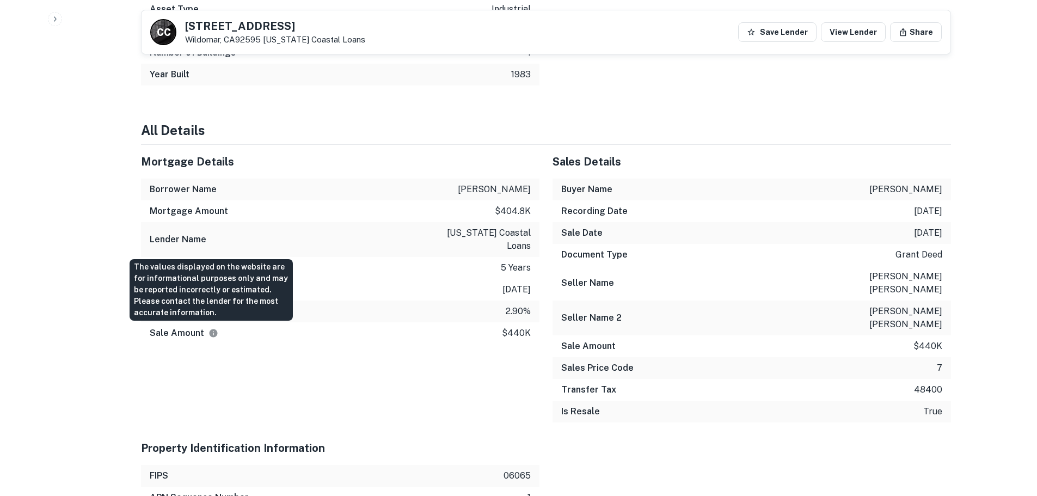
click at [214, 332] on icon "The values displayed on the website are for informational purposes only and may…" at bounding box center [213, 333] width 8 height 8
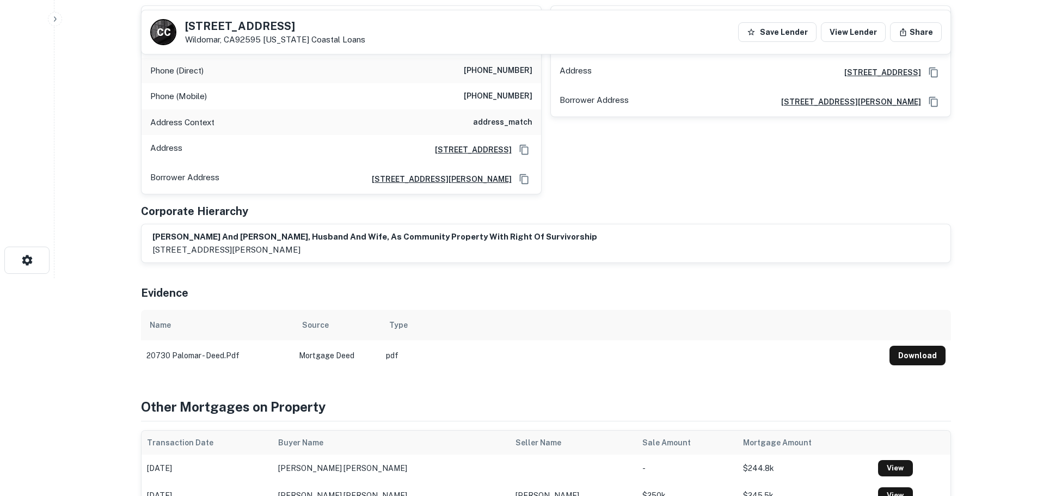
scroll to position [0, 0]
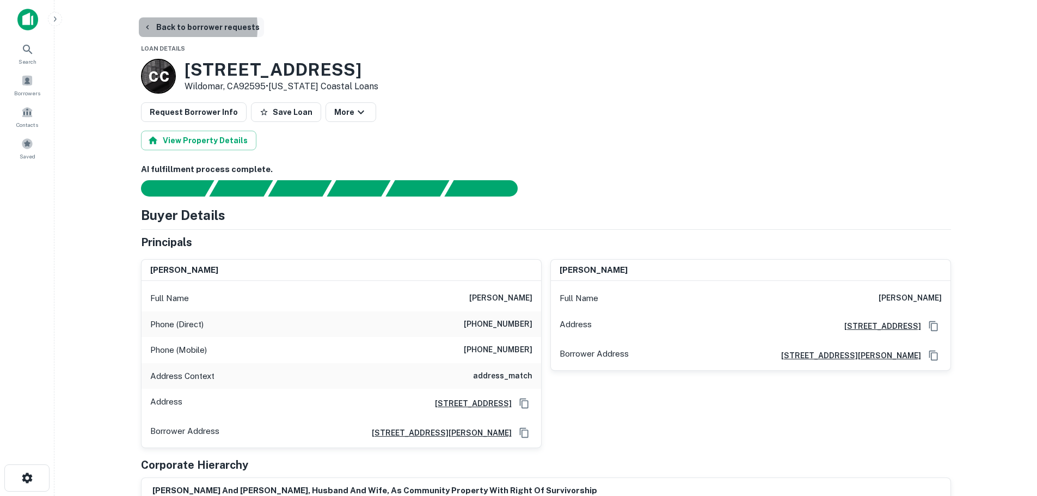
click at [149, 28] on icon "button" at bounding box center [147, 27] width 9 height 9
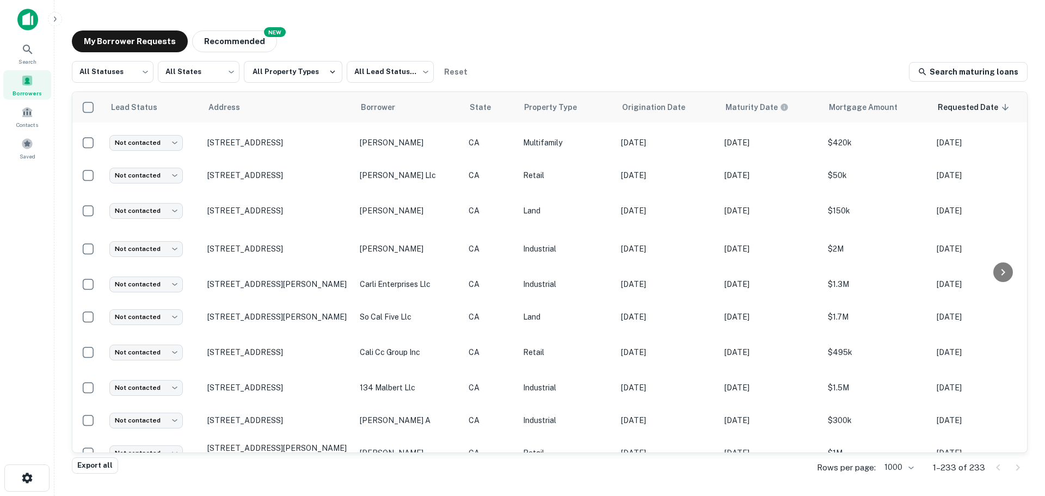
scroll to position [7930, 0]
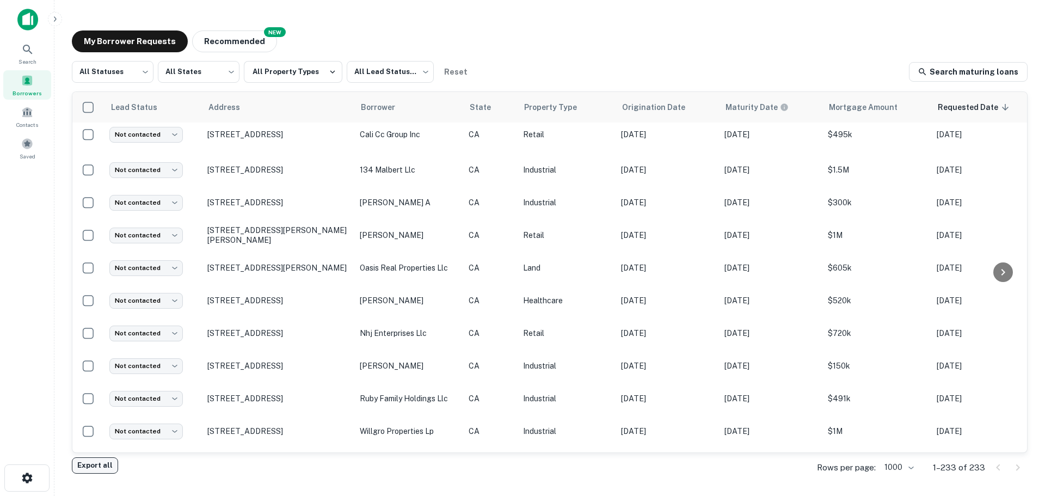
click at [97, 464] on button "Export all" at bounding box center [95, 465] width 46 height 16
click at [267, 460] on p "[STREET_ADDRESS]" at bounding box center [277, 465] width 141 height 10
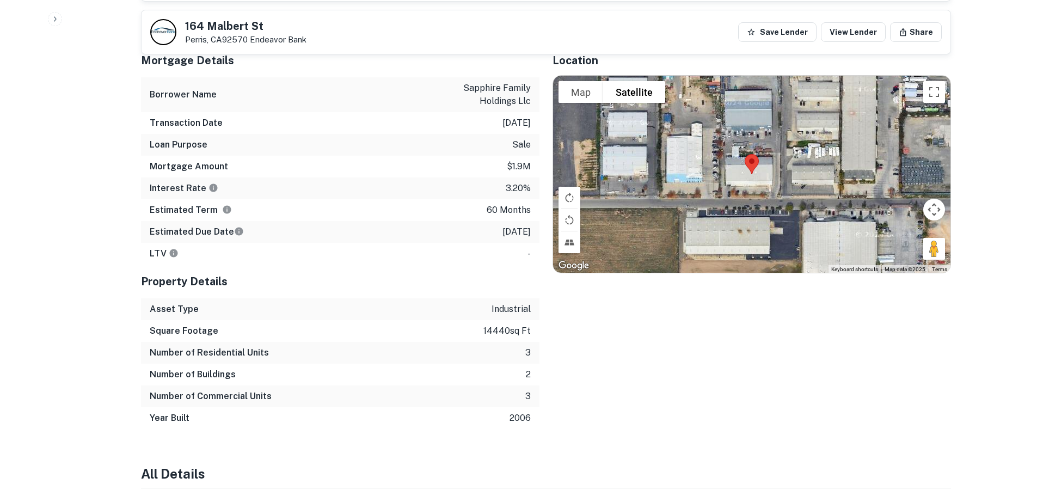
scroll to position [871, 0]
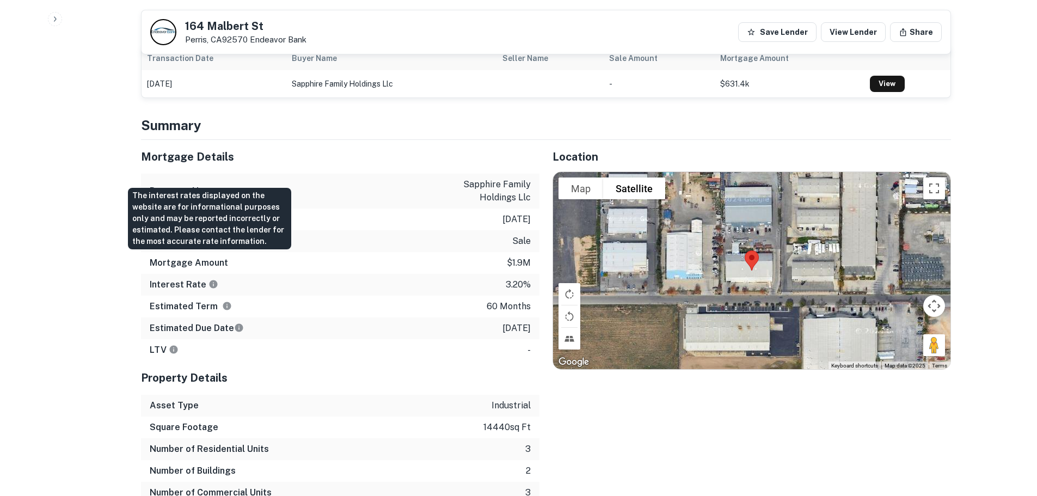
click at [209, 279] on icon "The interest rates displayed on the website are for informational purposes only…" at bounding box center [213, 284] width 10 height 10
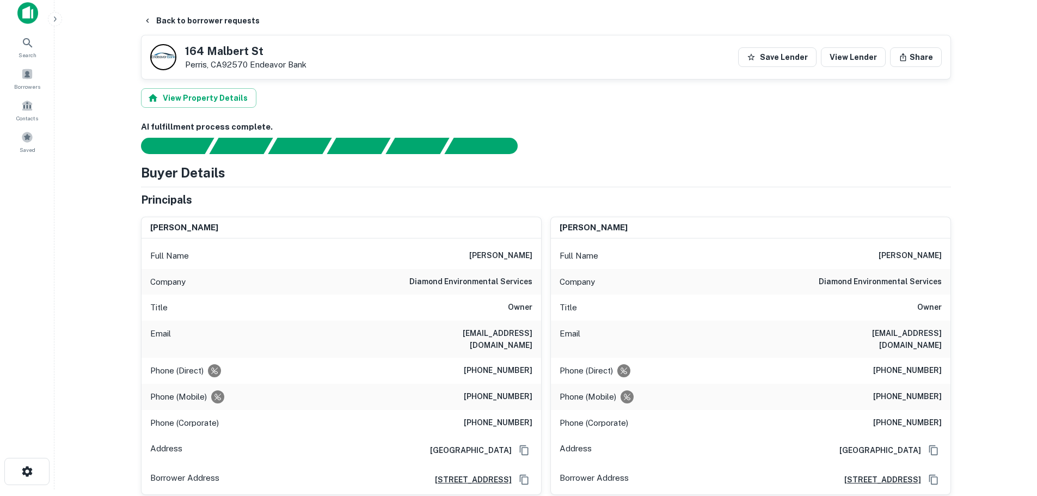
scroll to position [0, 0]
